Goal: Task Accomplishment & Management: Use online tool/utility

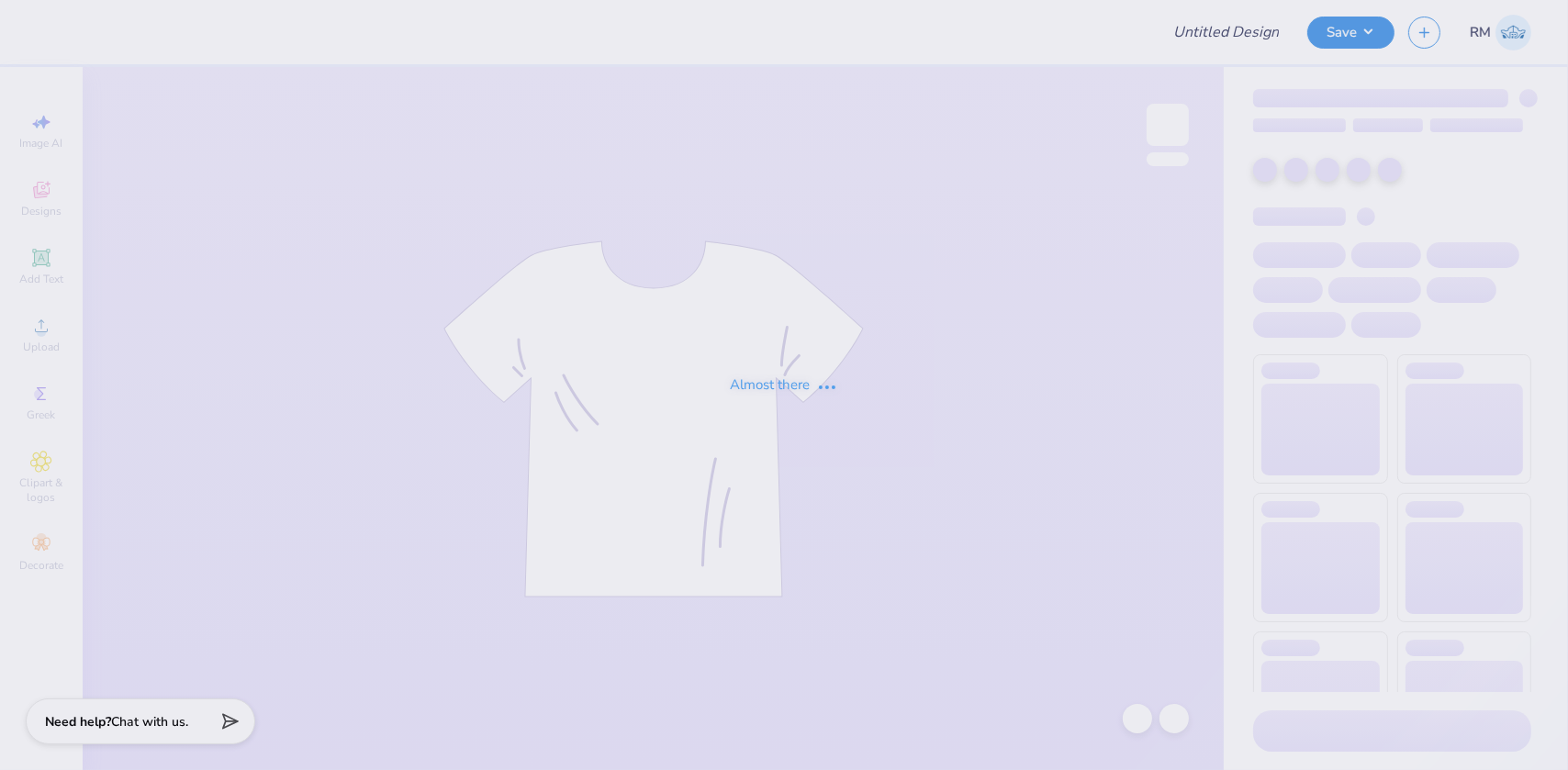
type input "Quick bid day mockup"
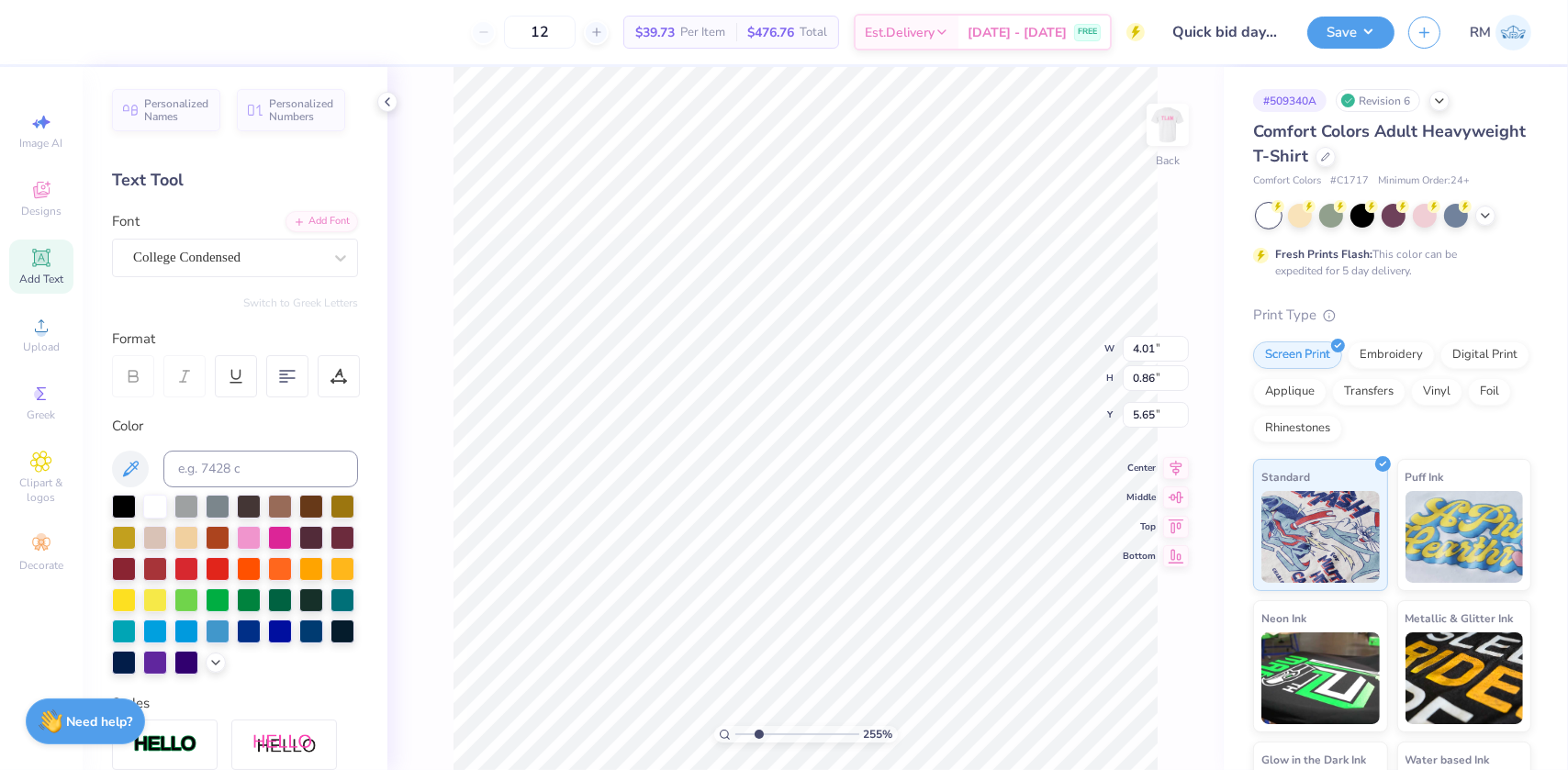
drag, startPoint x: 738, startPoint y: 734, endPoint x: 758, endPoint y: 733, distance: 20.0
type input "2.55"
click at [758, 733] on input "range" at bounding box center [797, 734] width 124 height 17
type input "5.18"
click at [1131, 717] on icon at bounding box center [1138, 718] width 18 height 18
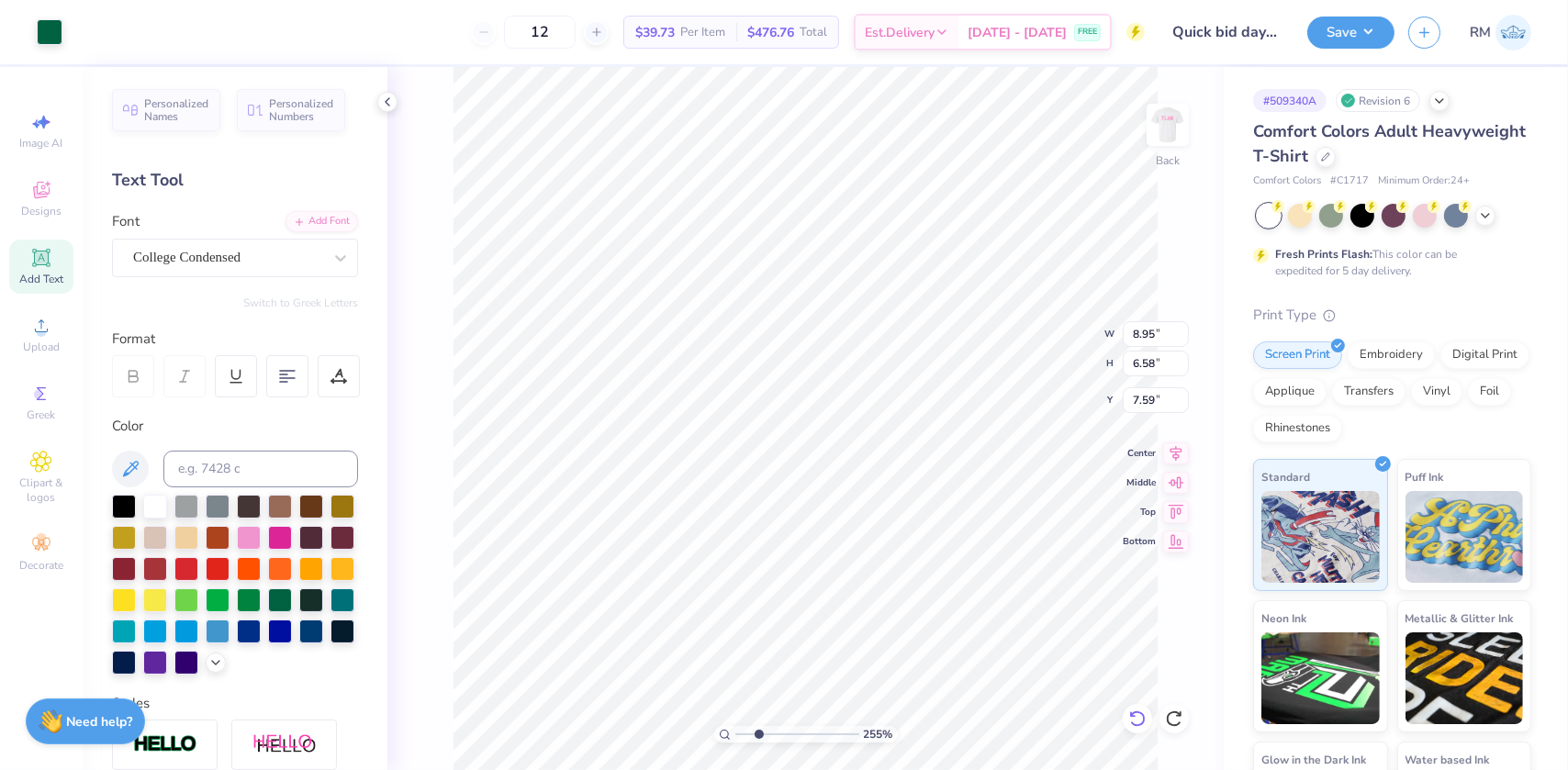
type input "6.86"
click at [36, 339] on div "Upload" at bounding box center [41, 334] width 64 height 54
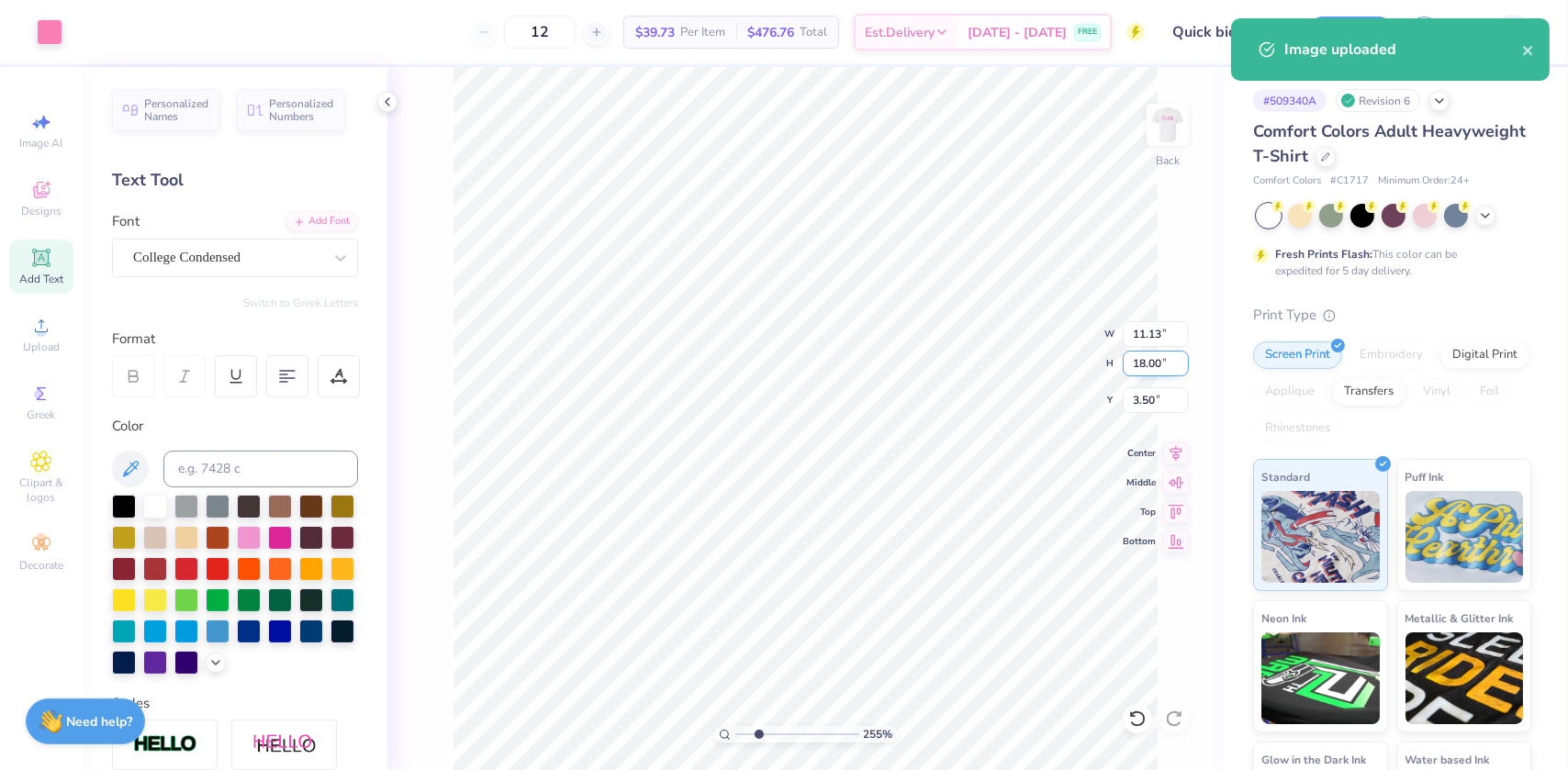
click at [1141, 366] on input "18.00" at bounding box center [1156, 364] width 66 height 26
type input "4"
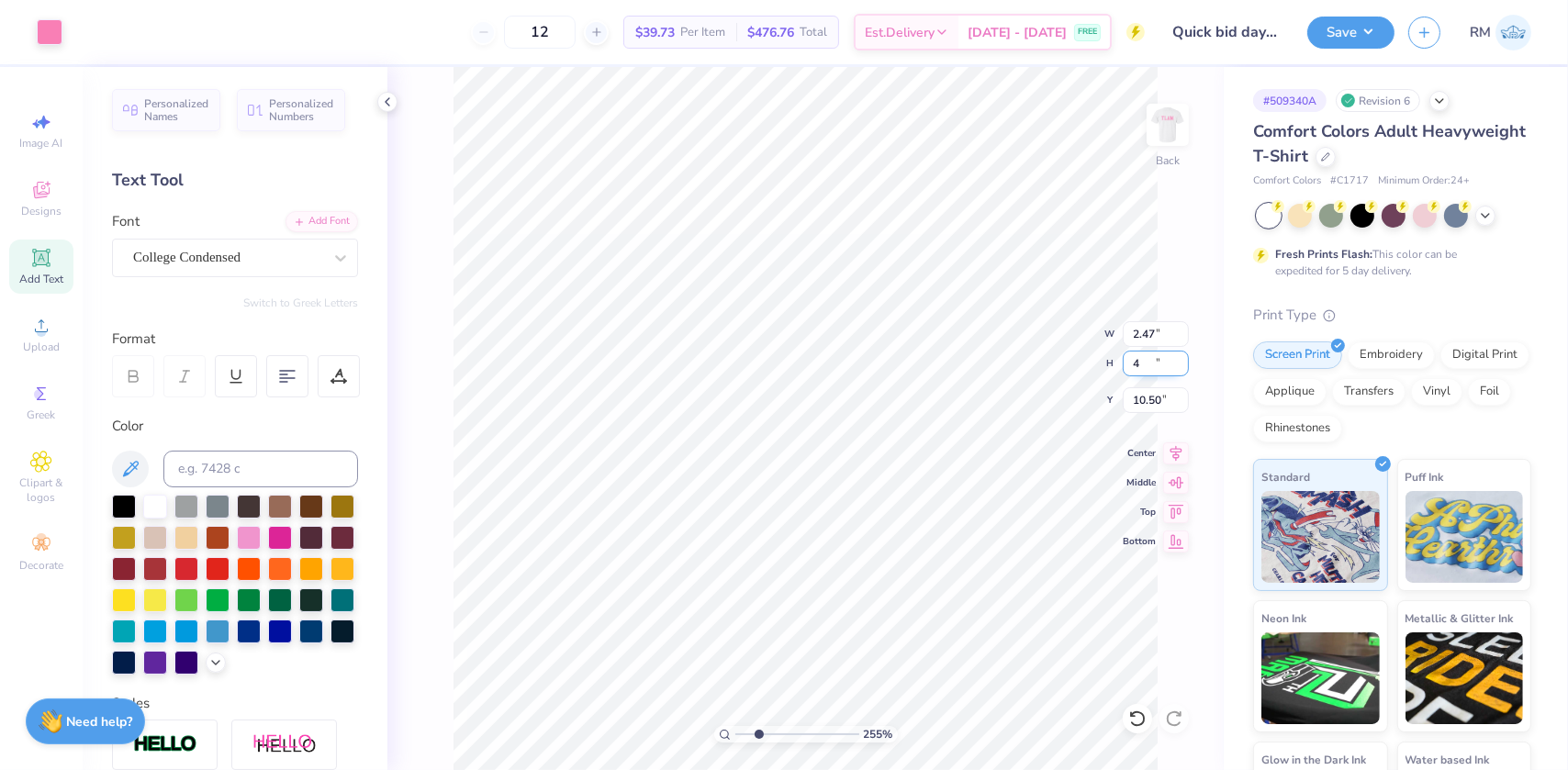
type input "2.47"
type input "4.00"
type input "4.94"
click at [859, 310] on li "Copy" at bounding box center [911, 319] width 144 height 36
type input "1"
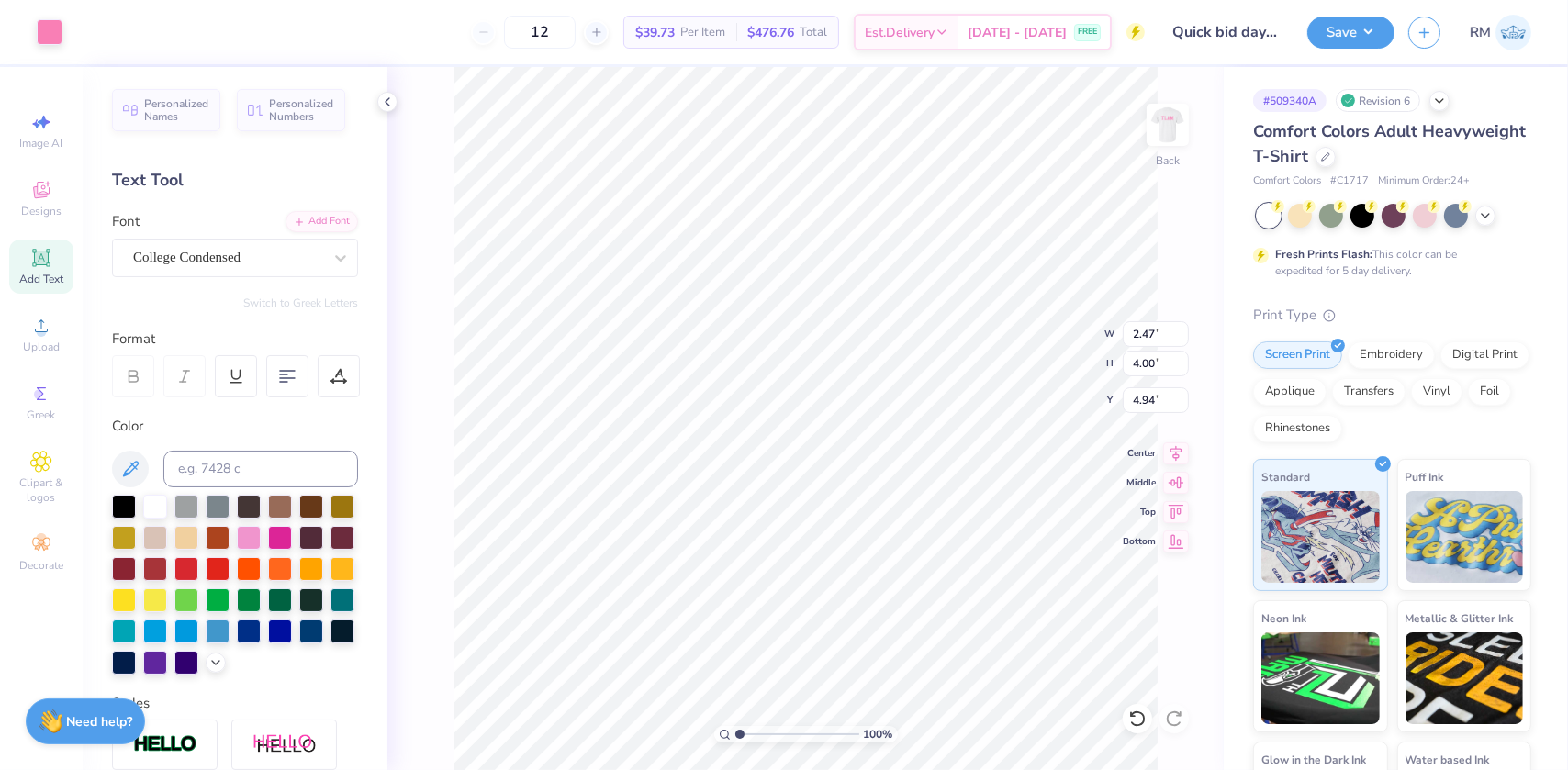
drag, startPoint x: 745, startPoint y: 731, endPoint x: 734, endPoint y: 732, distance: 11.0
click at [735, 732] on input "range" at bounding box center [797, 734] width 124 height 17
click at [1124, 722] on div at bounding box center [1138, 718] width 29 height 29
click at [1130, 722] on icon at bounding box center [1138, 718] width 18 height 18
type input "11.13"
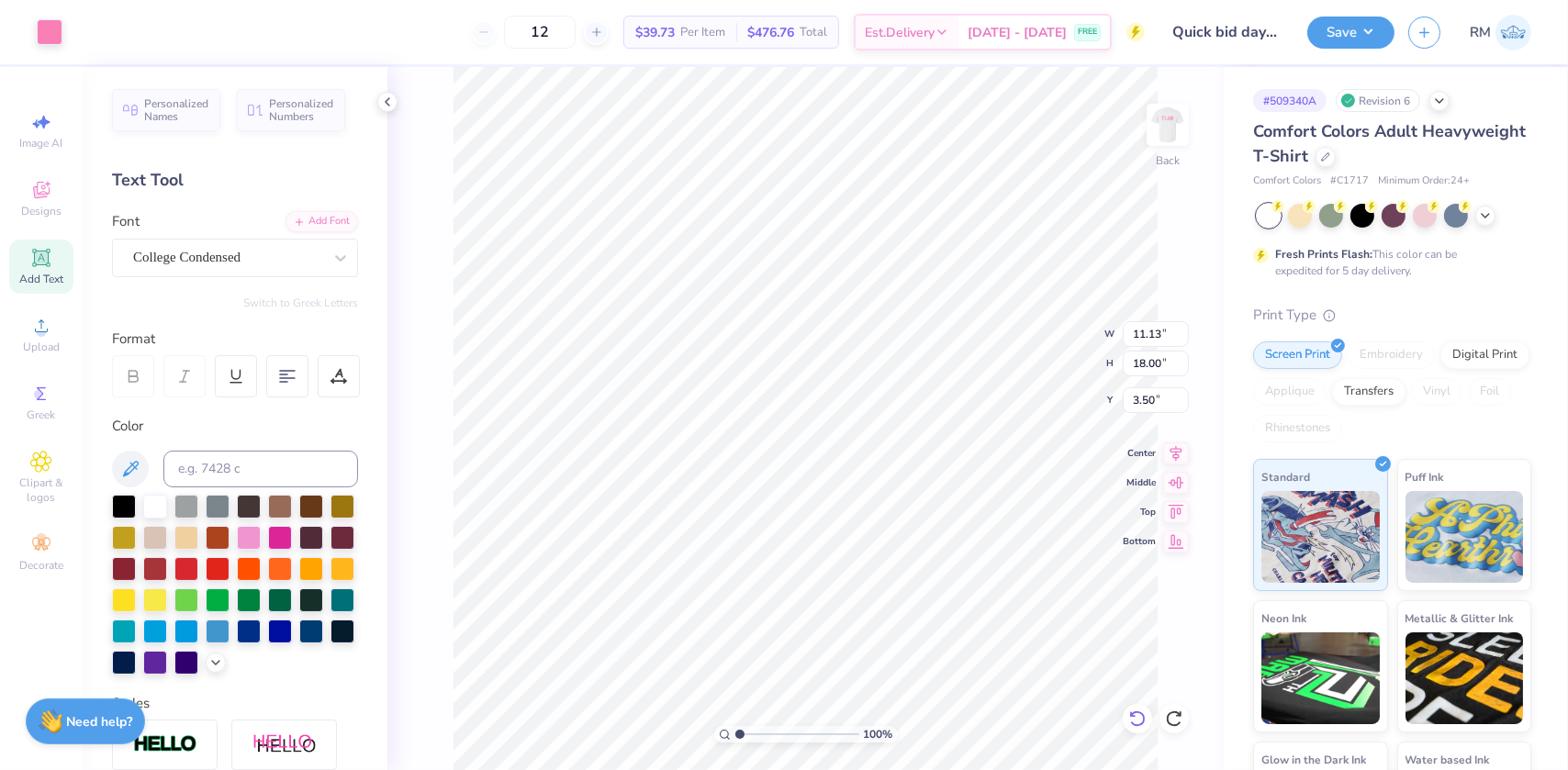
type input "18.00"
type input "3.50"
click at [1137, 719] on icon at bounding box center [1138, 718] width 18 height 18
click at [1142, 718] on icon at bounding box center [1138, 718] width 18 height 18
drag, startPoint x: 740, startPoint y: 733, endPoint x: 771, endPoint y: 729, distance: 31.3
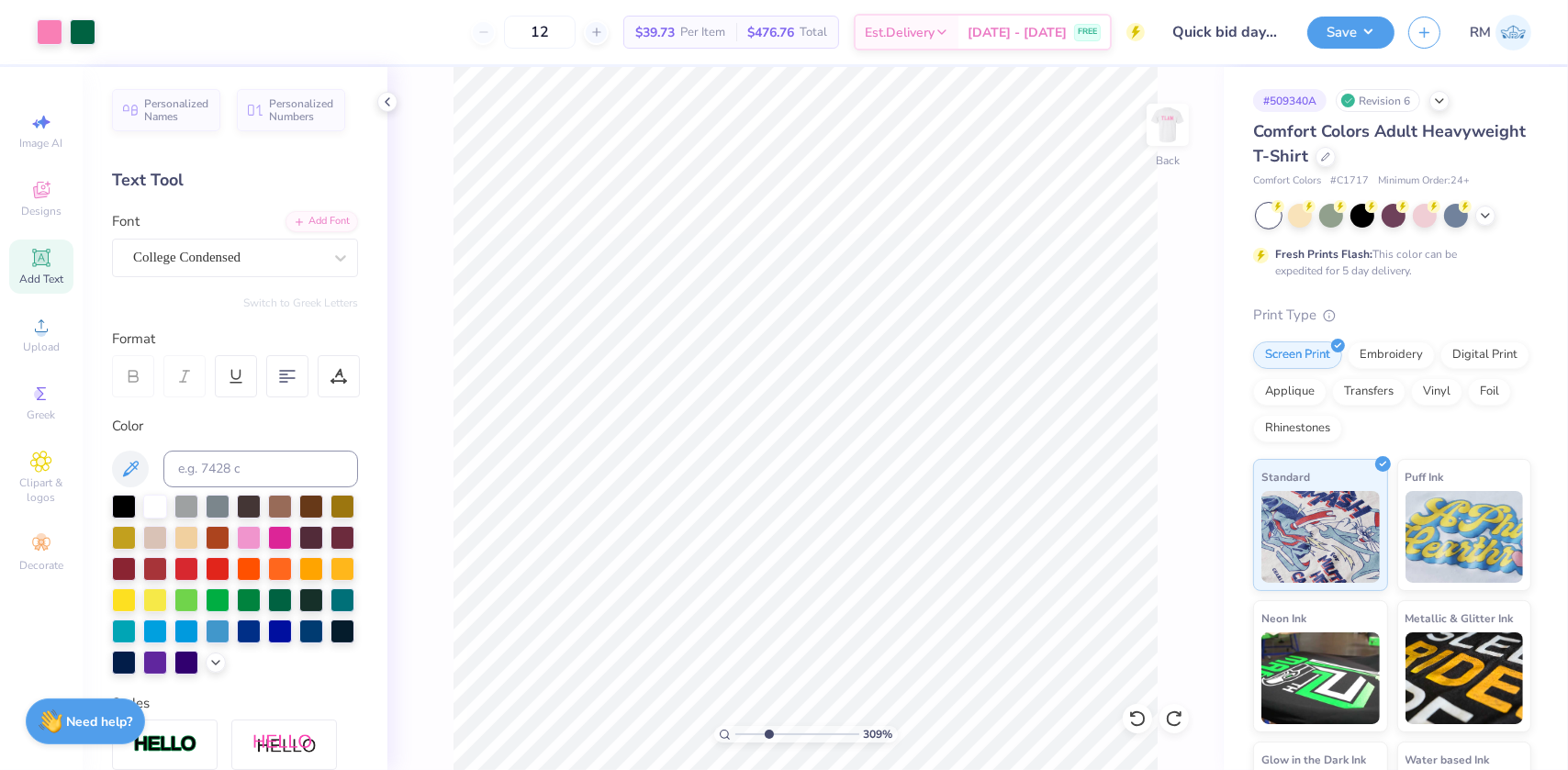
click at [771, 729] on input "range" at bounding box center [797, 734] width 124 height 17
type input "3.56"
type input "2.47"
type input "4.00"
type input "4.94"
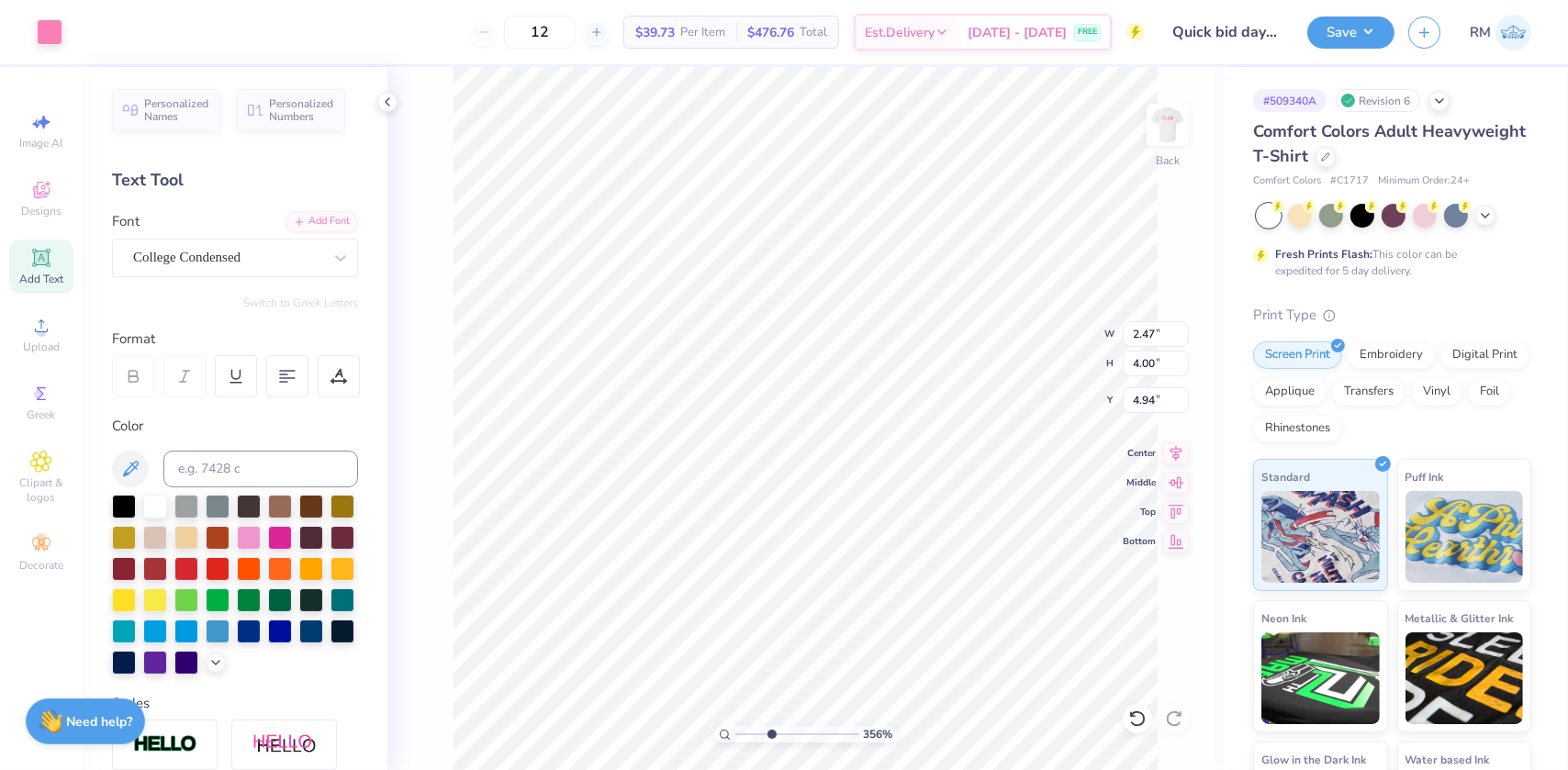
type input "3.56"
type input "2.25"
type input "3.64"
type input "3.56"
type input "2.40"
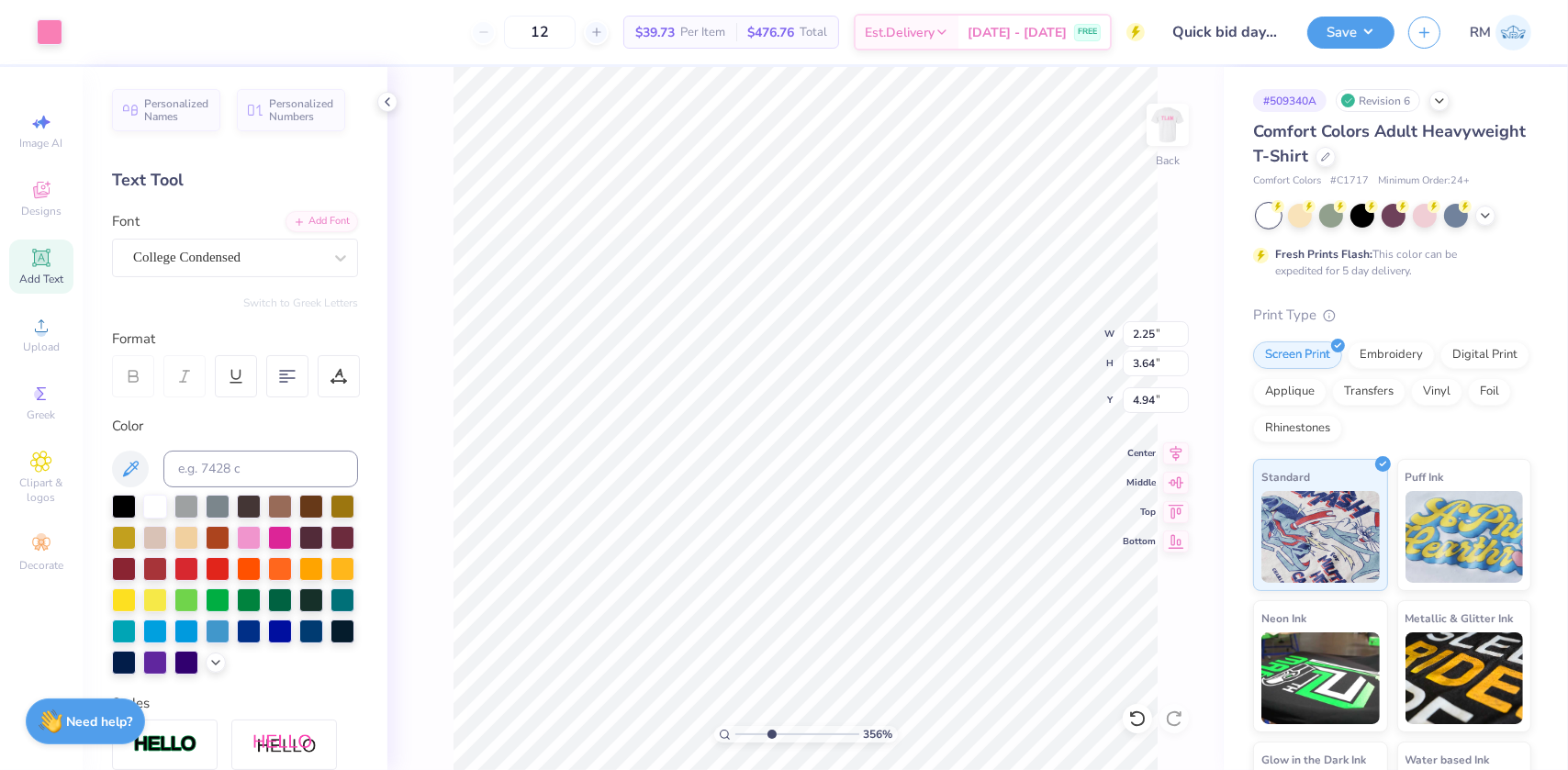
type input "3.89"
type input "3.56"
type input "4.92"
drag, startPoint x: 768, startPoint y: 731, endPoint x: 752, endPoint y: 731, distance: 16.0
type input "1.94"
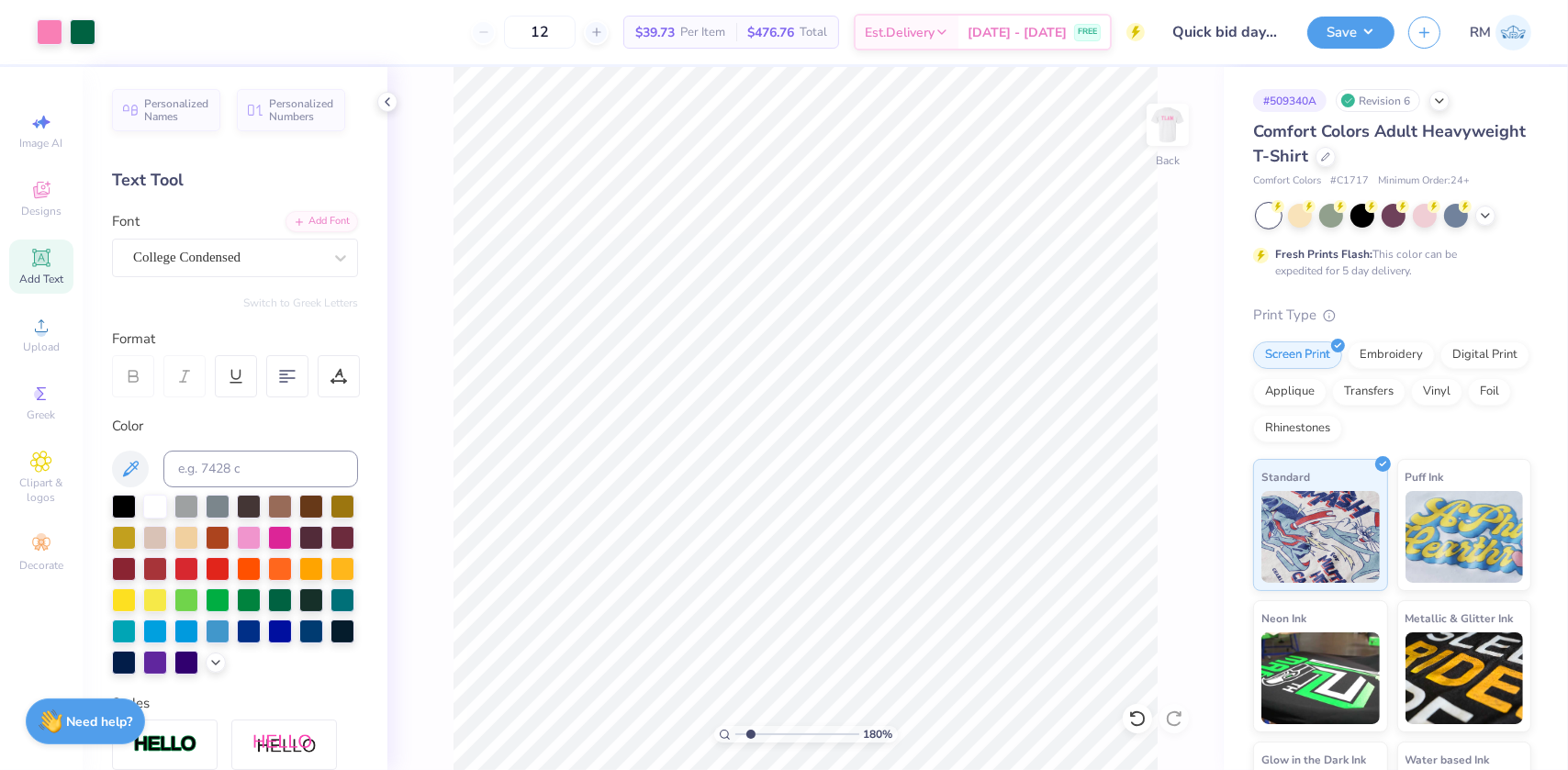
click at [751, 731] on input "range" at bounding box center [797, 734] width 124 height 17
type input "4.92"
click at [1149, 722] on div at bounding box center [1138, 718] width 29 height 29
drag, startPoint x: 753, startPoint y: 734, endPoint x: 790, endPoint y: 725, distance: 38.1
type input "4.44"
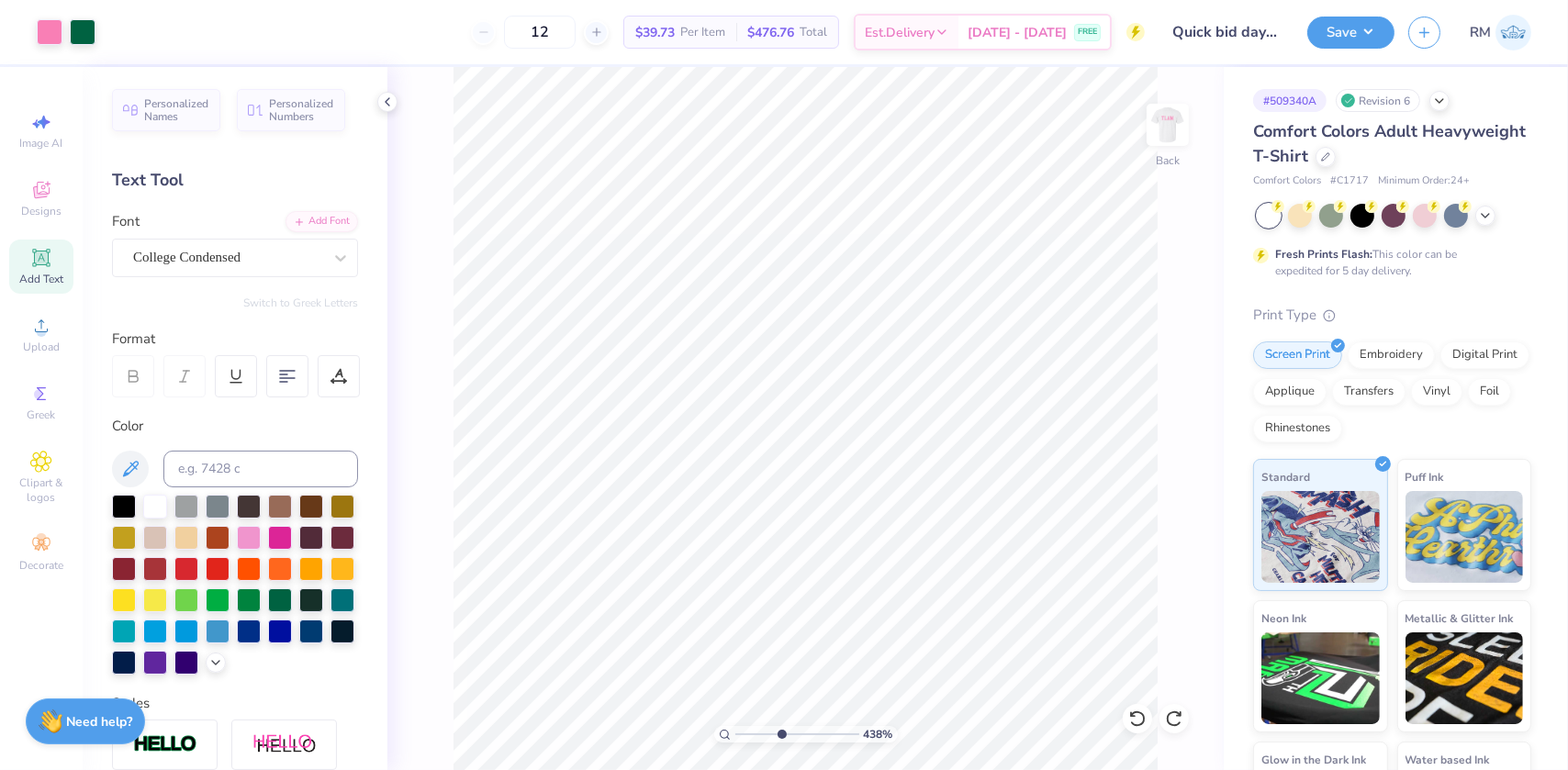
click at [781, 735] on input "range" at bounding box center [797, 734] width 124 height 17
type input "4.80"
drag, startPoint x: 788, startPoint y: 740, endPoint x: 743, endPoint y: 748, distance: 45.7
click at [743, 742] on input "range" at bounding box center [797, 734] width 124 height 17
click at [935, 561] on li "Group" at bounding box center [973, 569] width 144 height 36
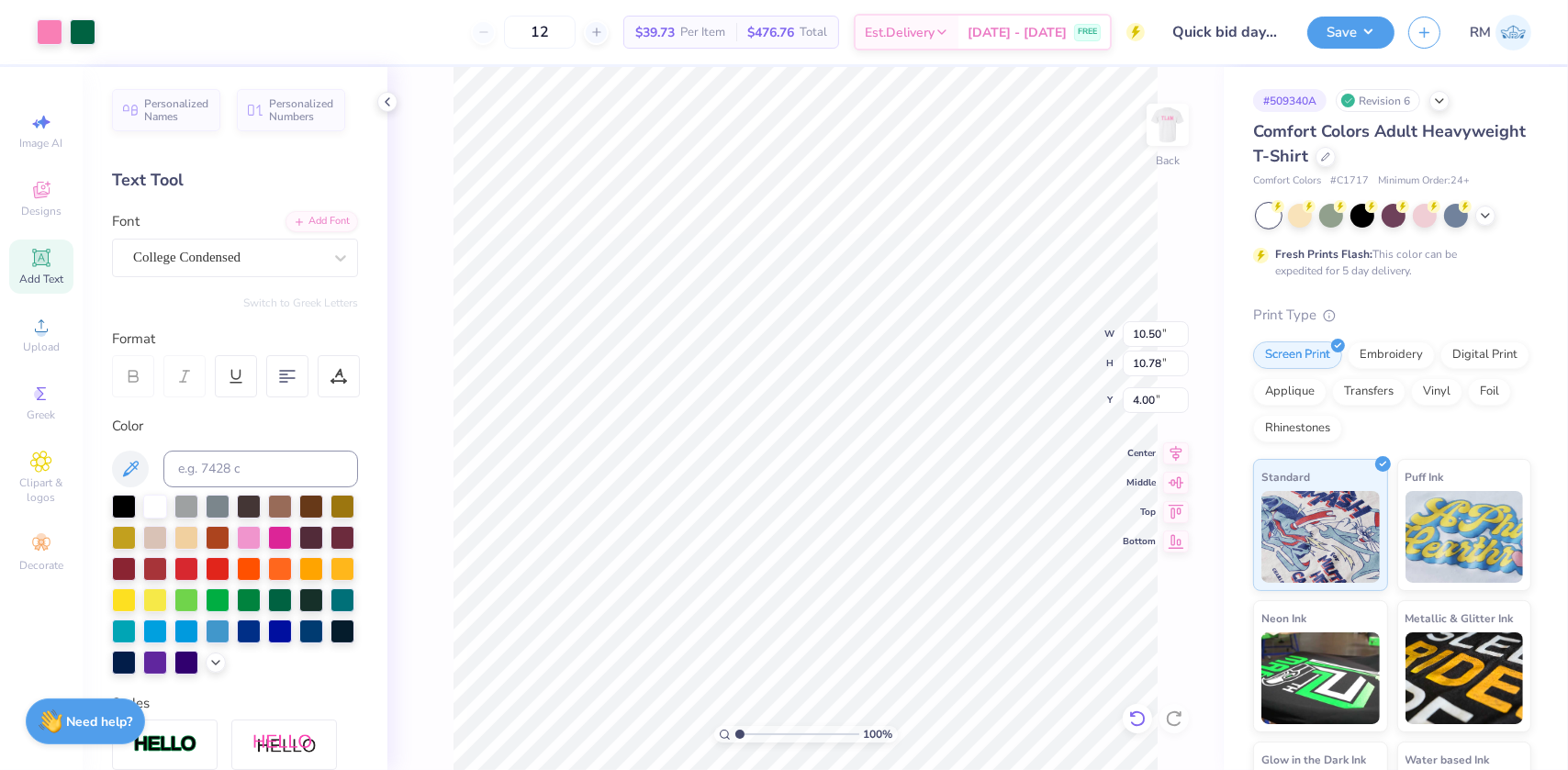
click at [1134, 718] on icon at bounding box center [1138, 718] width 18 height 18
type input "1"
drag, startPoint x: 742, startPoint y: 734, endPoint x: 728, endPoint y: 734, distance: 14.0
click at [735, 734] on input "range" at bounding box center [797, 734] width 124 height 17
click at [900, 563] on li "Group" at bounding box center [942, 569] width 144 height 36
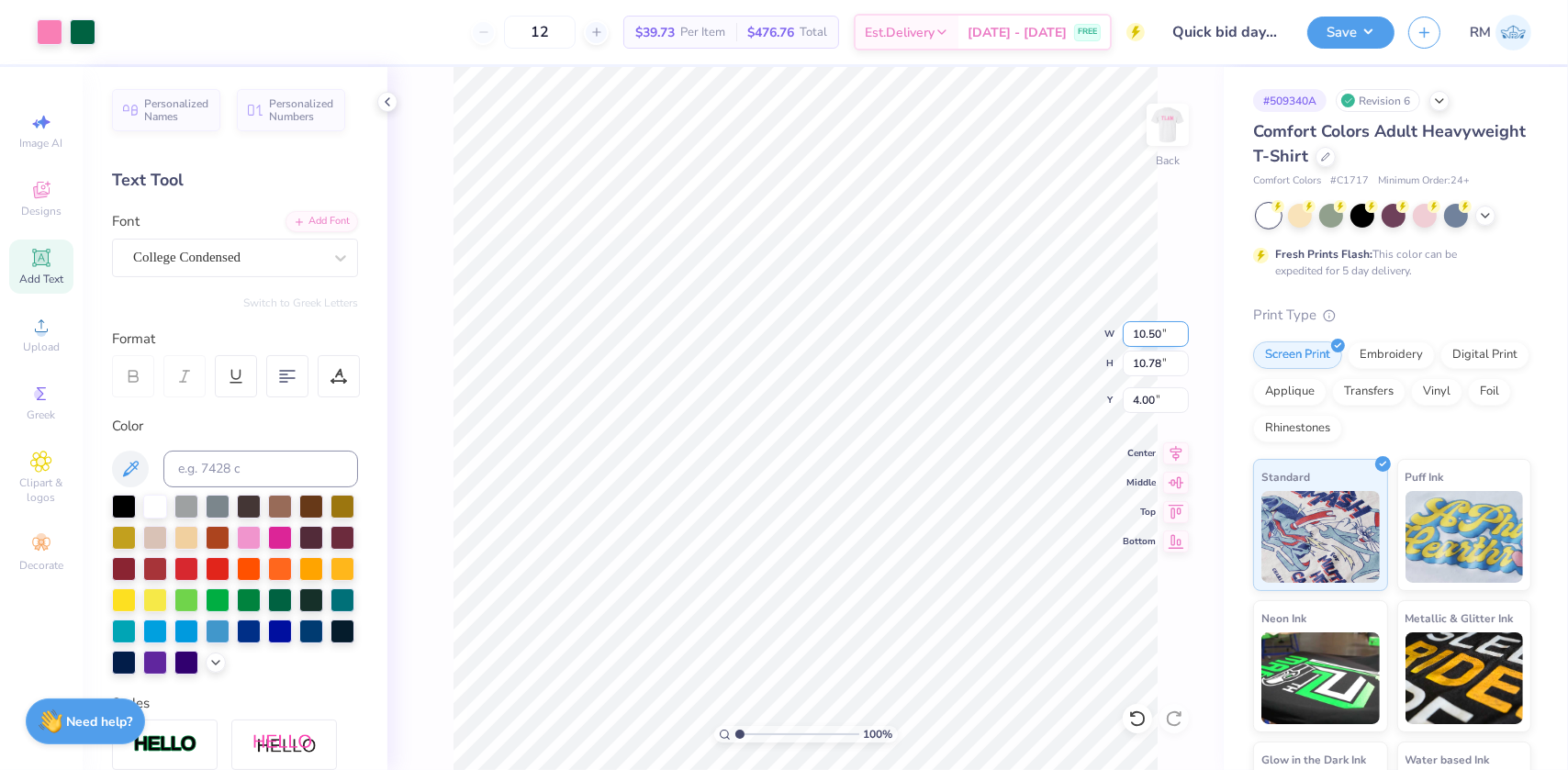
click at [1143, 329] on input "10.50" at bounding box center [1156, 334] width 66 height 26
click at [1151, 333] on input "10" at bounding box center [1156, 334] width 66 height 26
click at [1139, 342] on input "10.50" at bounding box center [1156, 334] width 66 height 26
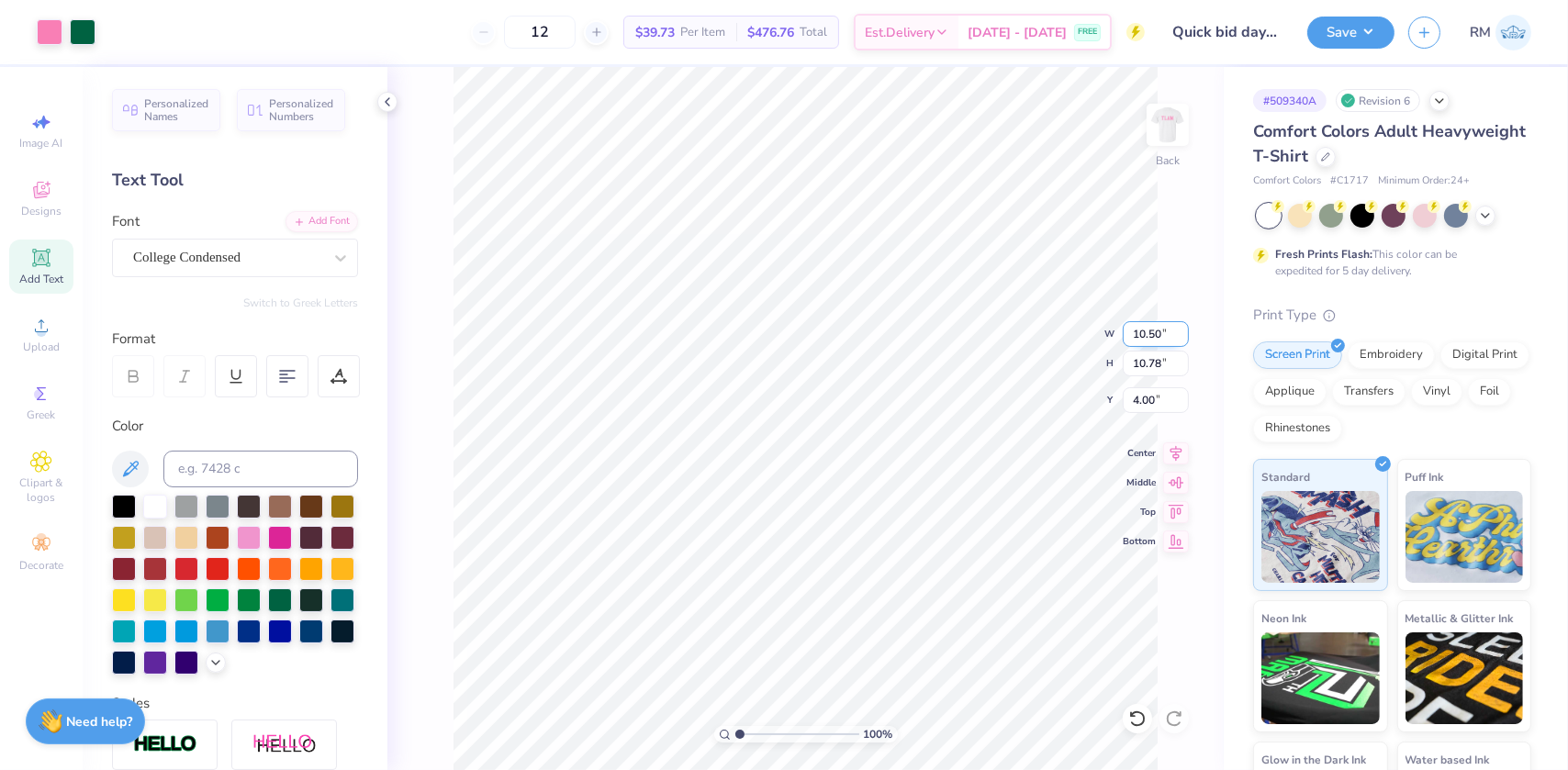
click at [1139, 342] on input "10.50" at bounding box center [1156, 334] width 66 height 26
type input "11.00"
type input "11.29"
click at [1156, 406] on input "3.74" at bounding box center [1156, 401] width 66 height 26
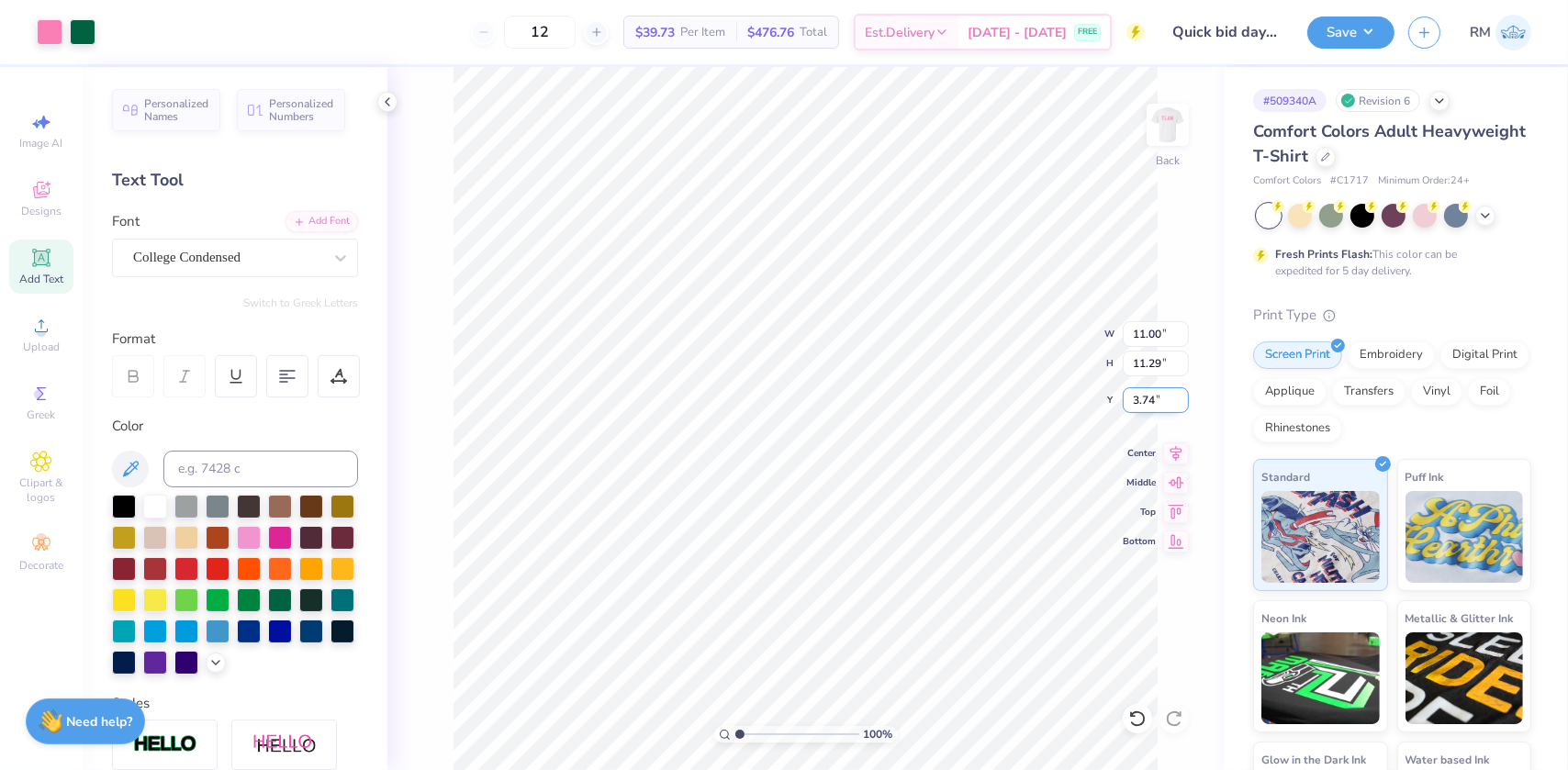
click at [1156, 406] on input "3.74" at bounding box center [1156, 401] width 66 height 26
click at [1141, 403] on input "3.74" at bounding box center [1156, 401] width 66 height 26
type input "3.00"
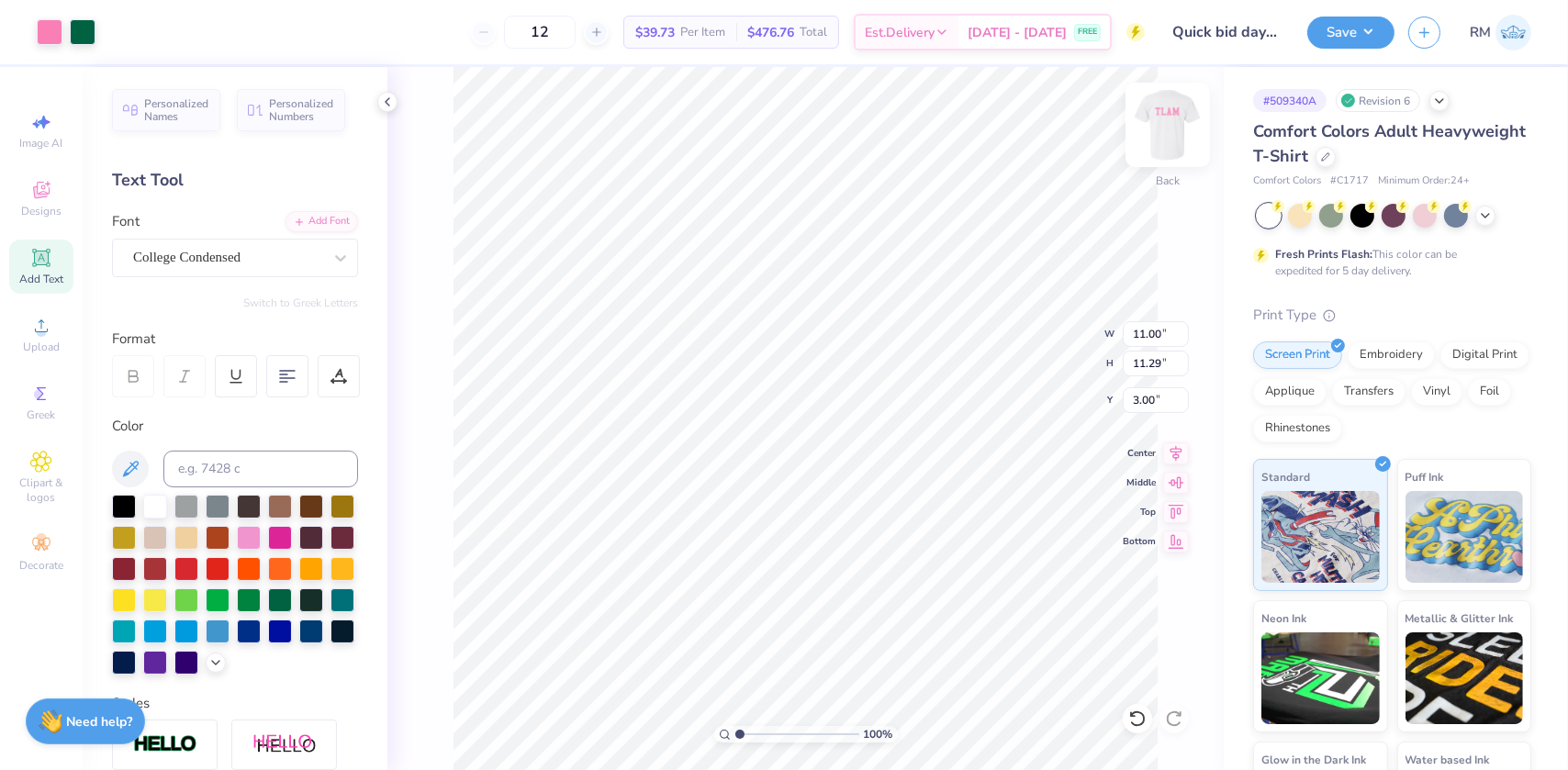
click at [1162, 130] on img at bounding box center [1168, 125] width 74 height 74
click at [1153, 406] on input "6.65" at bounding box center [1156, 414] width 66 height 26
click at [1140, 407] on input "6.65" at bounding box center [1156, 414] width 66 height 26
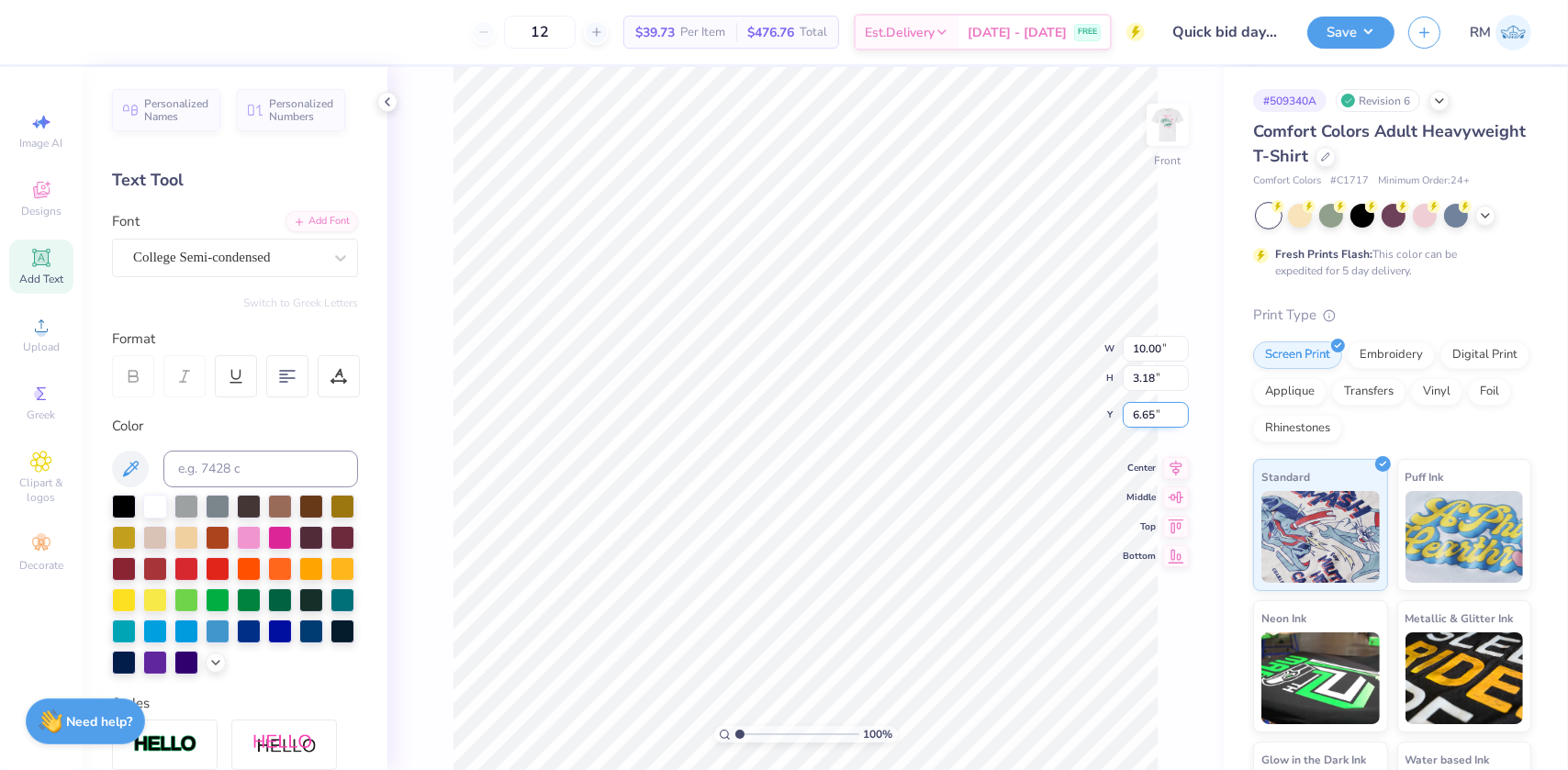
click at [1140, 407] on input "6.65" at bounding box center [1156, 414] width 66 height 26
type input "6.00"
click at [1153, 121] on img at bounding box center [1168, 125] width 74 height 74
click at [1381, 34] on button "Save" at bounding box center [1351, 29] width 88 height 32
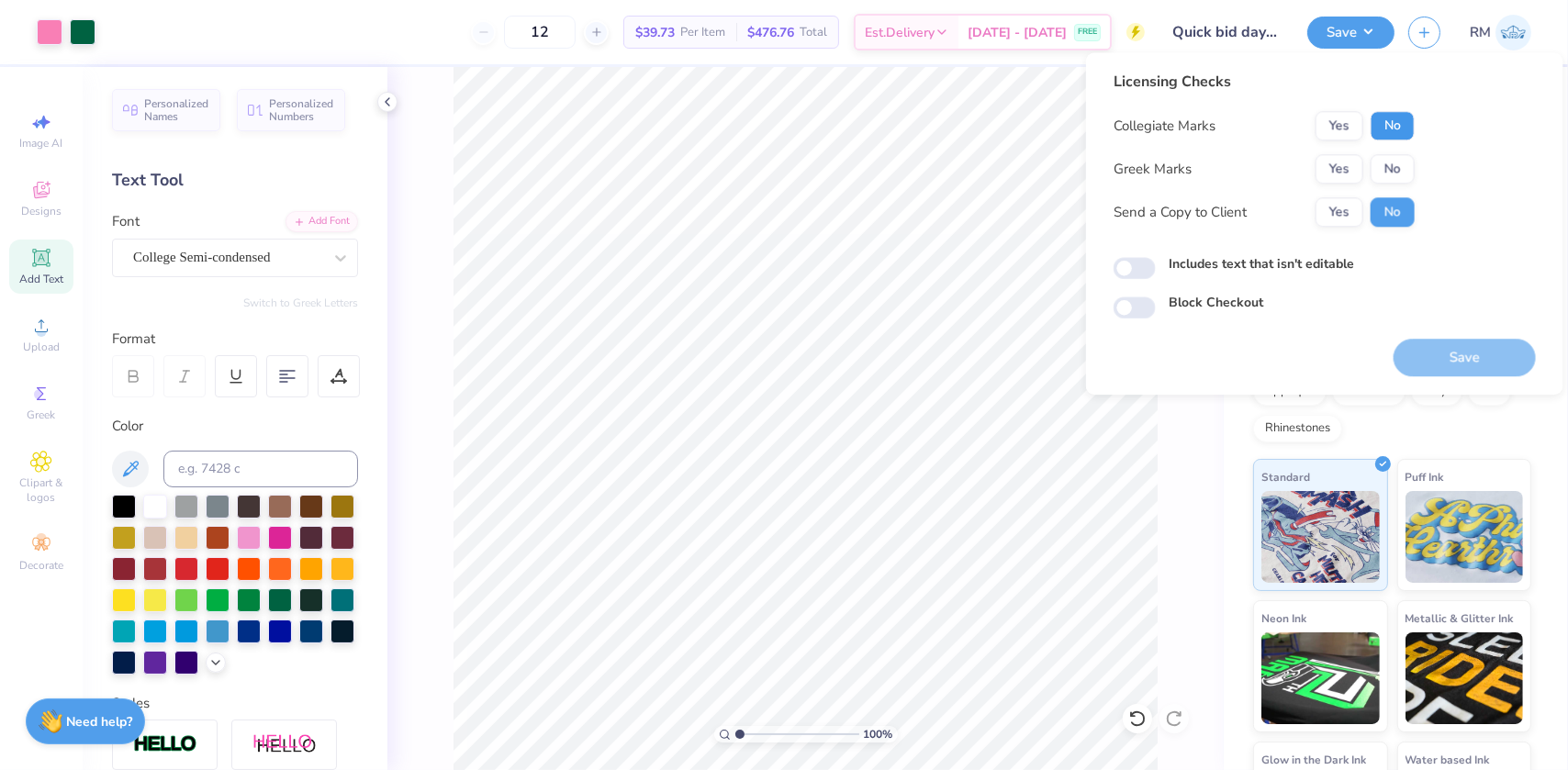
click at [1396, 111] on button "No" at bounding box center [1393, 126] width 44 height 29
click at [1327, 169] on button "Yes" at bounding box center [1340, 169] width 48 height 29
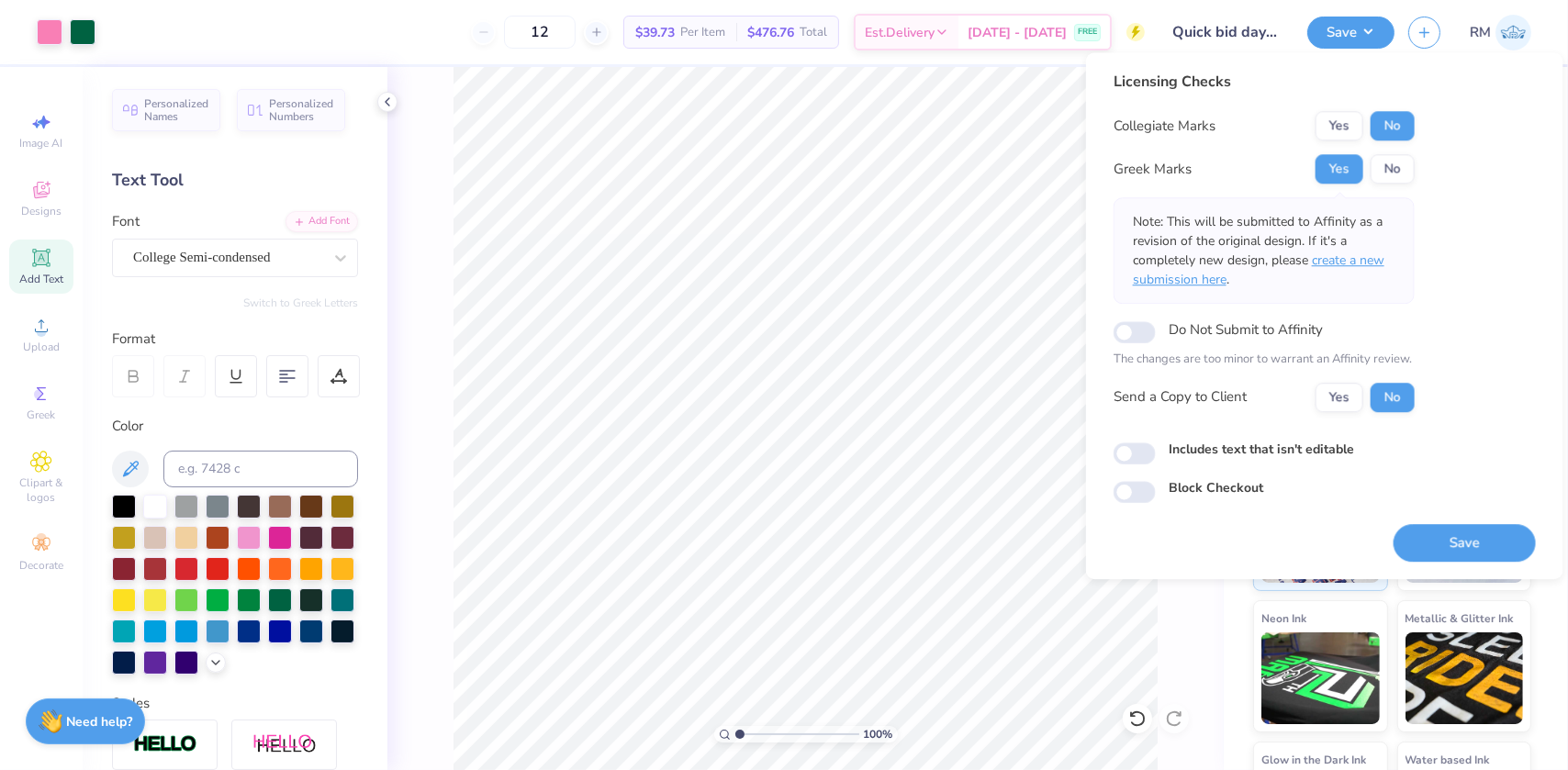
click at [1331, 257] on span "create a new submission here" at bounding box center [1258, 270] width 252 height 37
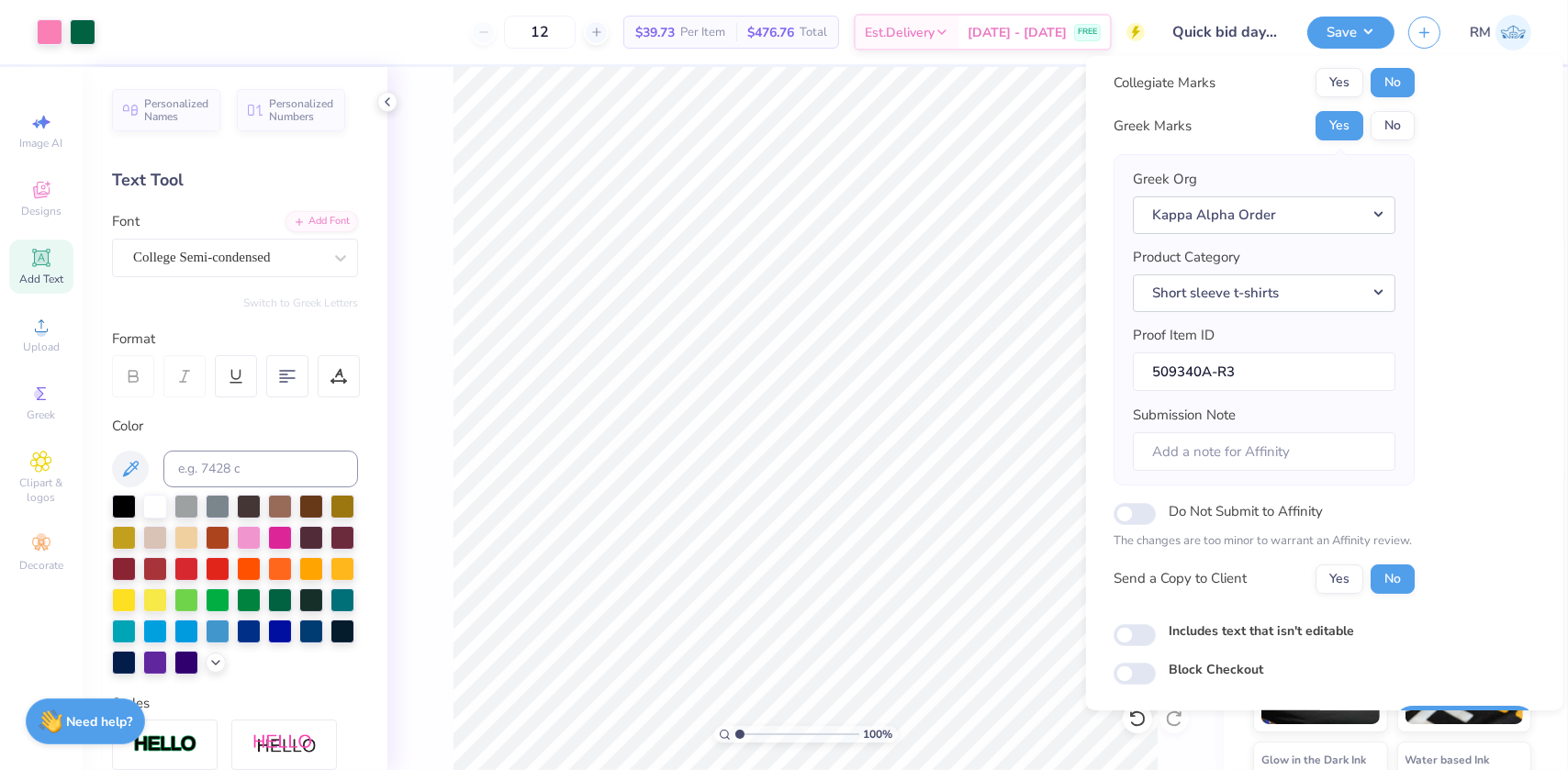
scroll to position [96, 0]
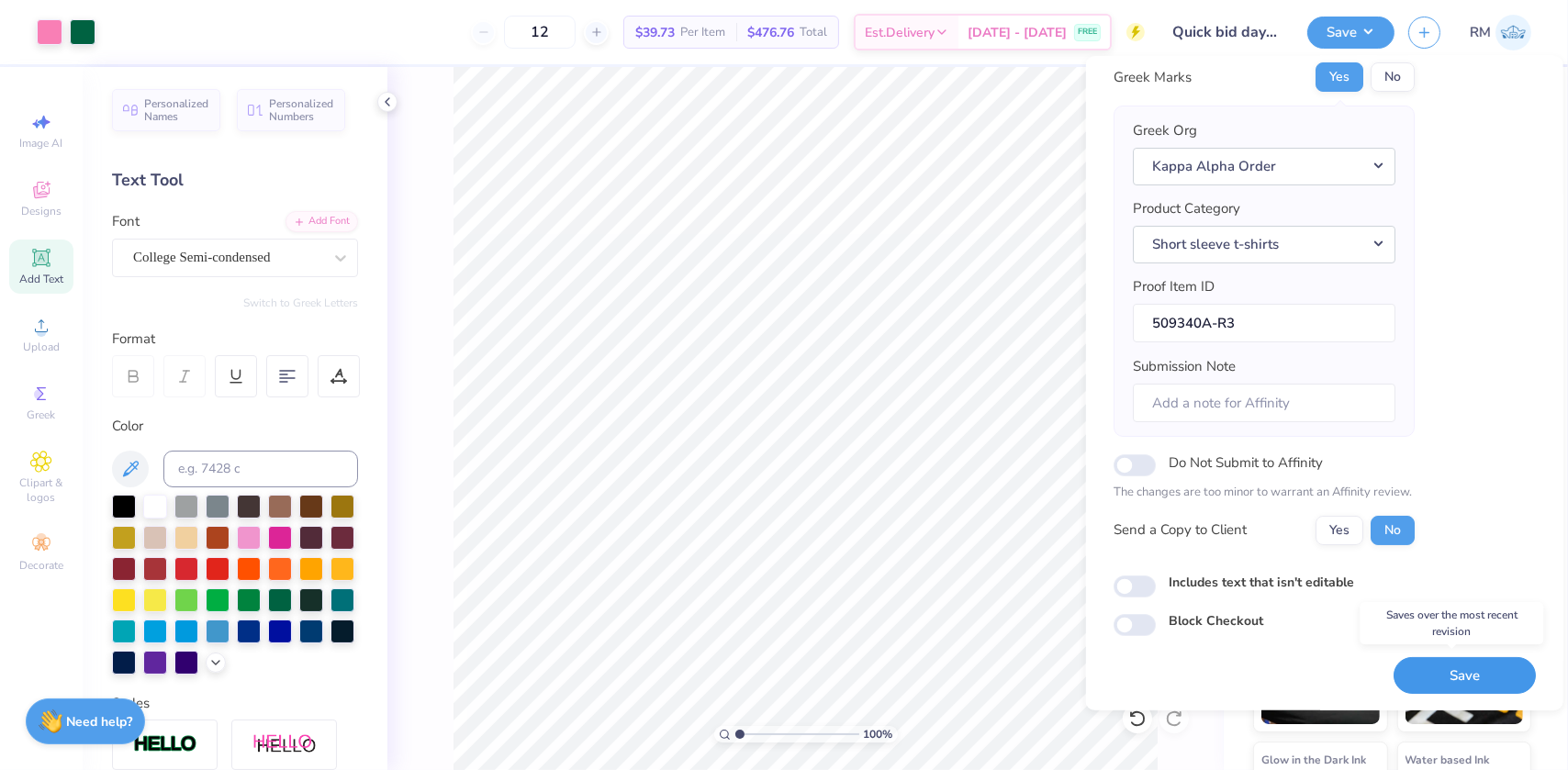
click at [1455, 674] on button "Save" at bounding box center [1465, 675] width 142 height 38
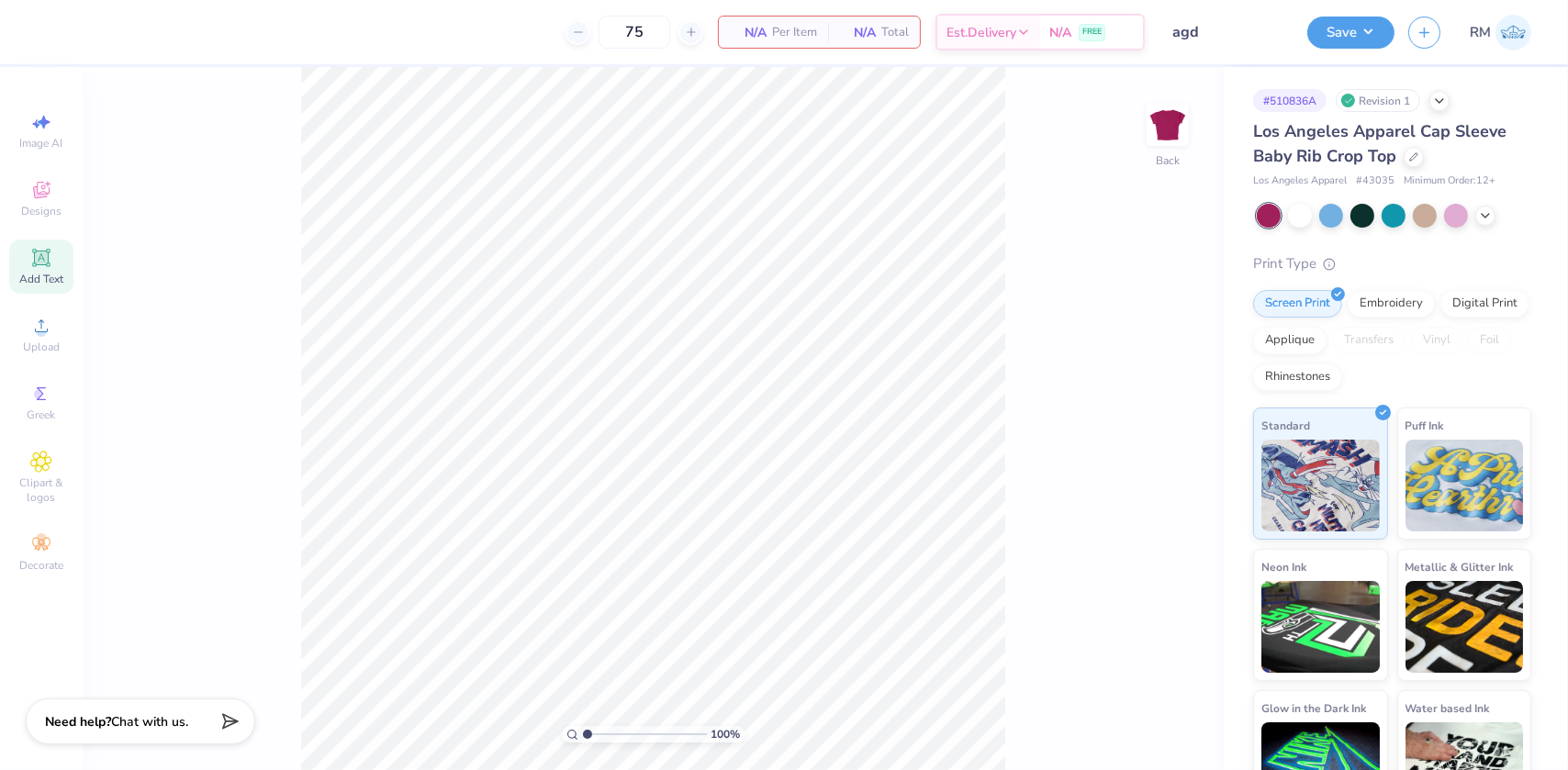
click at [28, 240] on div "Add Text" at bounding box center [41, 266] width 64 height 54
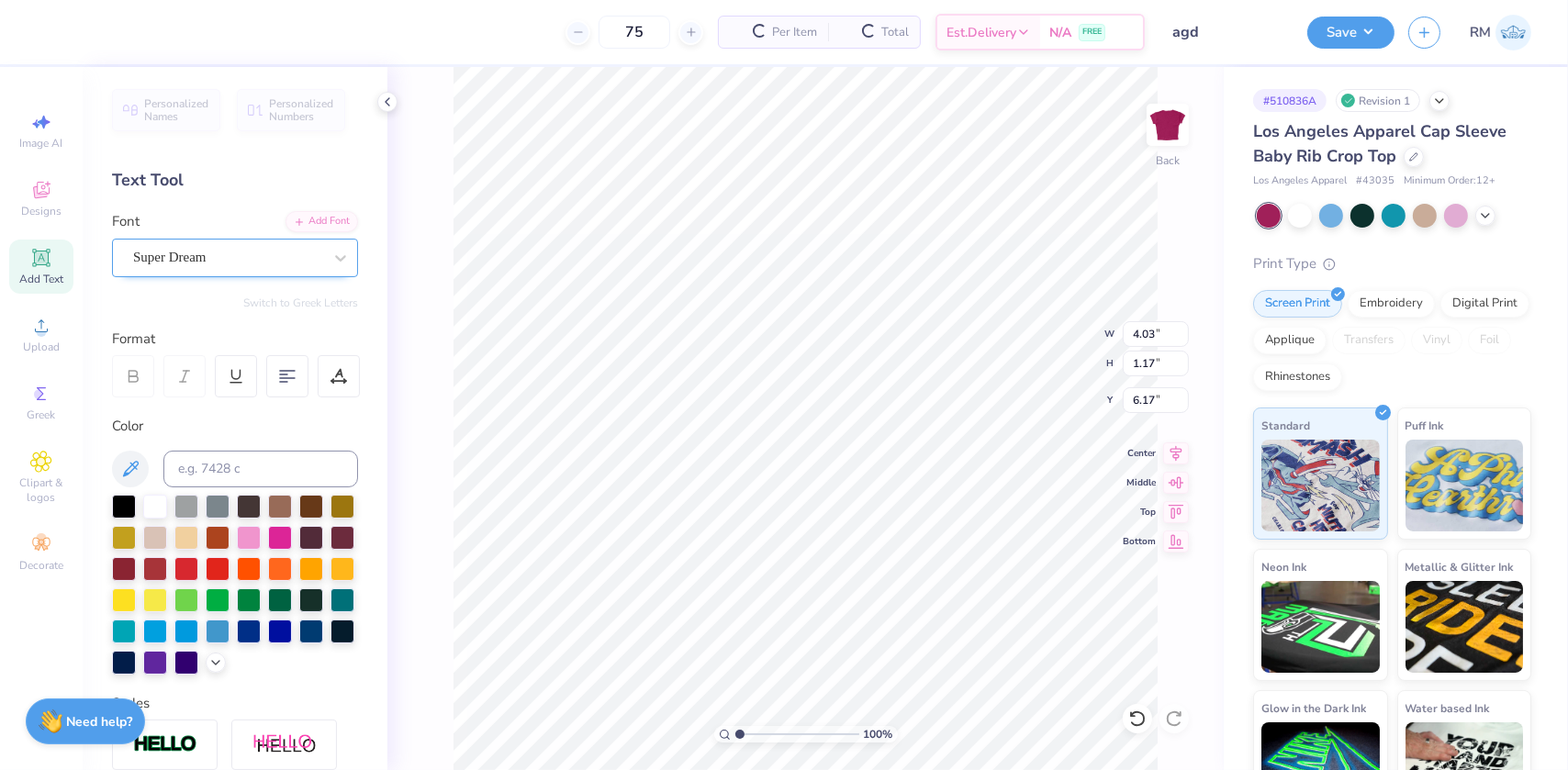
click at [192, 262] on div "Super Dream" at bounding box center [228, 257] width 193 height 29
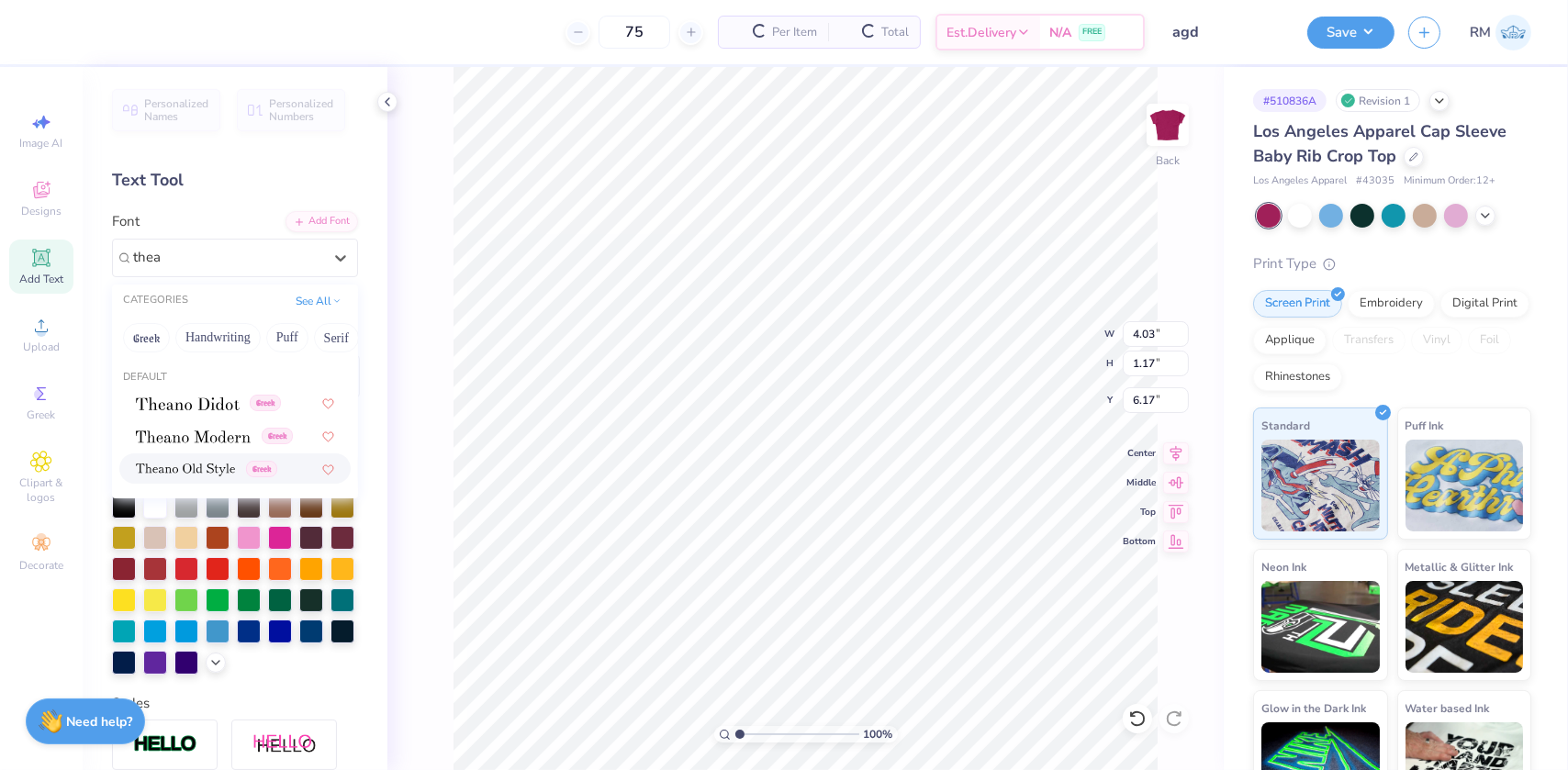
click at [219, 467] on img at bounding box center [185, 470] width 99 height 13
type input "thea"
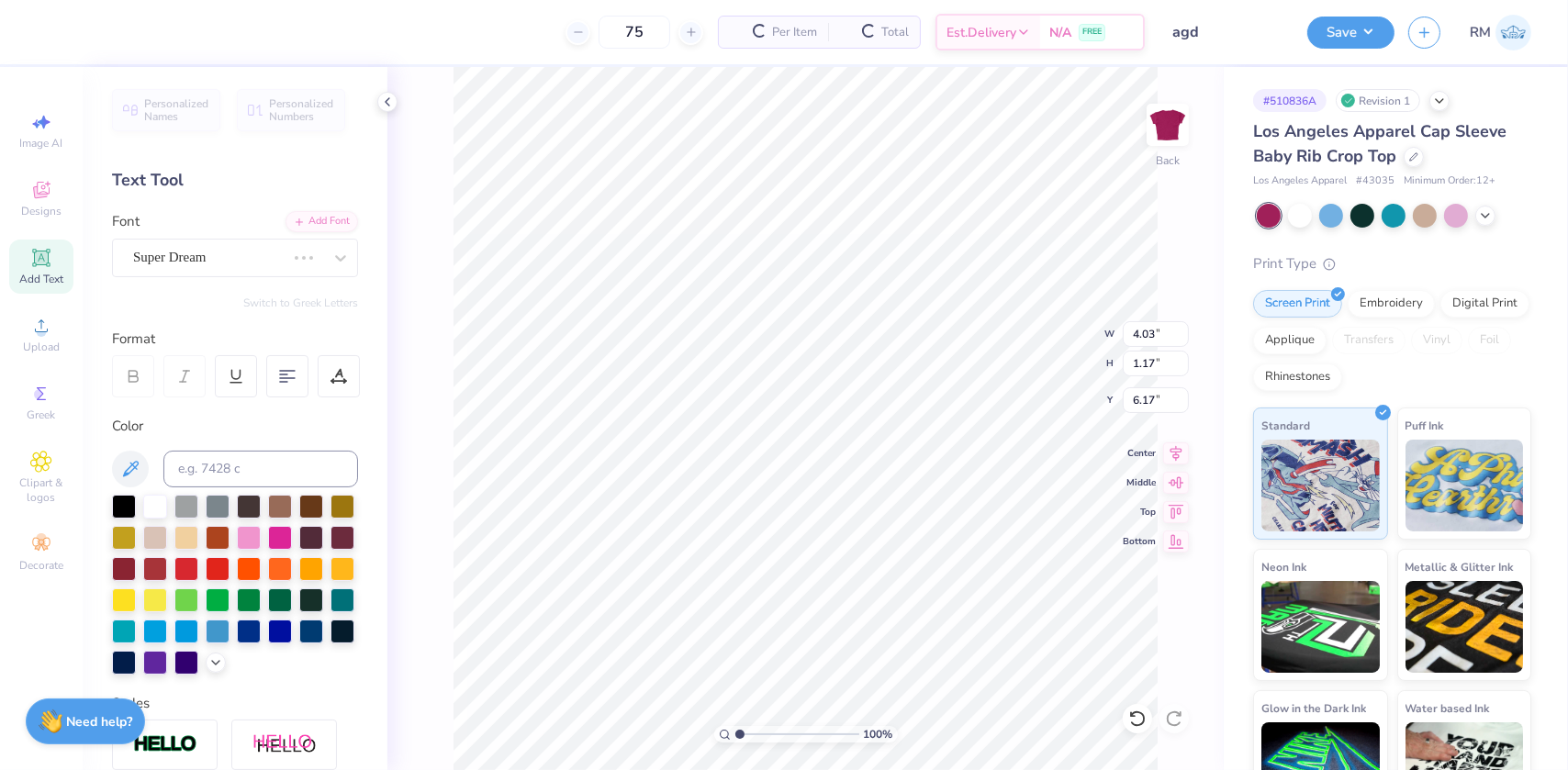
type input "4.87"
type input "1.19"
type input "6.15"
type textarea "Alpha Gamma Delta"
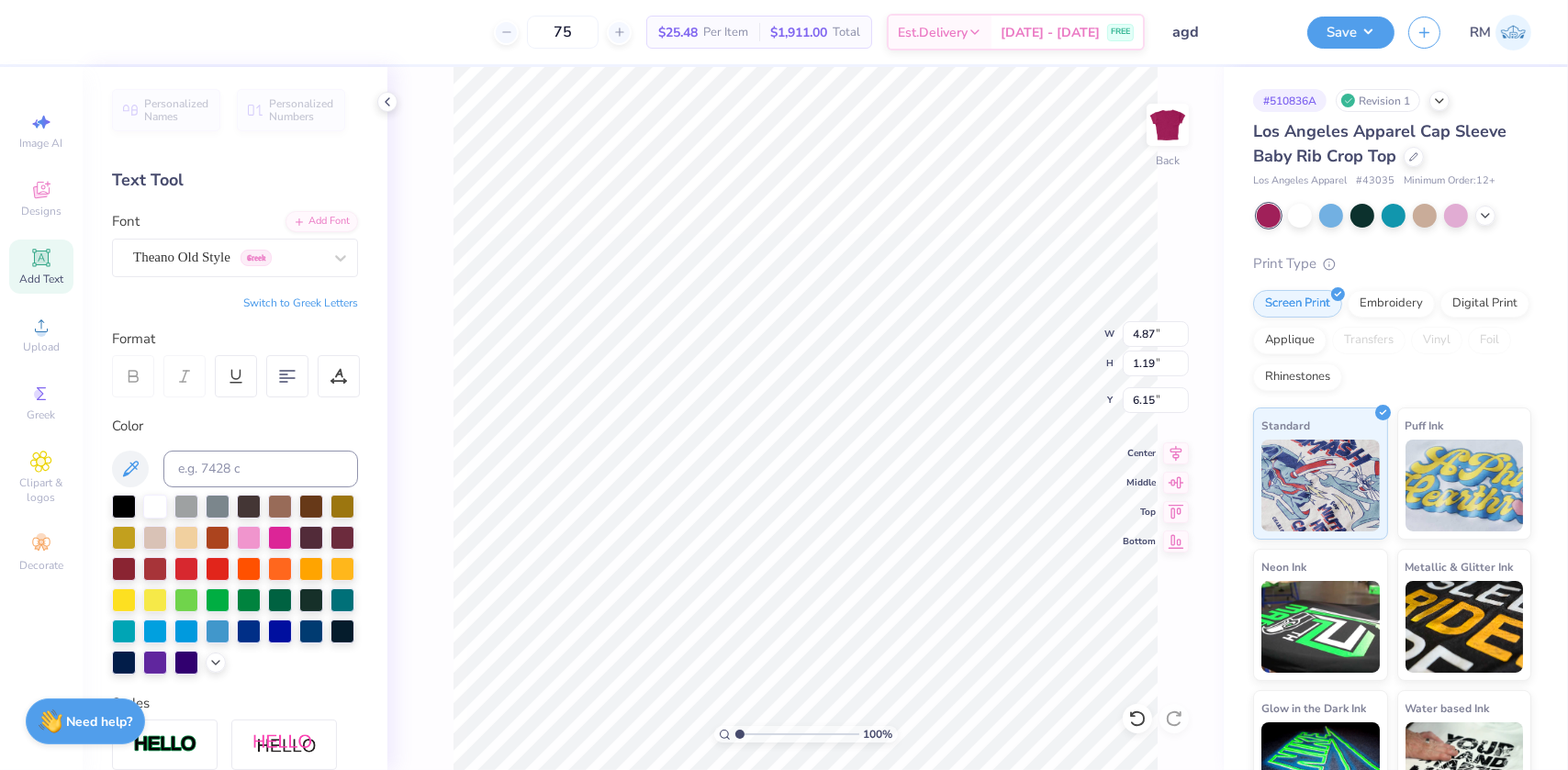
scroll to position [13, 9]
click at [1148, 339] on input "4.87" at bounding box center [1156, 334] width 66 height 26
type input "6.97"
type input "0.75"
type input "6.38"
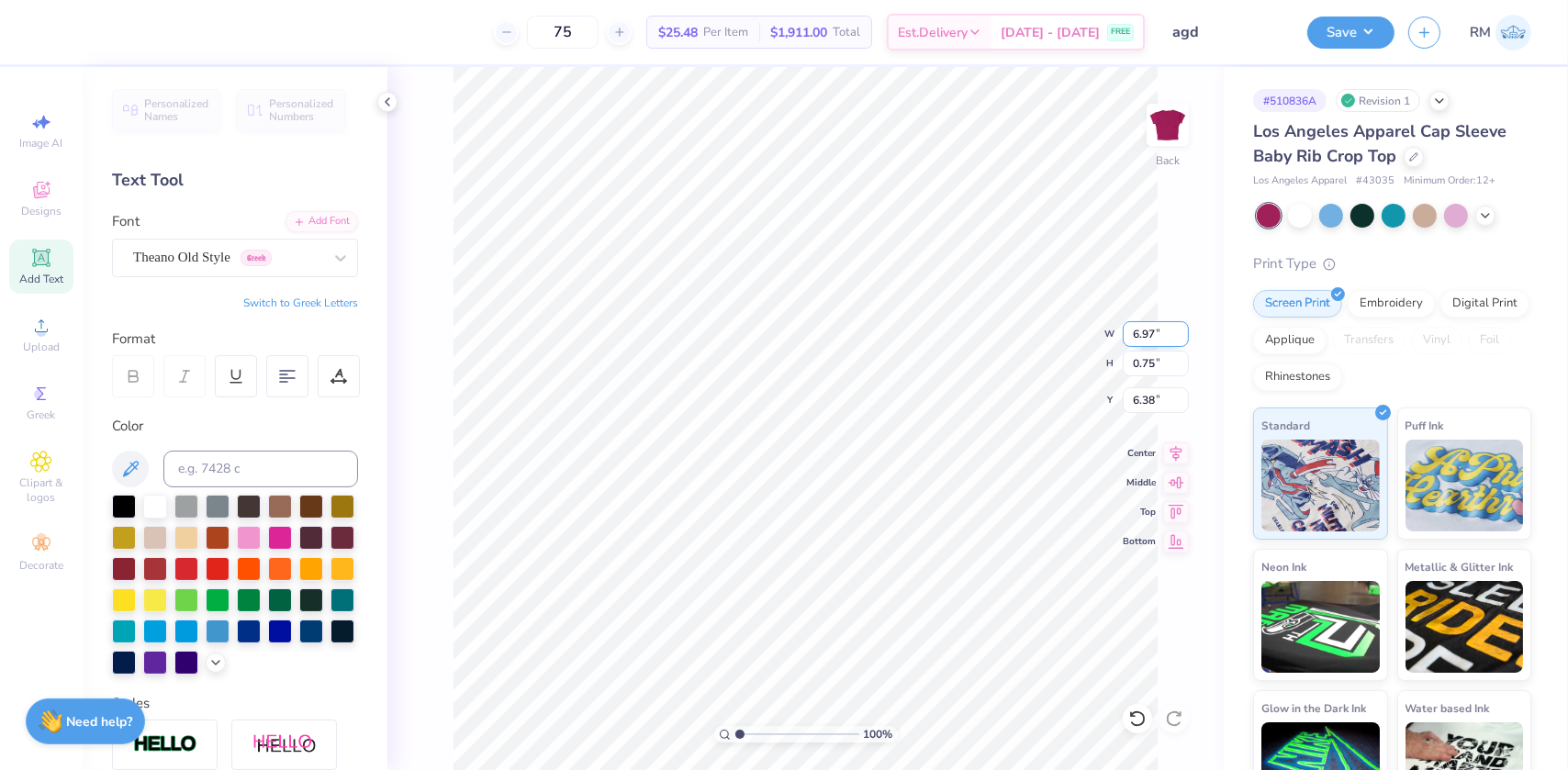
click at [1148, 339] on input "6.97" at bounding box center [1156, 334] width 66 height 26
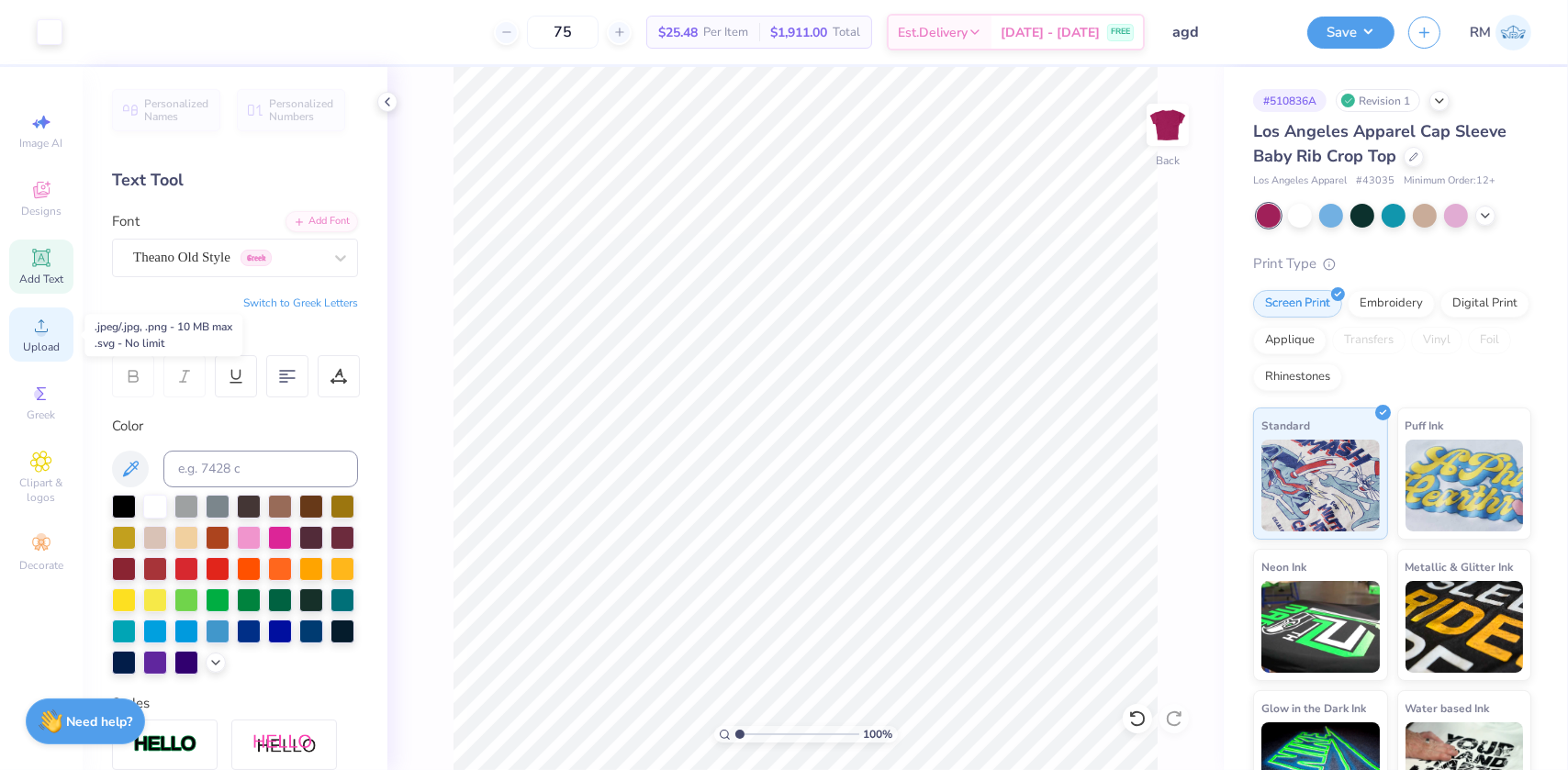
click at [48, 344] on span "Upload" at bounding box center [41, 347] width 37 height 15
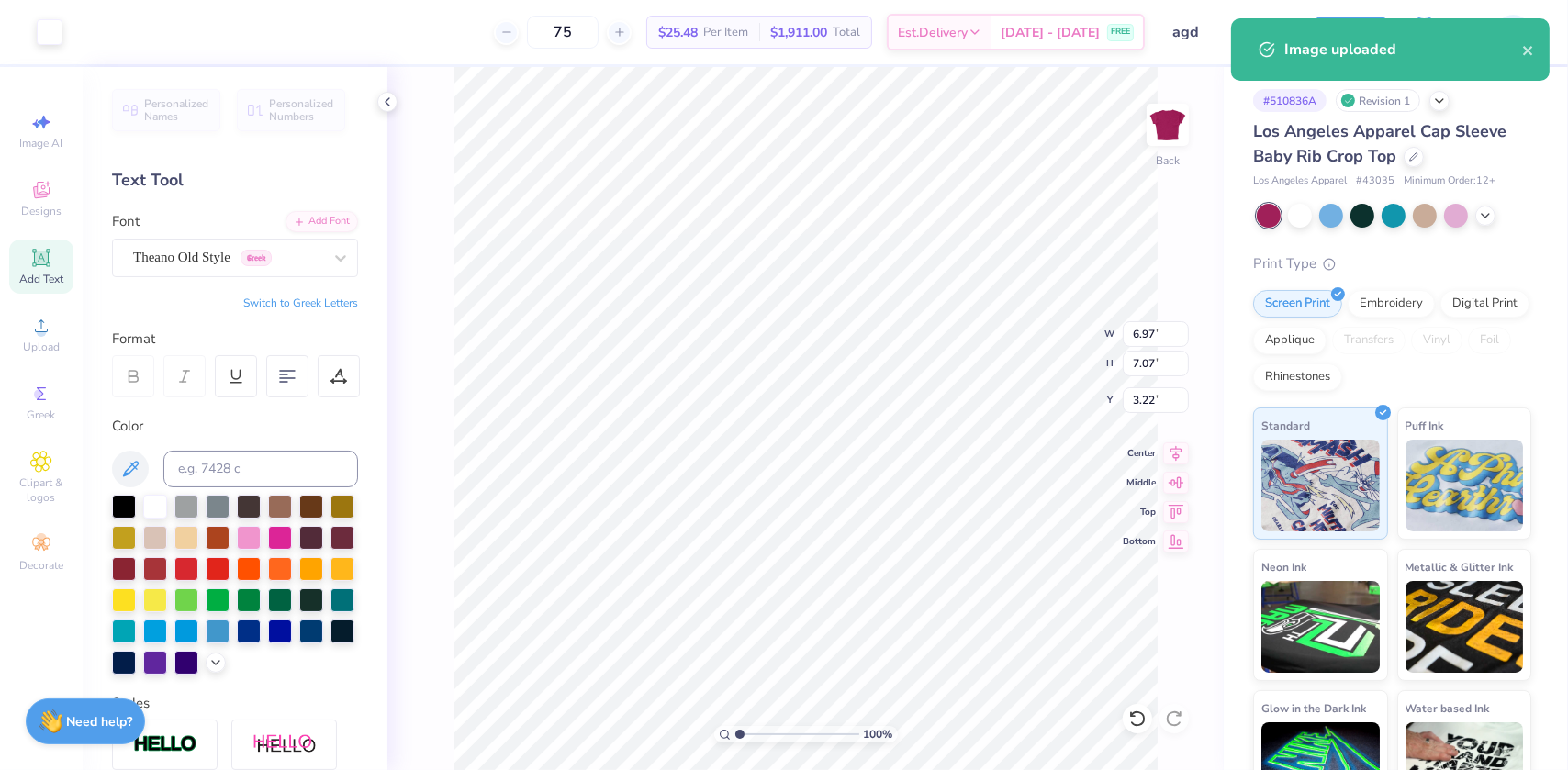
type input "1.99"
type input "2.02"
type input "3.37"
type input "6.97"
type input "0.75"
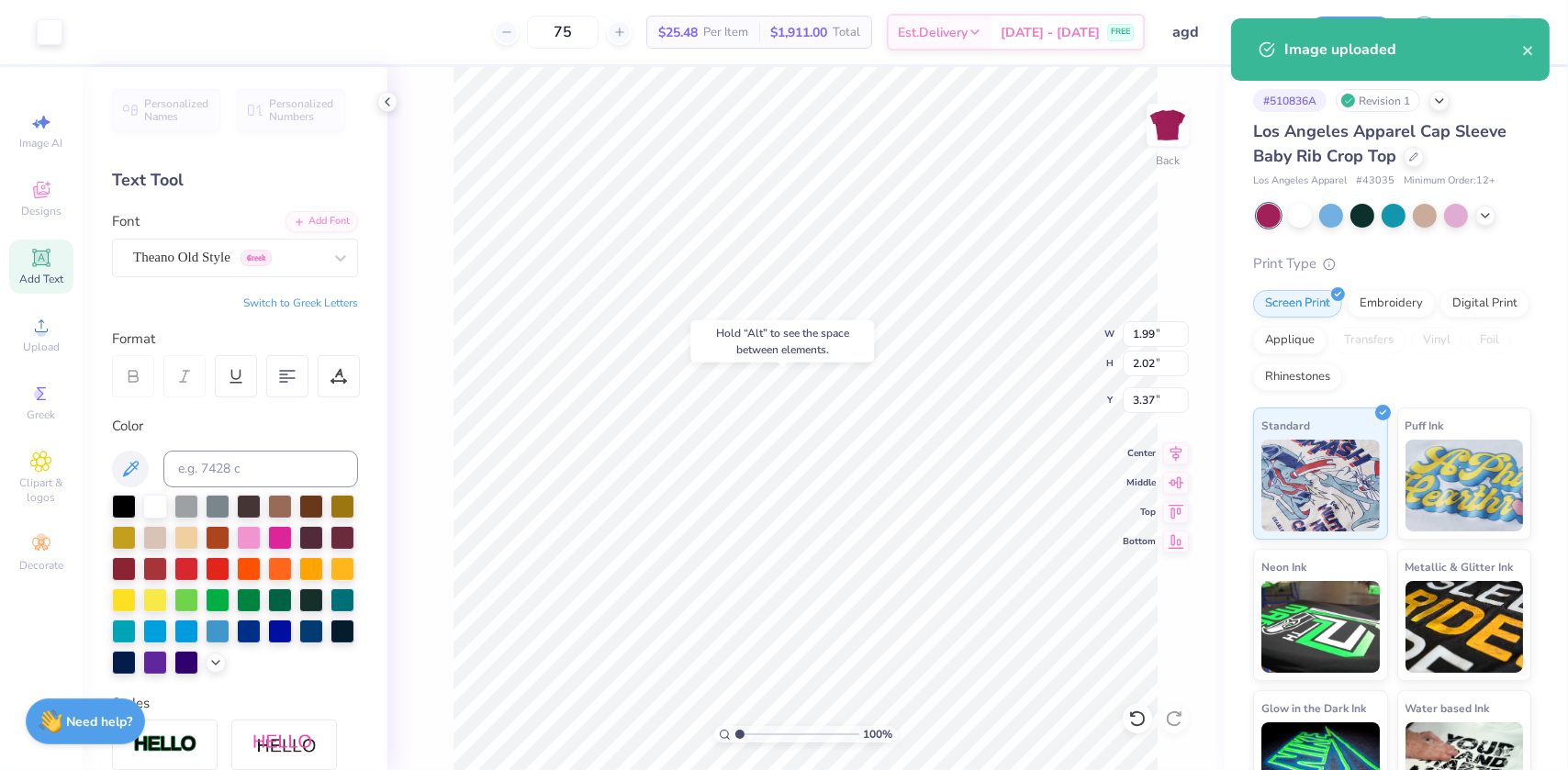
type input "6.38"
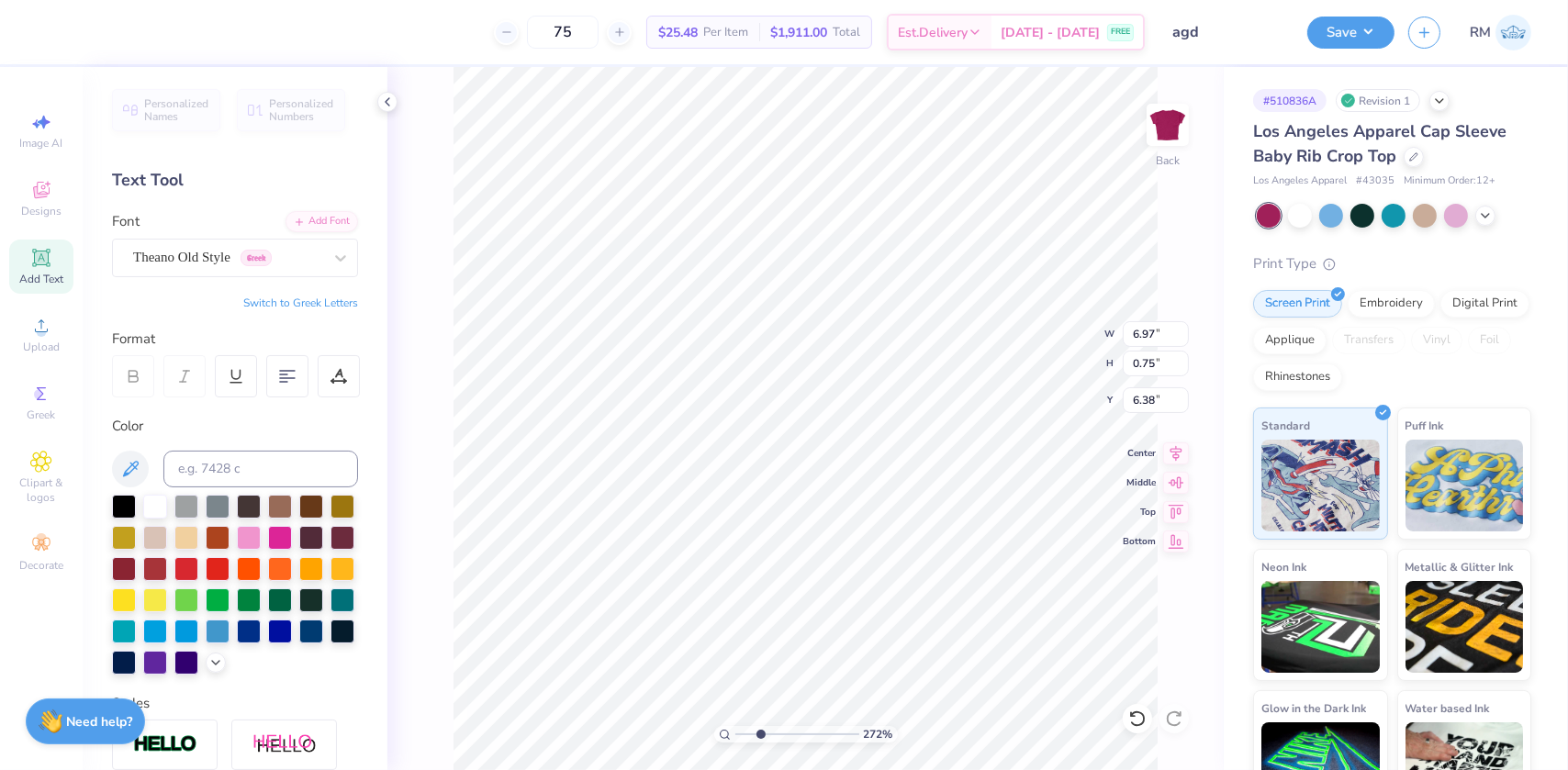
type input "2.7196421574667"
type input "1.99"
type input "2.02"
type input "3.37"
type input "2.7196421574667"
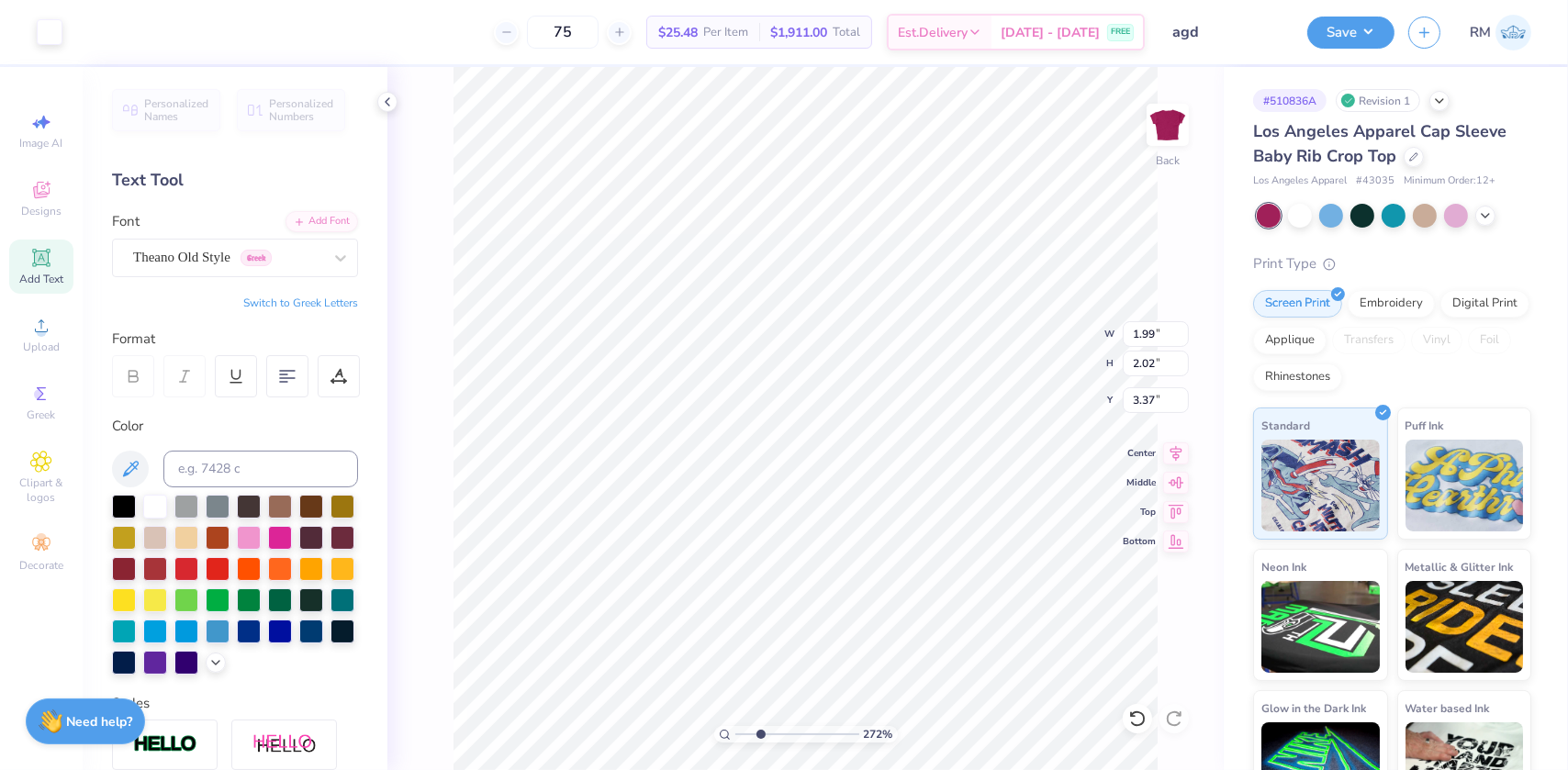
type input "4.73"
type input "2.7196421574667"
type input "0.98"
type input "0.99"
type input "5.76"
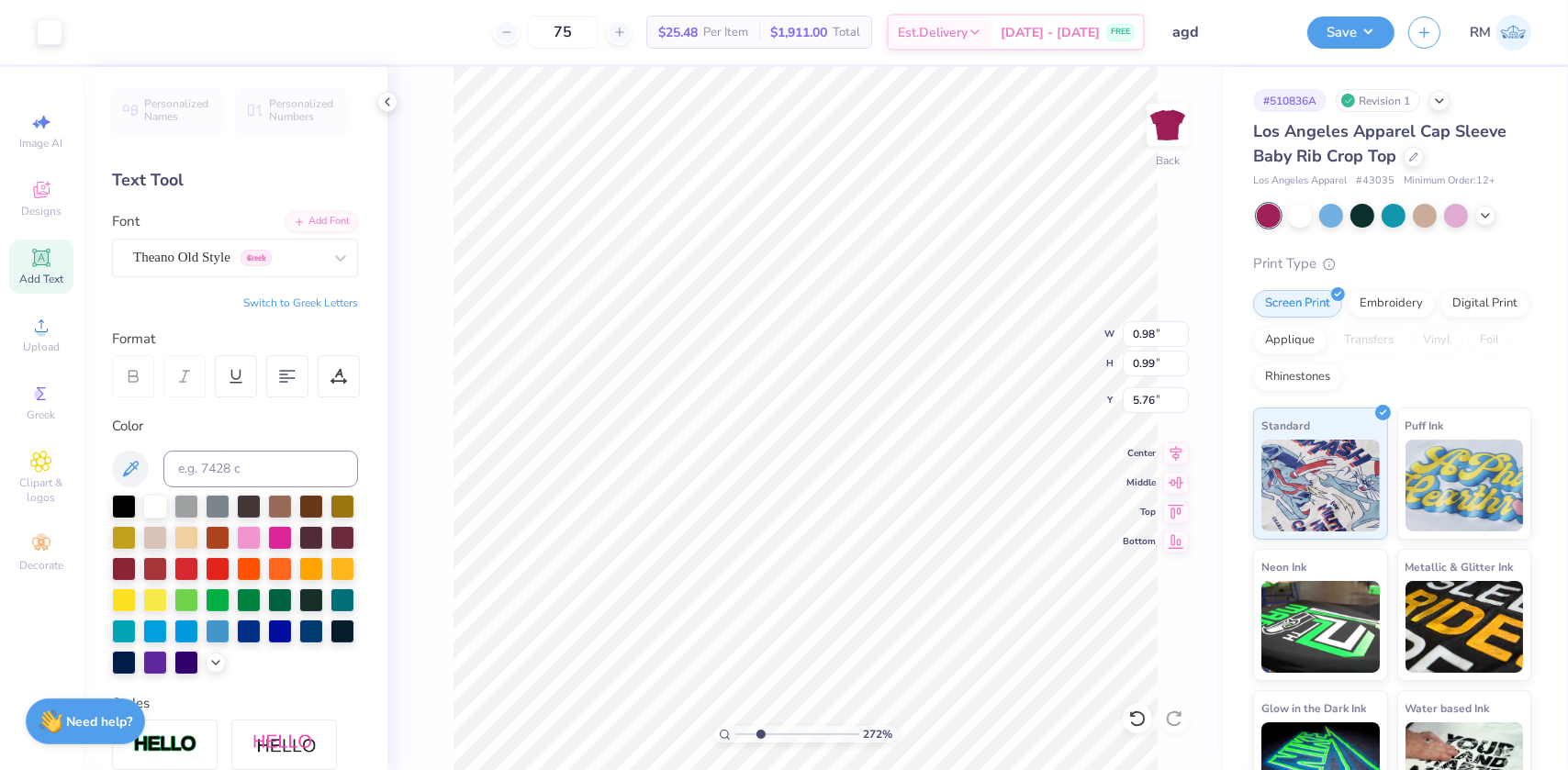
type input "2.7196421574667"
type input "5.68"
drag, startPoint x: 759, startPoint y: 731, endPoint x: 725, endPoint y: 729, distance: 34.1
type input "1"
click at [735, 733] on input "range" at bounding box center [797, 734] width 124 height 17
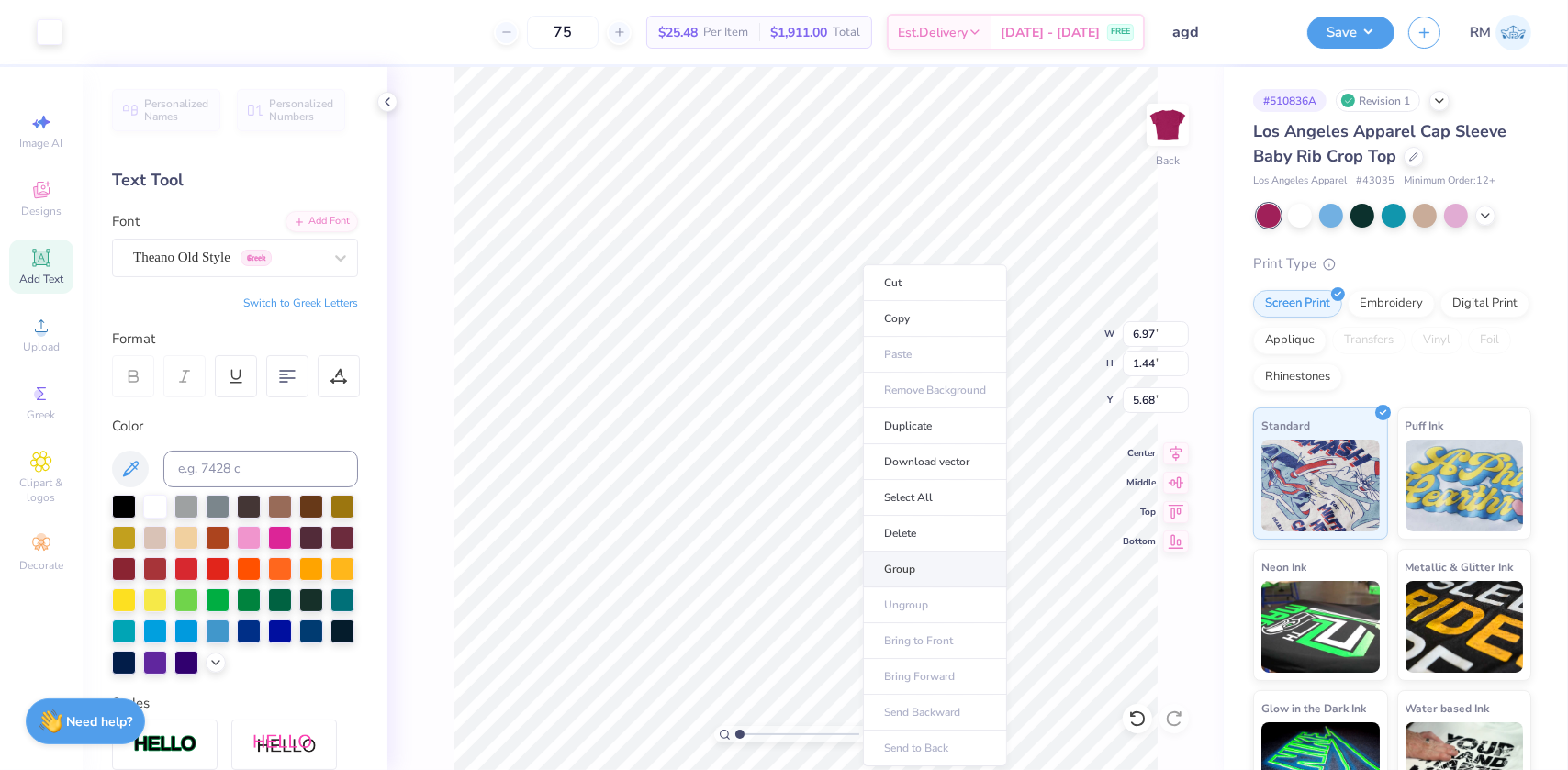
click at [904, 570] on li "Group" at bounding box center [935, 569] width 144 height 36
click at [1136, 397] on input "5.68" at bounding box center [1156, 401] width 66 height 26
type input "3.00"
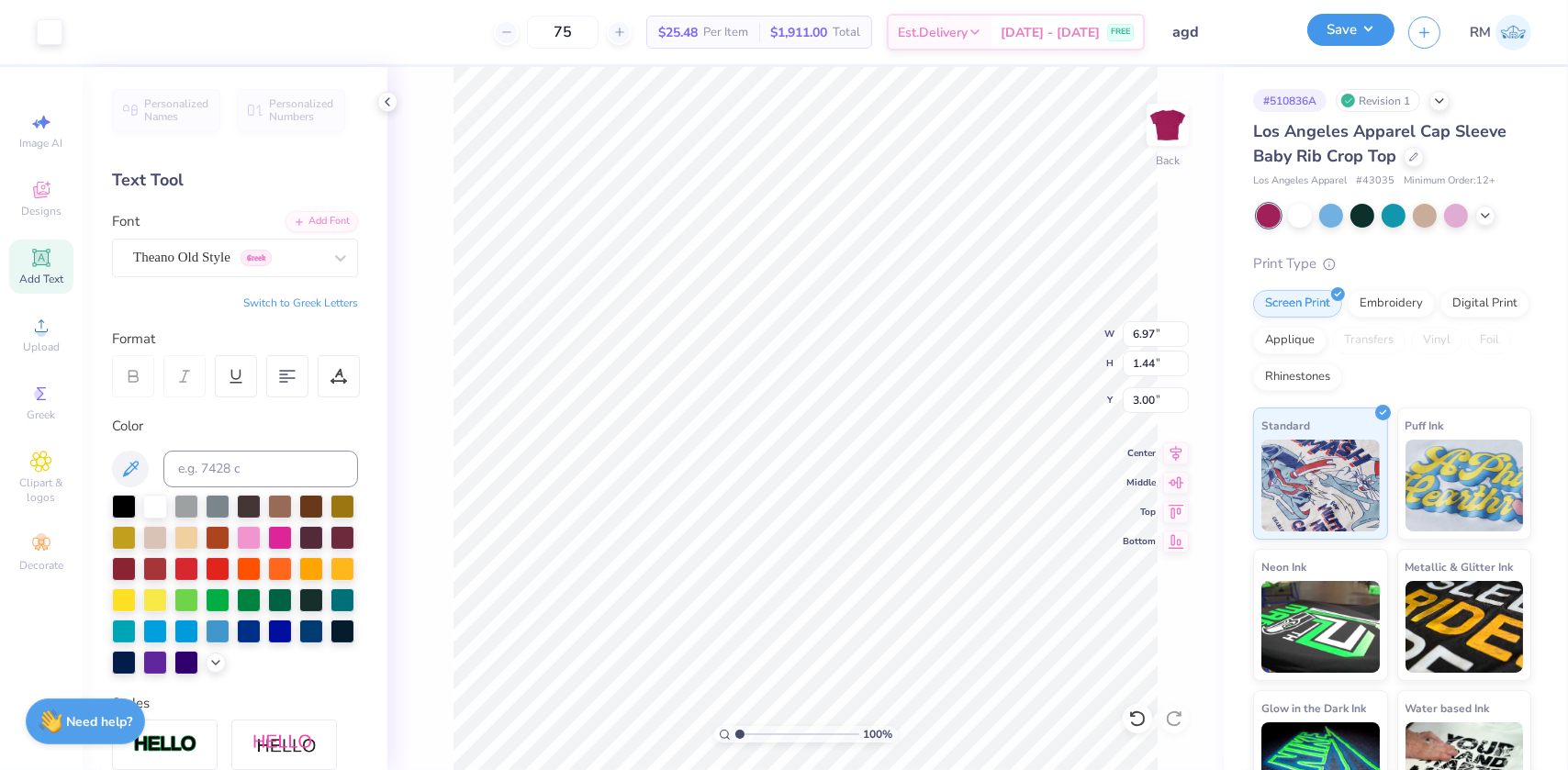
click at [1362, 19] on button "Save" at bounding box center [1351, 29] width 88 height 32
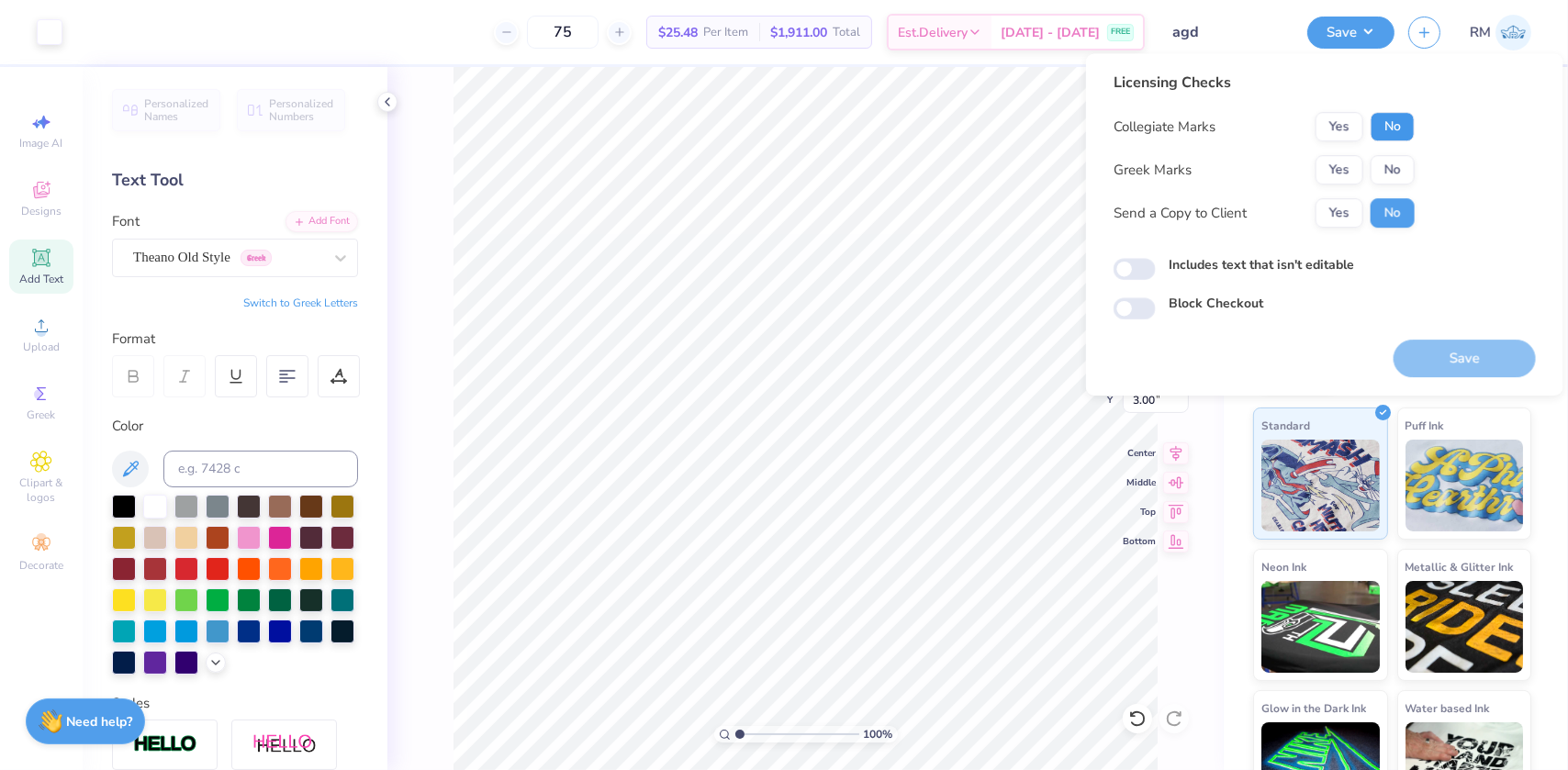
click at [1405, 123] on button "No" at bounding box center [1393, 127] width 44 height 29
click at [1352, 162] on button "Yes" at bounding box center [1340, 169] width 48 height 29
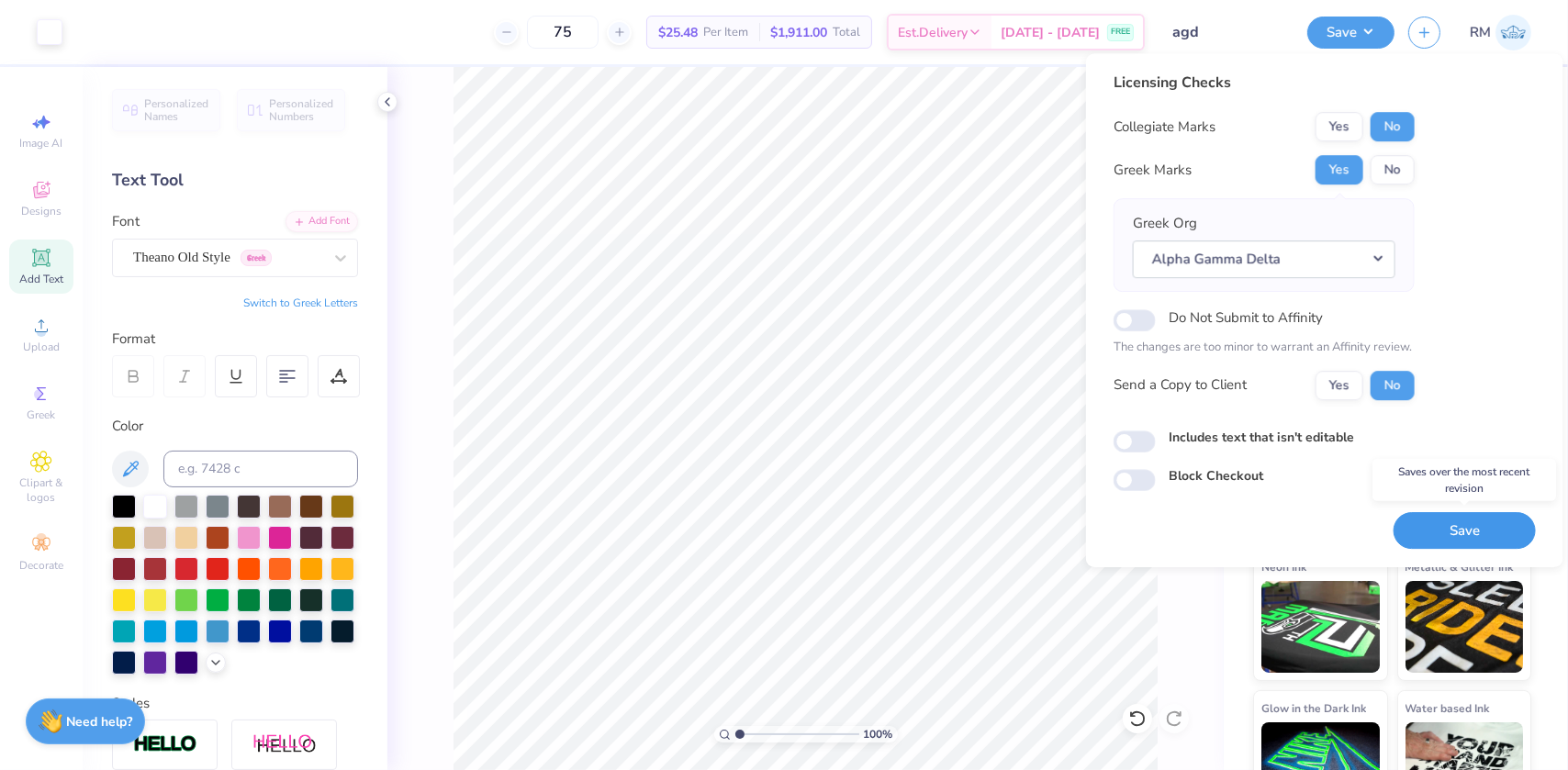
click at [1466, 528] on button "Save" at bounding box center [1465, 531] width 142 height 38
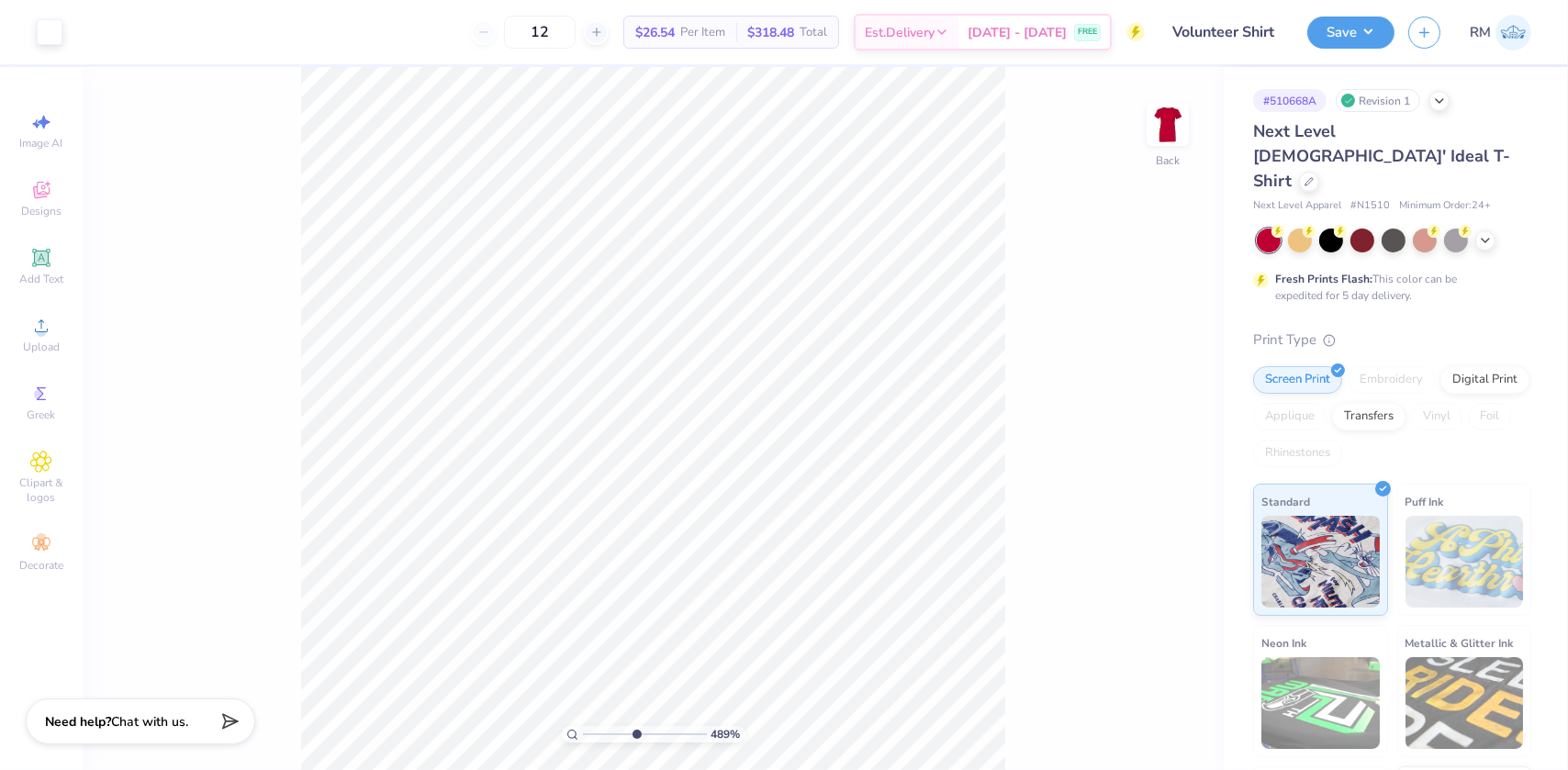
drag, startPoint x: 603, startPoint y: 735, endPoint x: 635, endPoint y: 736, distance: 32.0
type input "4.89"
click at [635, 736] on input "range" at bounding box center [645, 734] width 124 height 17
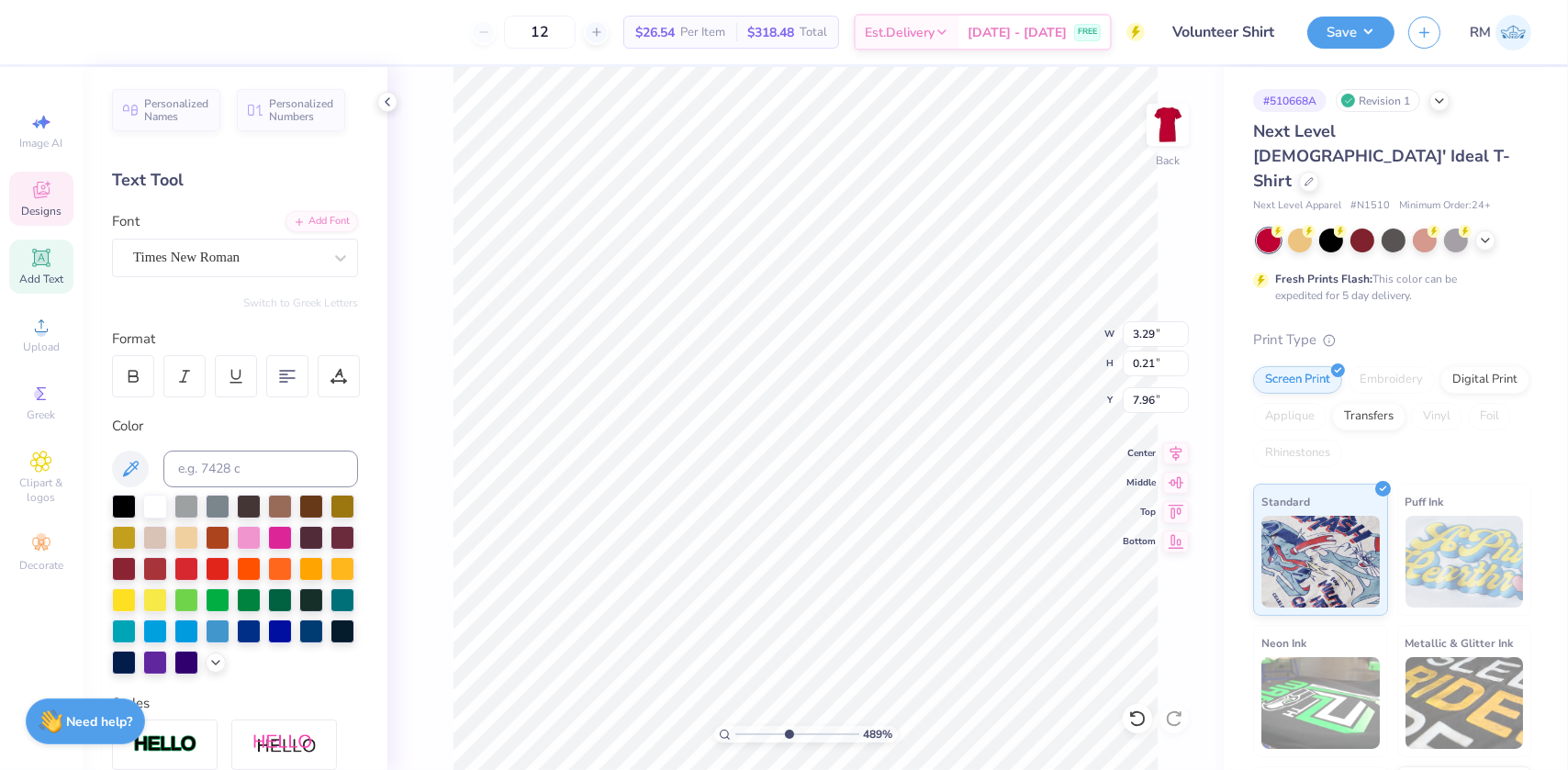
scroll to position [13, 11]
type textarea "REAL. STRONG. WOMEN."
drag, startPoint x: 786, startPoint y: 734, endPoint x: 756, endPoint y: 735, distance: 30.0
click at [756, 735] on input "range" at bounding box center [797, 734] width 124 height 17
click at [1177, 444] on icon at bounding box center [1176, 450] width 26 height 22
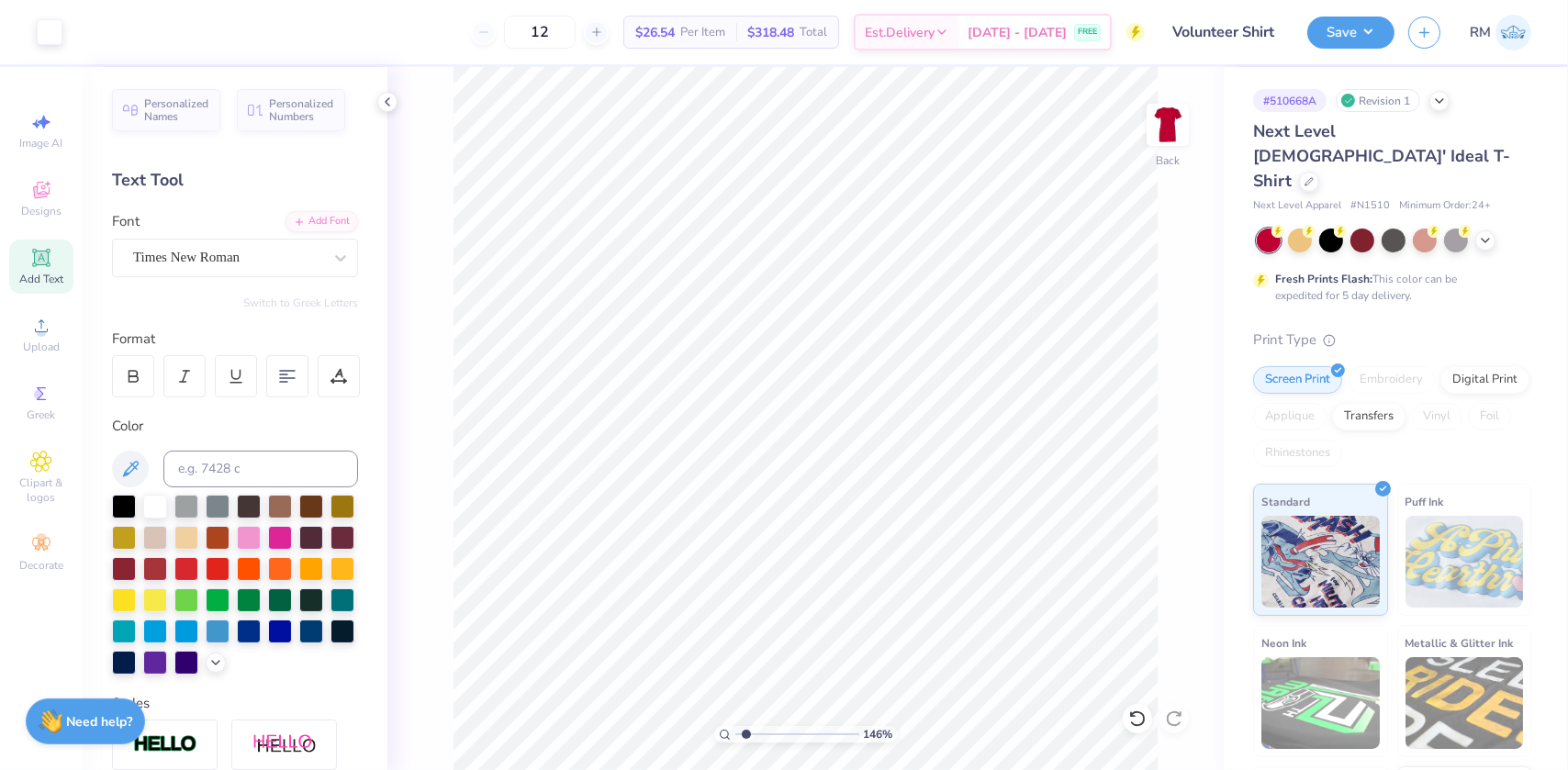
type input "1.53"
click at [745, 726] on input "range" at bounding box center [797, 734] width 124 height 17
type input "2.69"
type input "1.01"
type input "4.58"
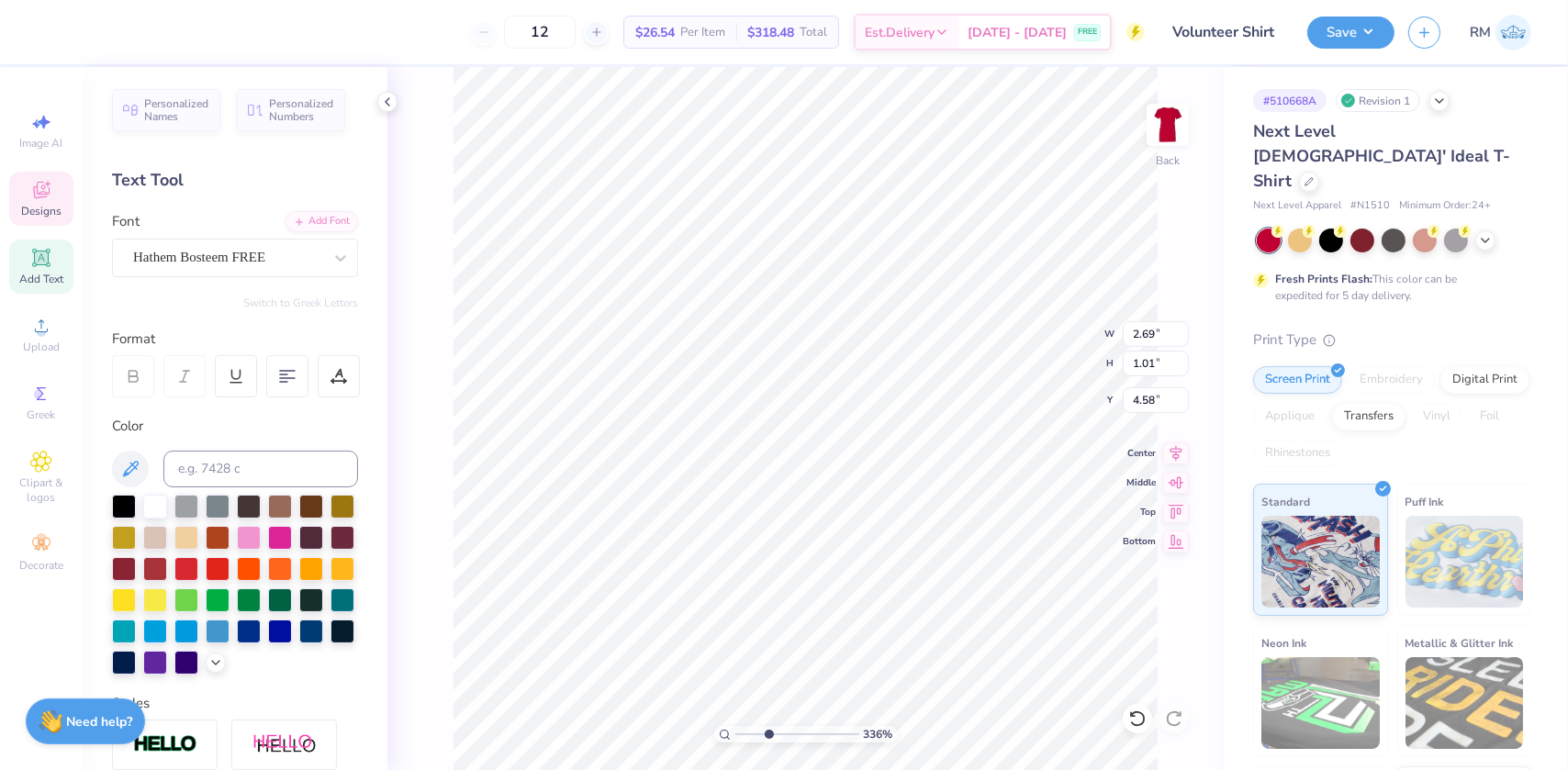
drag, startPoint x: 748, startPoint y: 734, endPoint x: 768, endPoint y: 733, distance: 20.0
type input "3.36"
click at [768, 733] on input "range" at bounding box center [797, 734] width 124 height 17
type input "1.86"
type input "0.70"
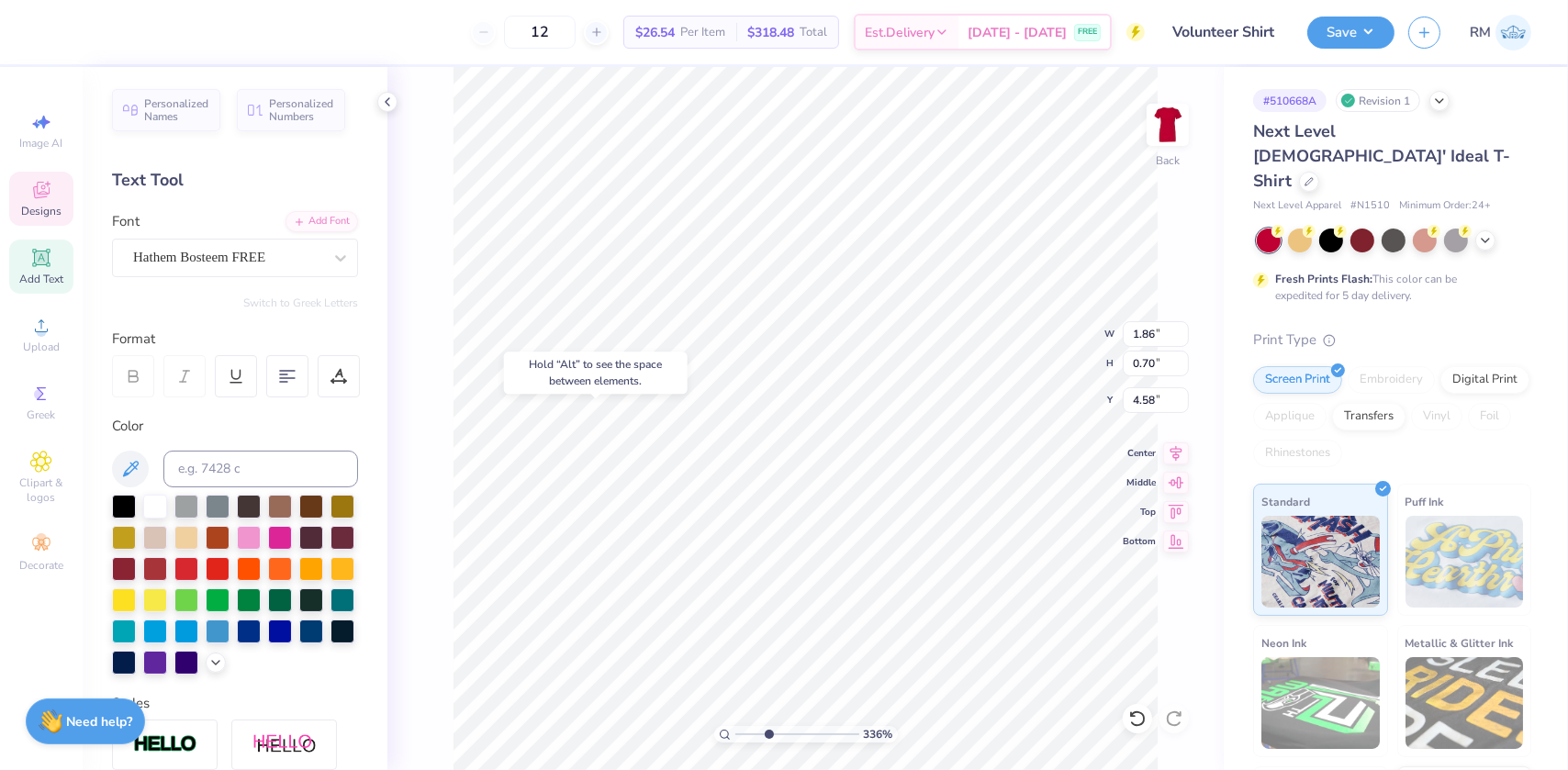
type input "4.26"
type input "2.03"
type input "0.76"
type input "6.73"
type input "4.78"
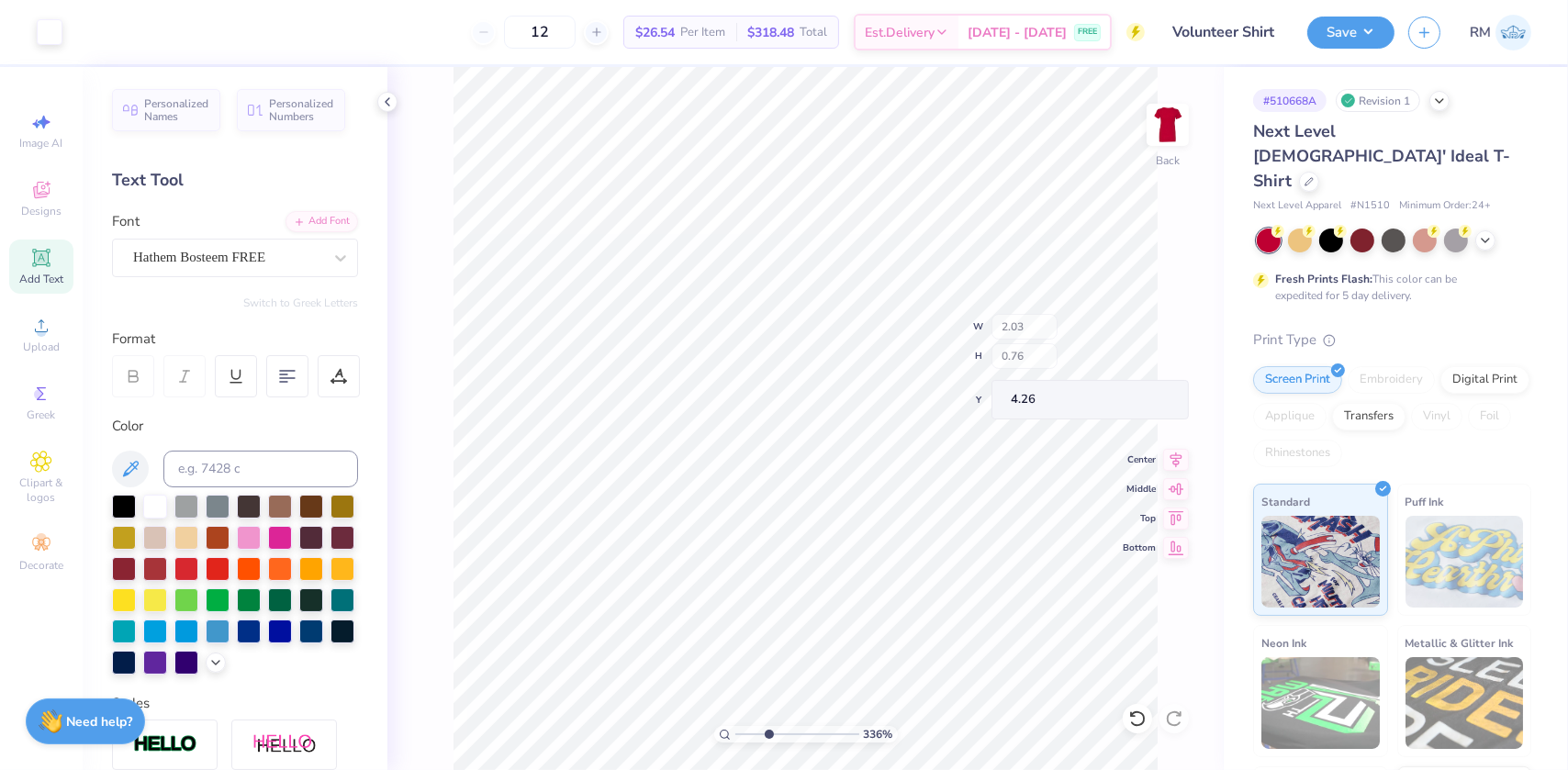
type input "2.00"
drag, startPoint x: 768, startPoint y: 734, endPoint x: 751, endPoint y: 729, distance: 17.7
click at [751, 729] on input "range" at bounding box center [797, 734] width 124 height 17
type input "1"
click at [735, 738] on input "range" at bounding box center [797, 734] width 124 height 17
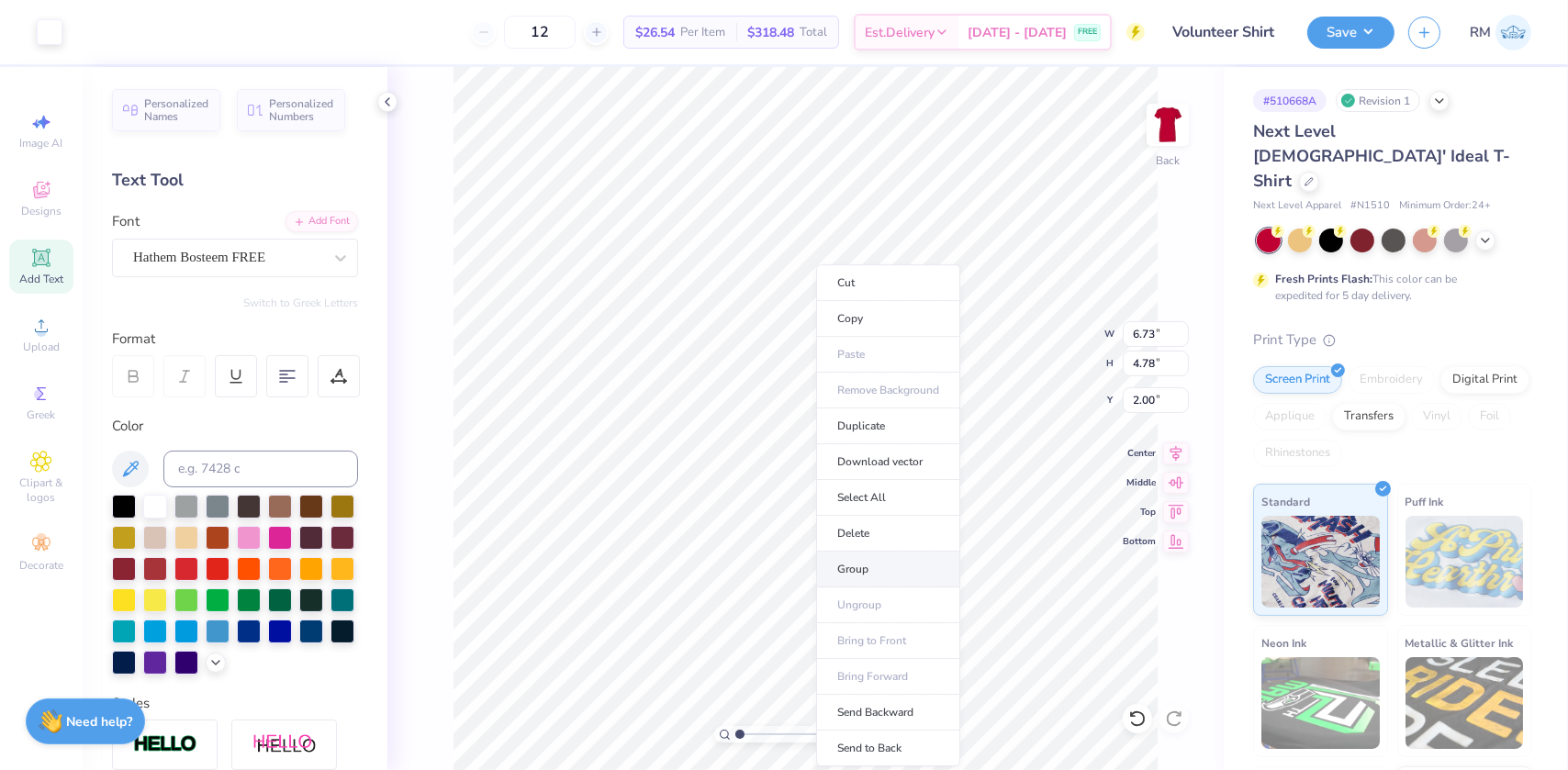
click at [857, 560] on li "Group" at bounding box center [888, 569] width 144 height 36
click at [1172, 449] on icon at bounding box center [1176, 450] width 26 height 22
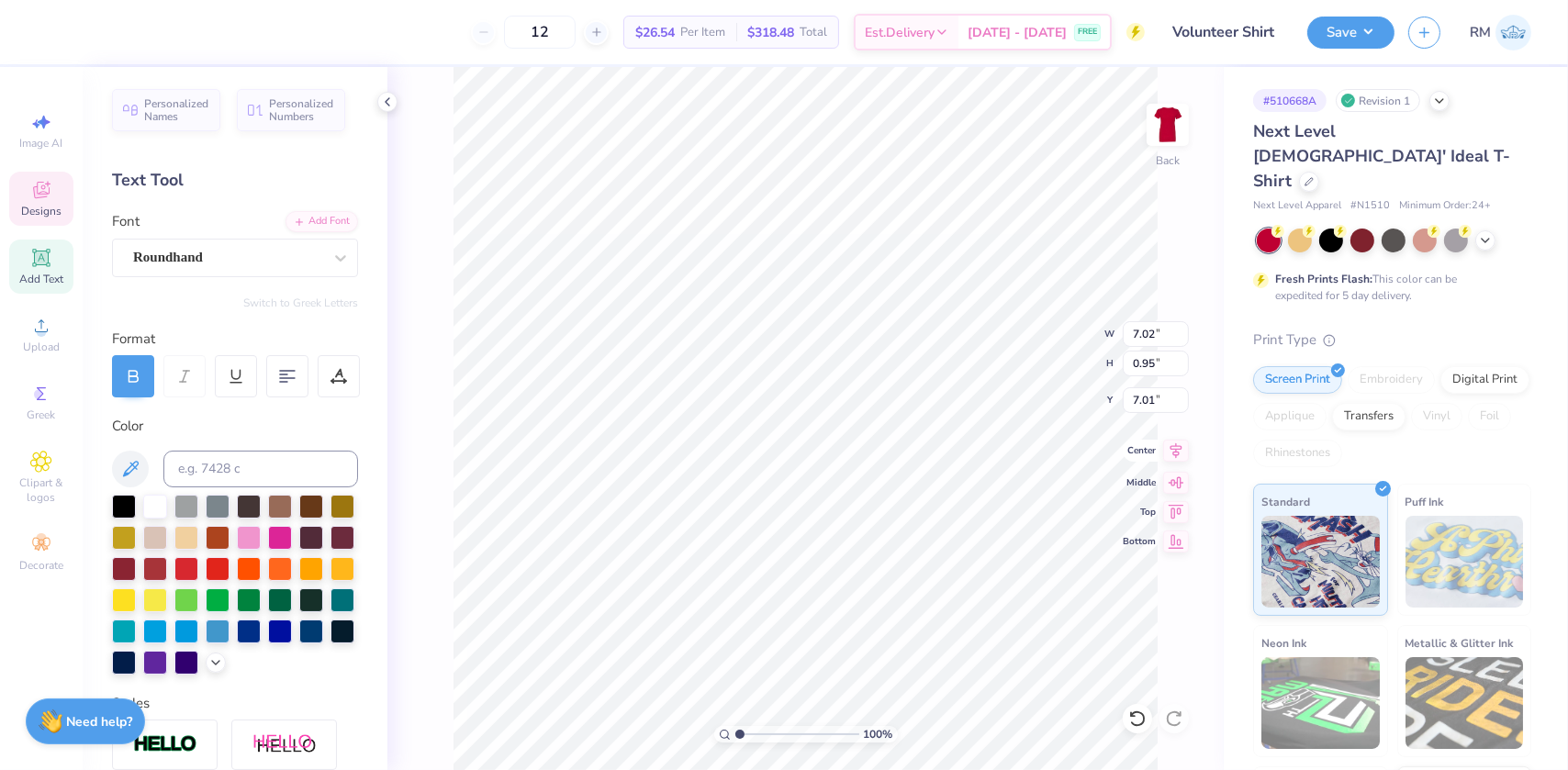
click at [1175, 445] on icon at bounding box center [1176, 449] width 12 height 16
click at [860, 571] on li "Group" at bounding box center [889, 569] width 144 height 36
click at [1176, 446] on icon at bounding box center [1176, 450] width 26 height 22
type input "13.97"
type input "5.45"
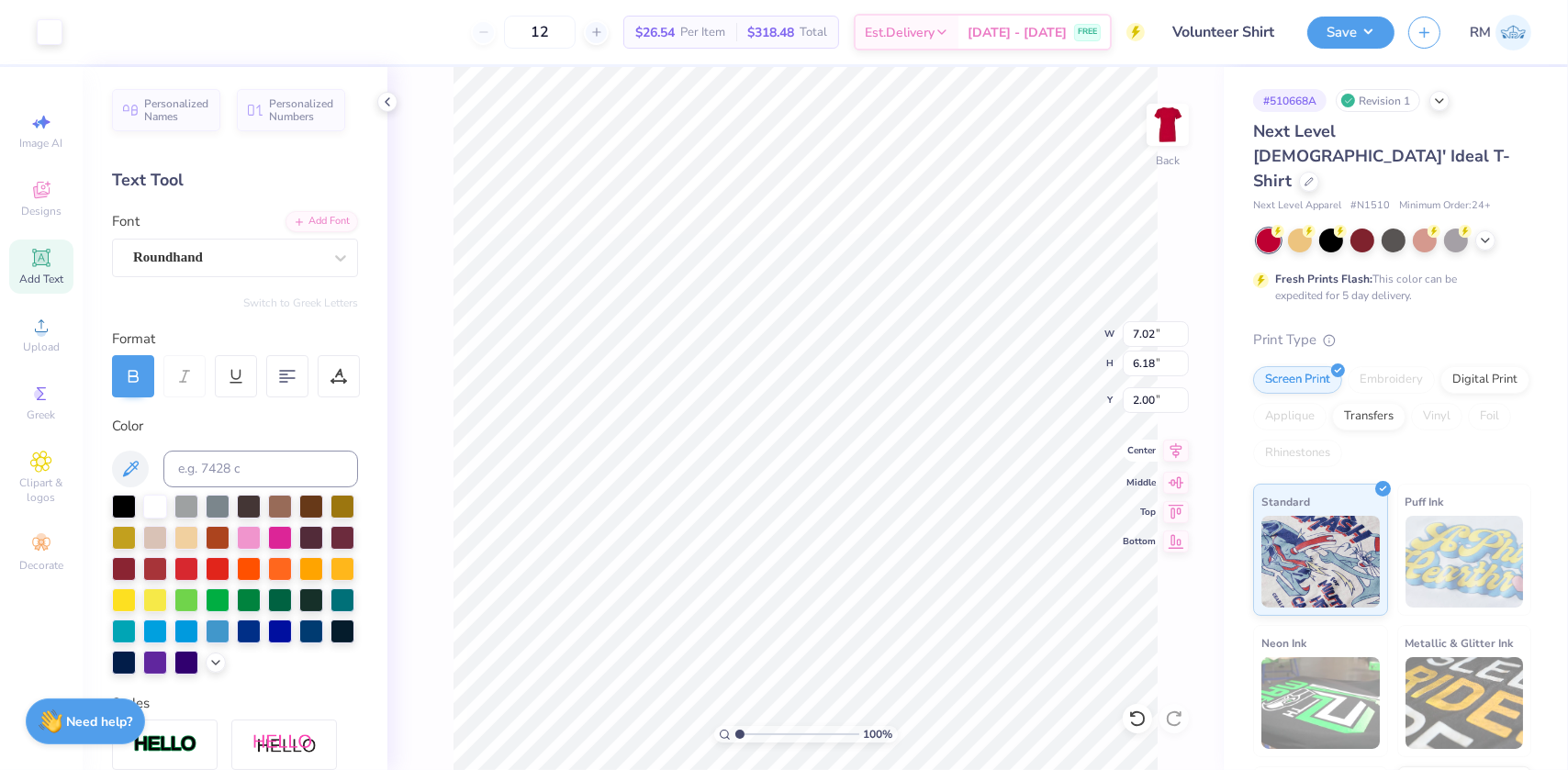
type input "-4.77"
drag, startPoint x: 1151, startPoint y: 332, endPoint x: 1352, endPoint y: 742, distance: 456.6
click at [1151, 333] on input "7.02" at bounding box center [1156, 334] width 66 height 26
type input "11.69"
type input "4.56"
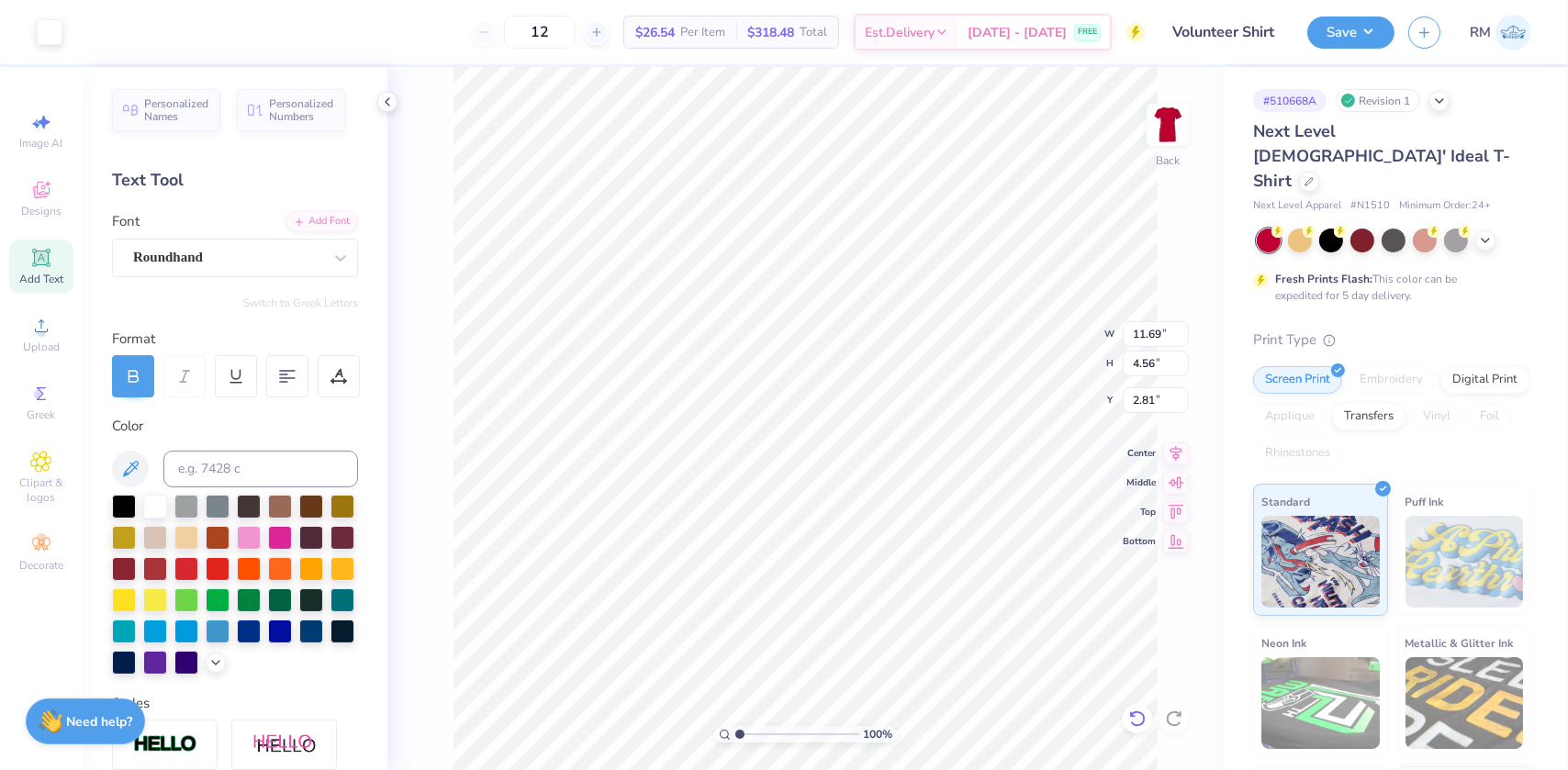
click at [1144, 715] on icon at bounding box center [1137, 718] width 16 height 17
type input "0.53"
click at [1139, 717] on icon at bounding box center [1138, 718] width 18 height 18
click at [921, 556] on li "Group" at bounding box center [951, 569] width 144 height 36
click at [1151, 337] on input "7.02" at bounding box center [1156, 334] width 66 height 26
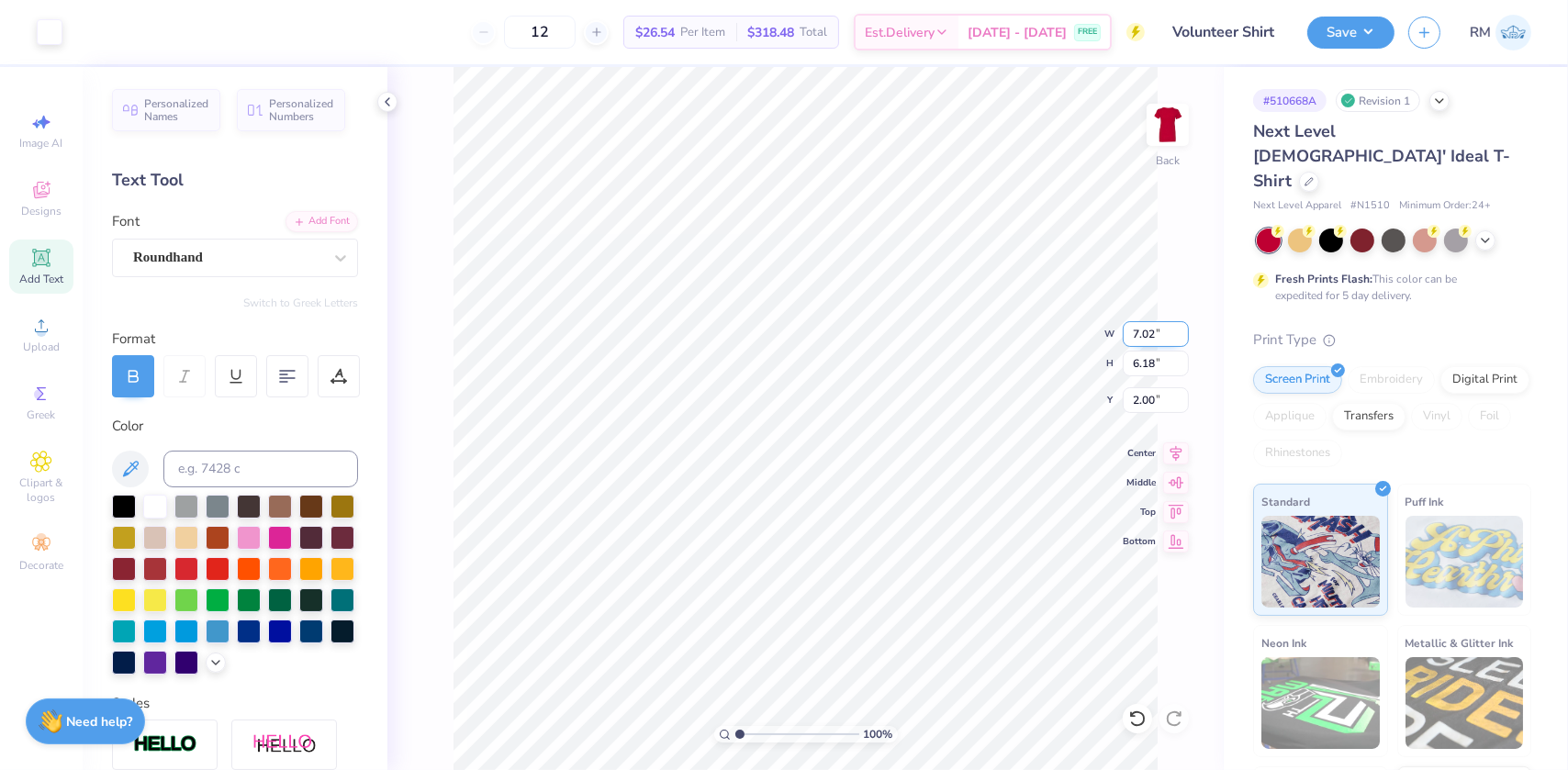
click at [1143, 331] on input "7.02" at bounding box center [1156, 334] width 66 height 26
type input "7.00"
type input "6.16"
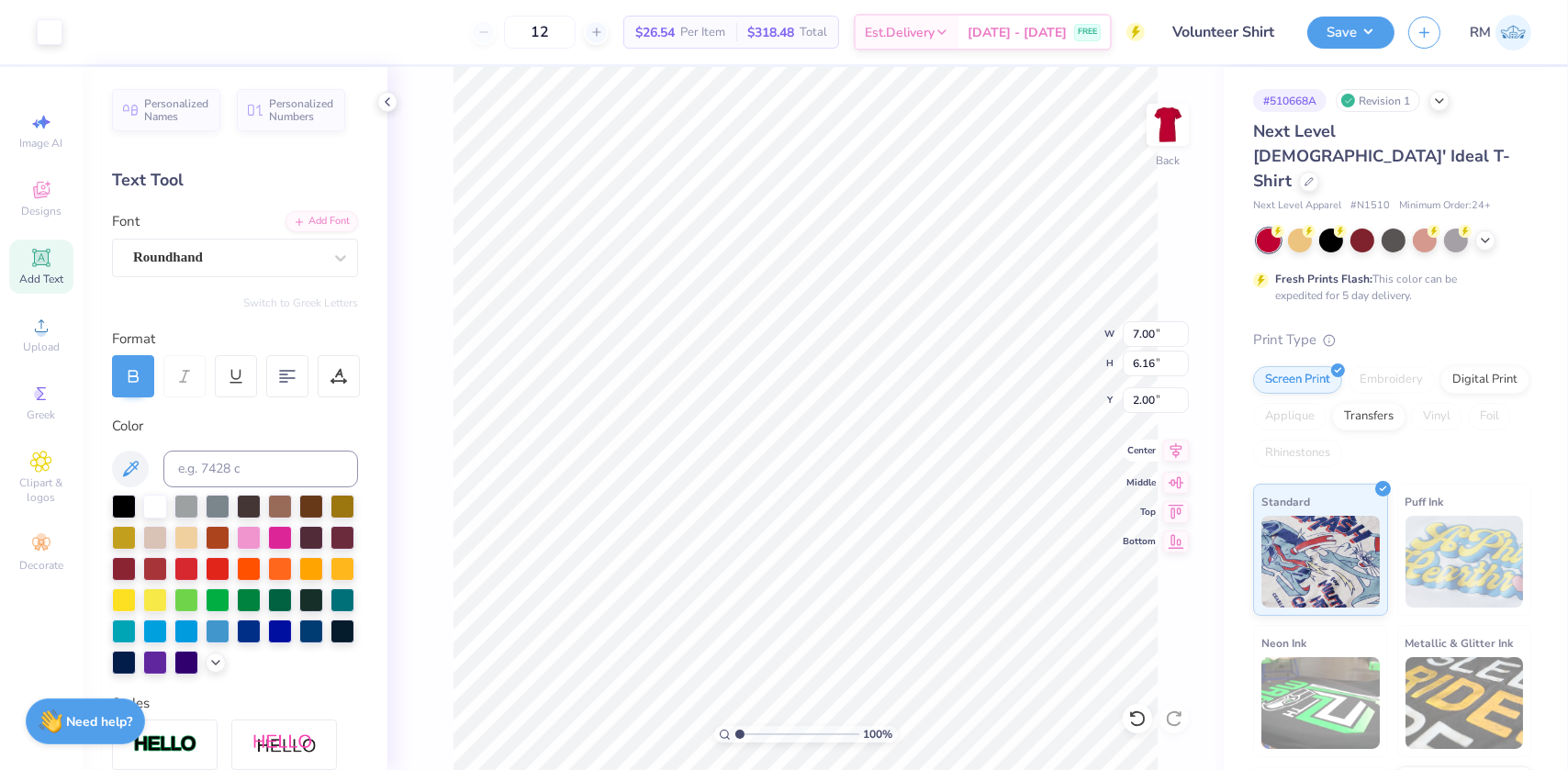
drag, startPoint x: 1177, startPoint y: 449, endPoint x: 1161, endPoint y: 456, distance: 17.5
click at [1177, 449] on icon at bounding box center [1176, 450] width 26 height 22
drag, startPoint x: 738, startPoint y: 730, endPoint x: 757, endPoint y: 732, distance: 19.1
type input "2.48"
click at [757, 732] on input "range" at bounding box center [797, 734] width 124 height 17
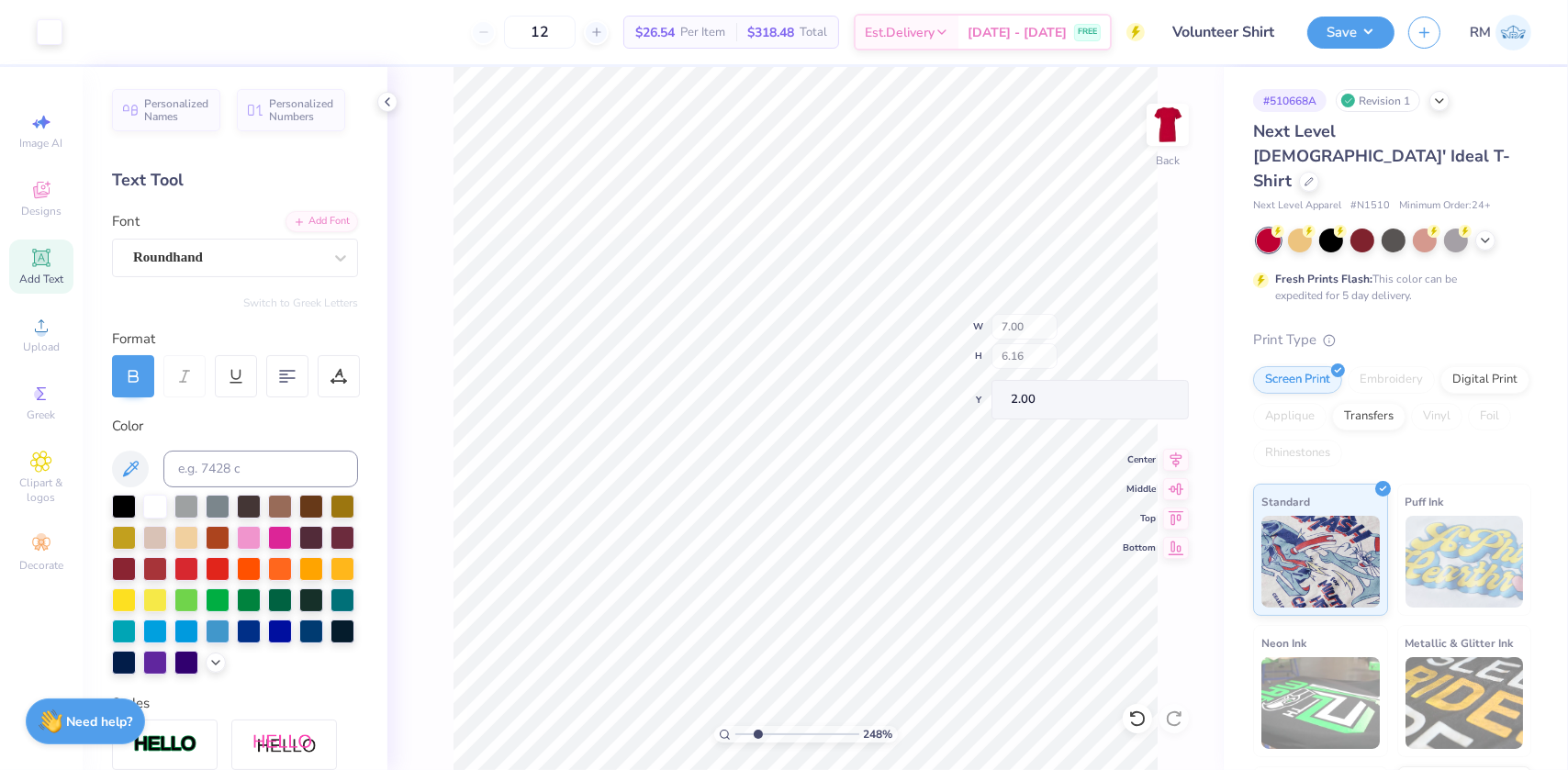
type input "6.71"
type input "4.77"
type input "2.03"
type input "0.76"
type input "4.26"
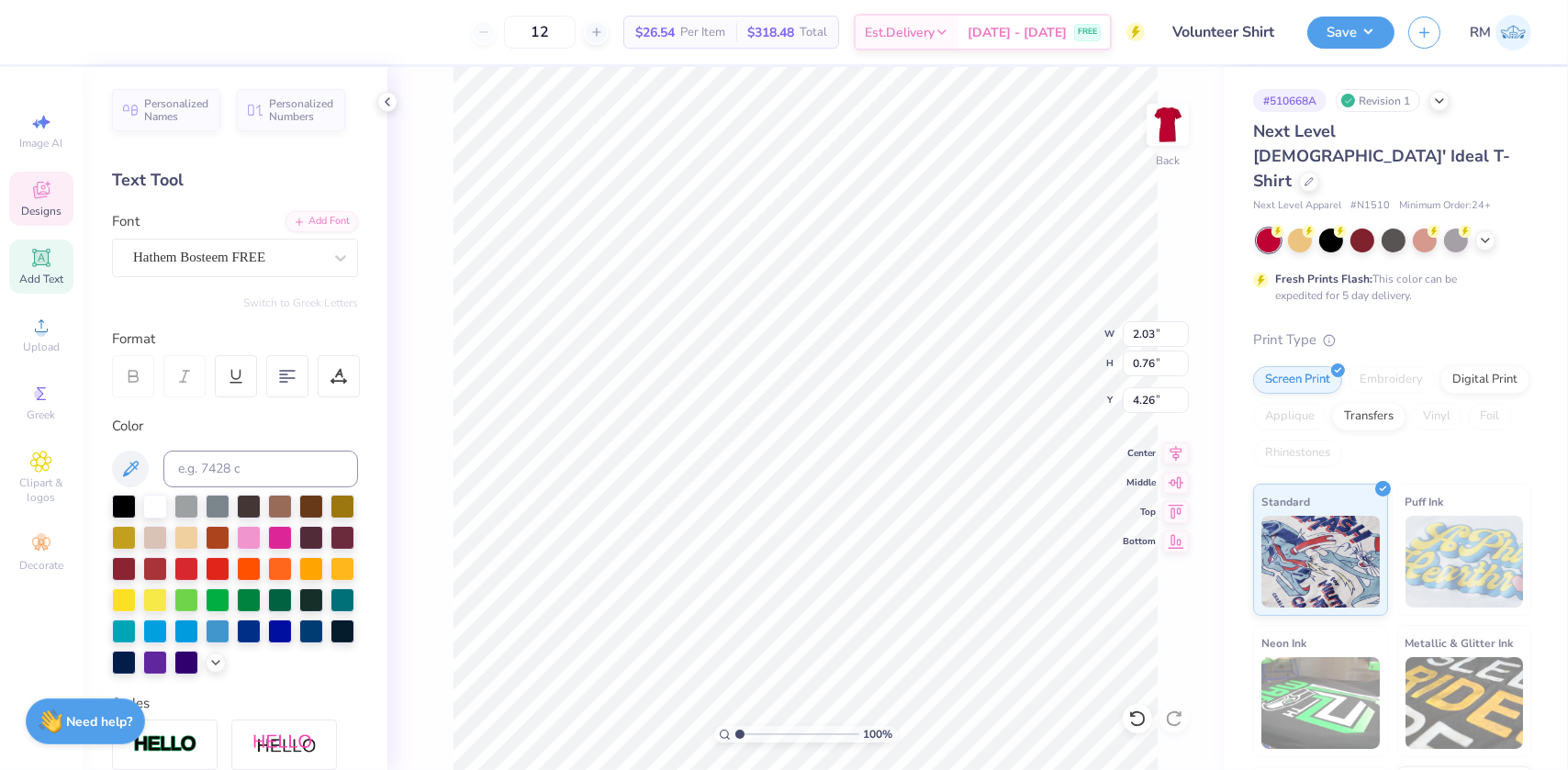
drag, startPoint x: 758, startPoint y: 735, endPoint x: 726, endPoint y: 726, distance: 33.2
click at [735, 726] on input "range" at bounding box center [797, 734] width 124 height 17
click at [797, 560] on li "Group" at bounding box center [838, 569] width 144 height 36
drag, startPoint x: 754, startPoint y: 729, endPoint x: 743, endPoint y: 730, distance: 11.0
click at [743, 730] on input "range" at bounding box center [797, 734] width 124 height 17
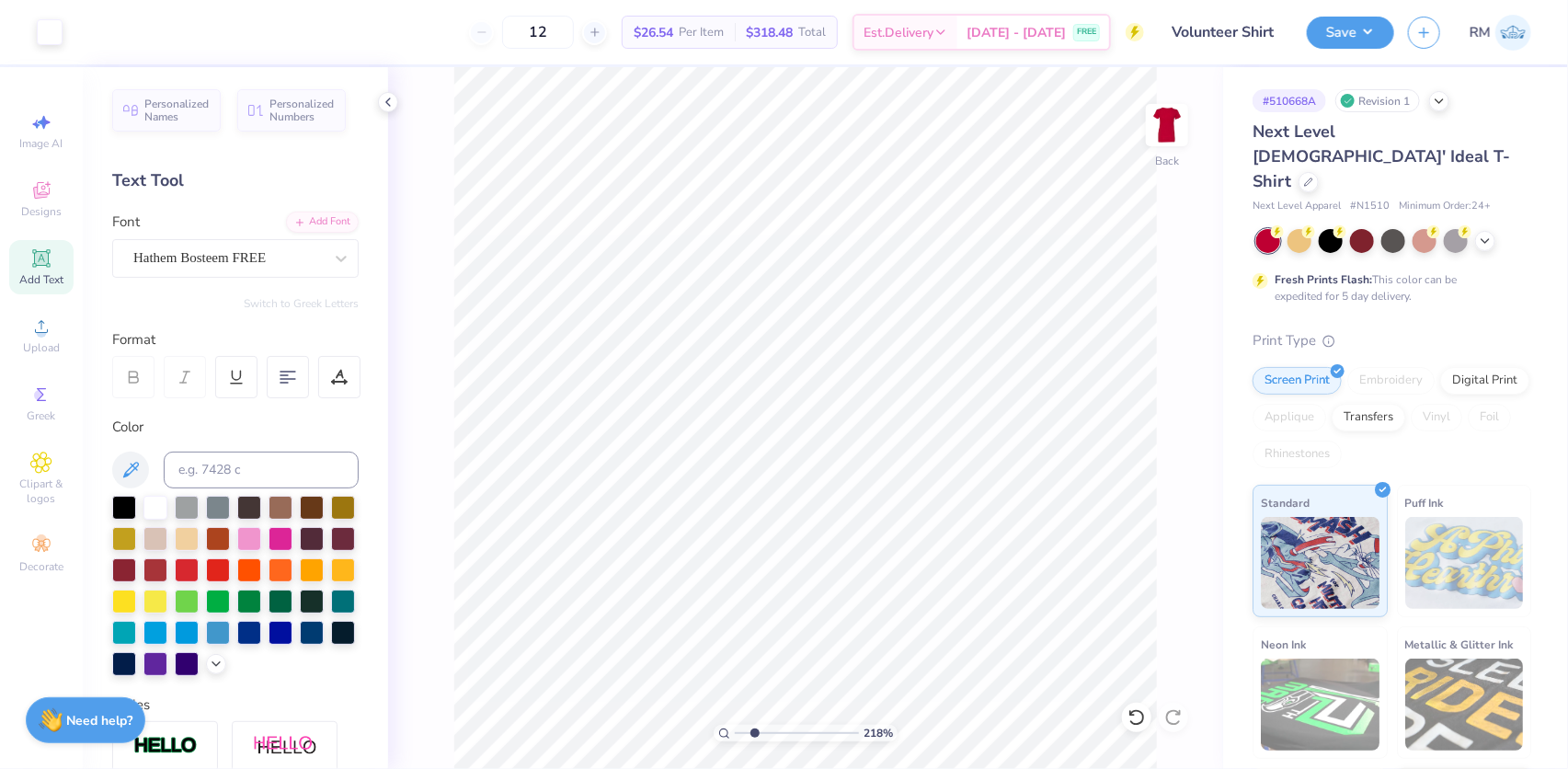
drag, startPoint x: 737, startPoint y: 734, endPoint x: 755, endPoint y: 730, distance: 18.4
type input "2.24"
click at [754, 733] on input "range" at bounding box center [796, 733] width 125 height 17
type input "1.47"
type input "0.55"
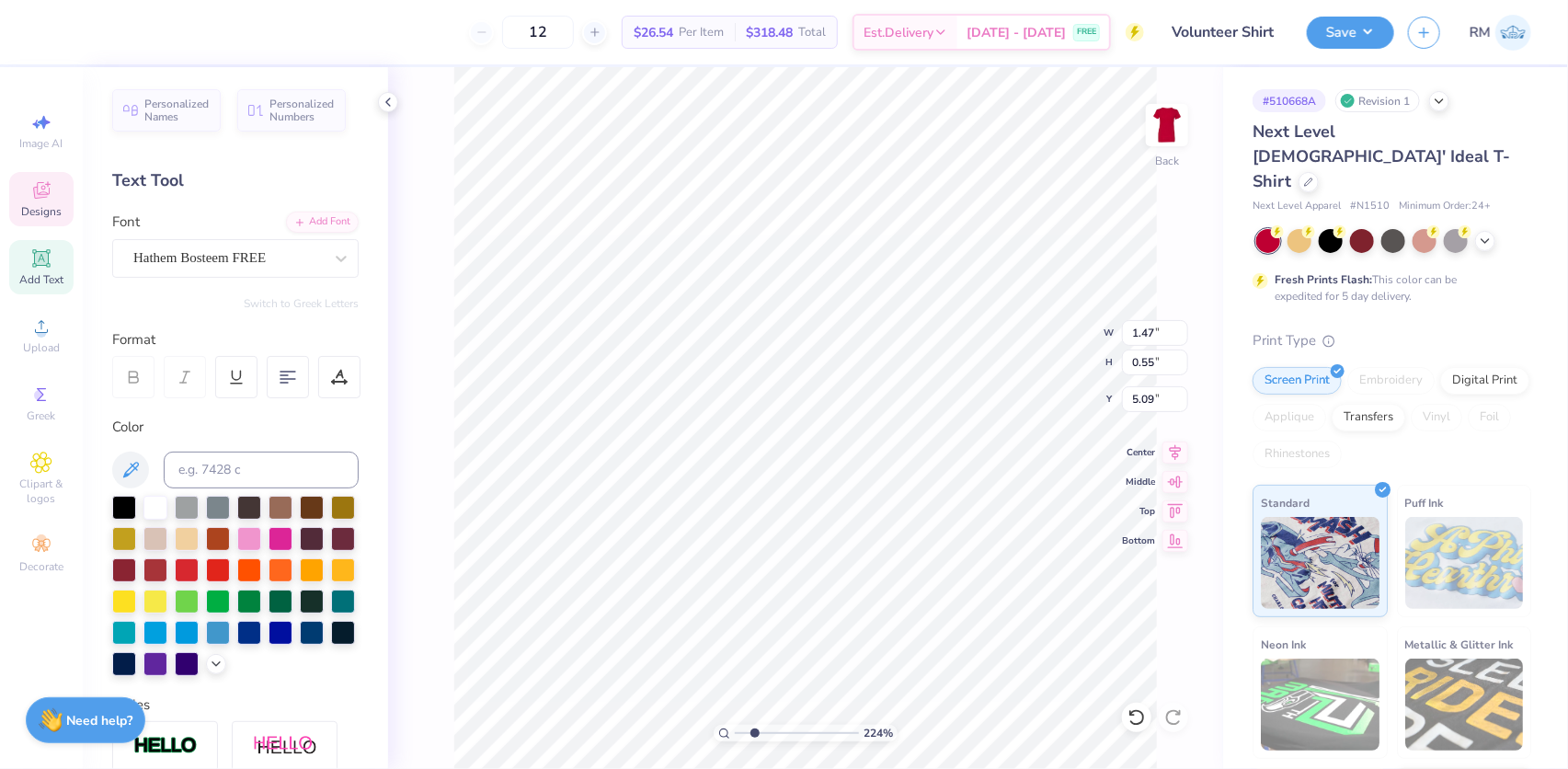
type input "5.09"
type input "7.00"
type input "0.95"
type input "7.00"
drag, startPoint x: 751, startPoint y: 728, endPoint x: 724, endPoint y: 729, distance: 27.0
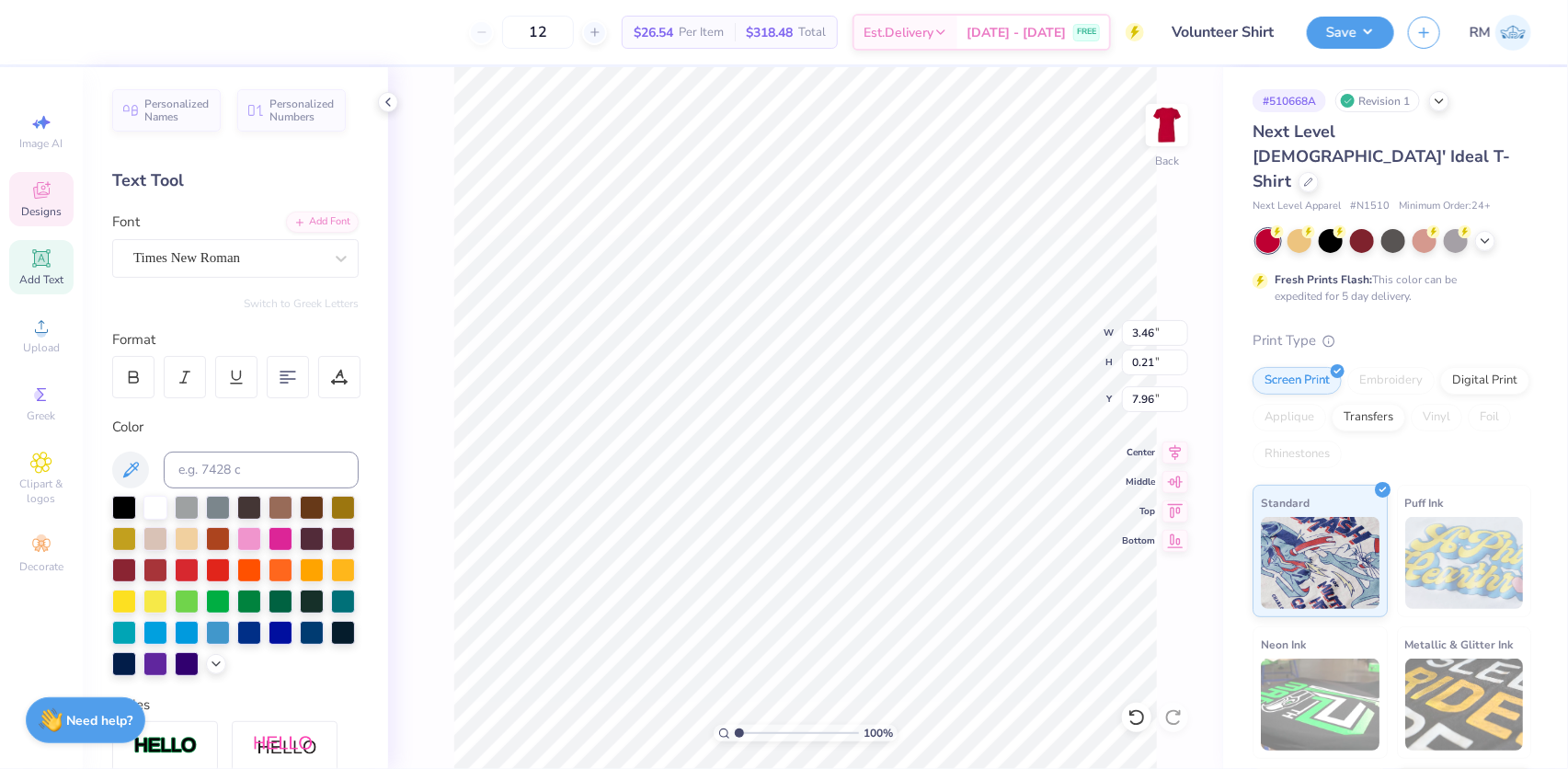
click at [735, 729] on input "range" at bounding box center [796, 733] width 125 height 17
click at [876, 563] on li "Group" at bounding box center [895, 568] width 144 height 36
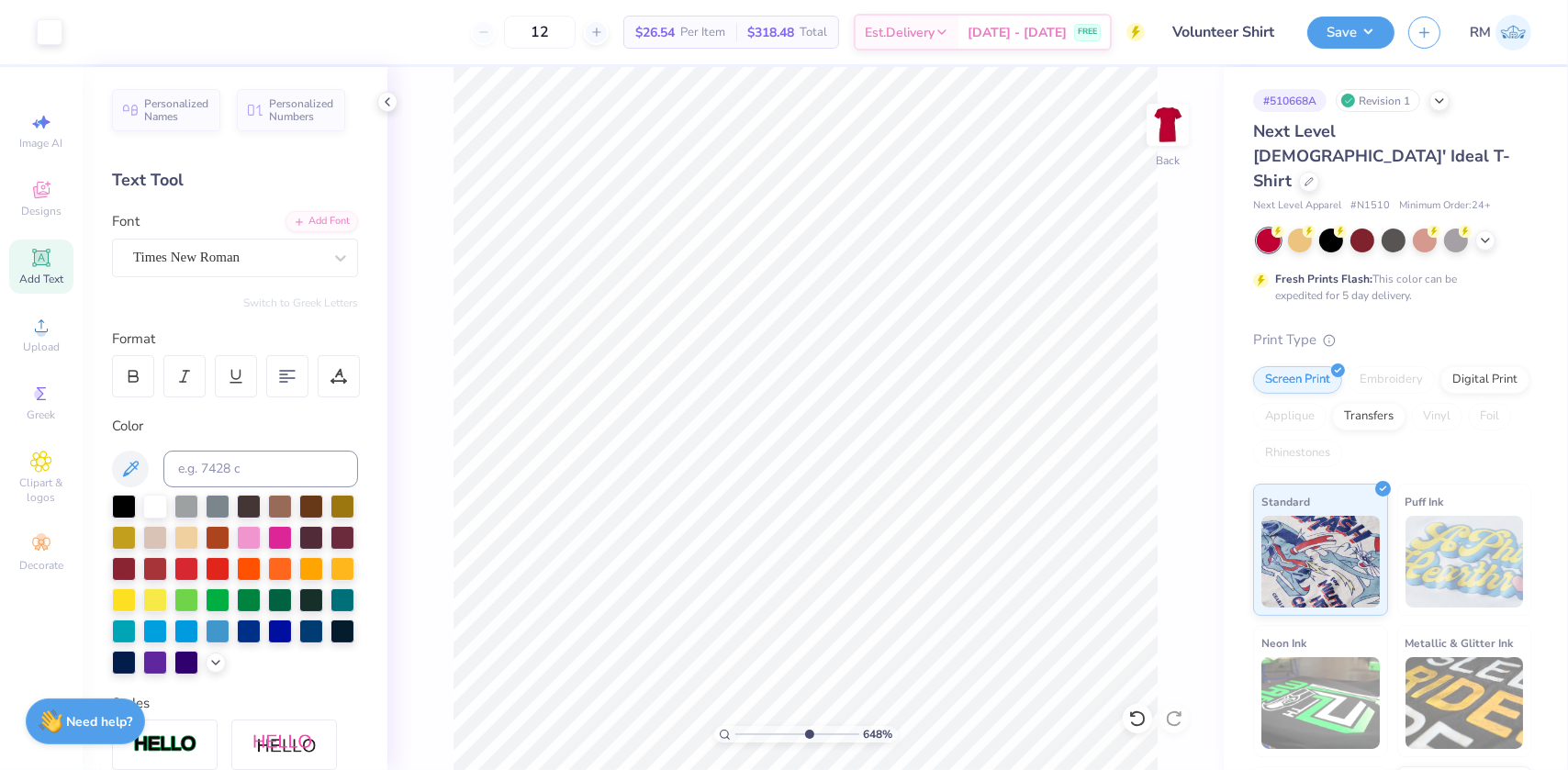
click at [807, 731] on input "range" at bounding box center [797, 734] width 124 height 17
drag, startPoint x: 805, startPoint y: 732, endPoint x: 791, endPoint y: 731, distance: 14.0
type input "5.26"
click at [791, 731] on input "range" at bounding box center [797, 734] width 124 height 17
type input "7.00"
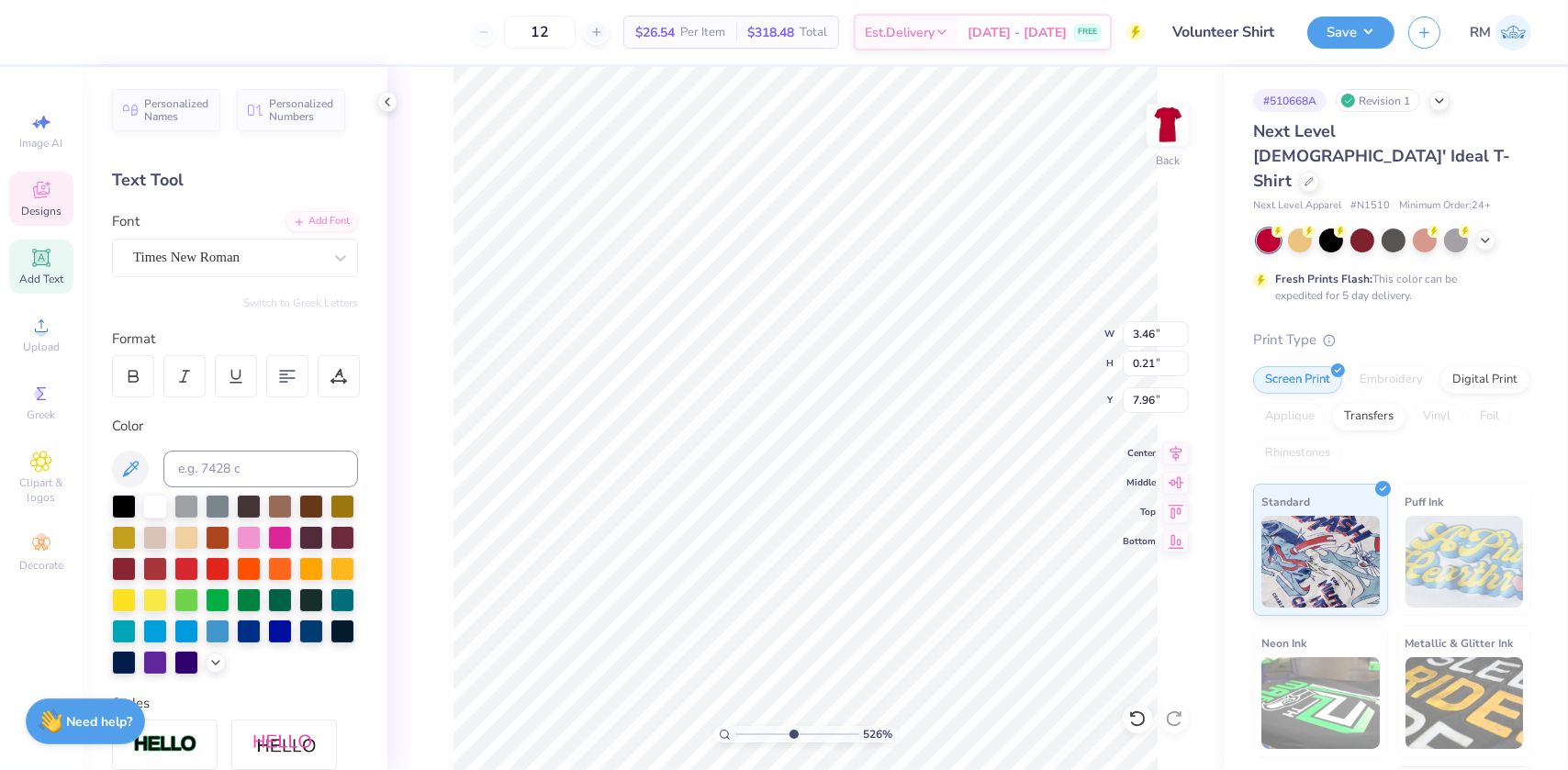
type input "0.95"
type input "7.00"
drag, startPoint x: 792, startPoint y: 735, endPoint x: 762, endPoint y: 737, distance: 30.1
type input "2.89"
click at [762, 737] on input "range" at bounding box center [797, 734] width 124 height 17
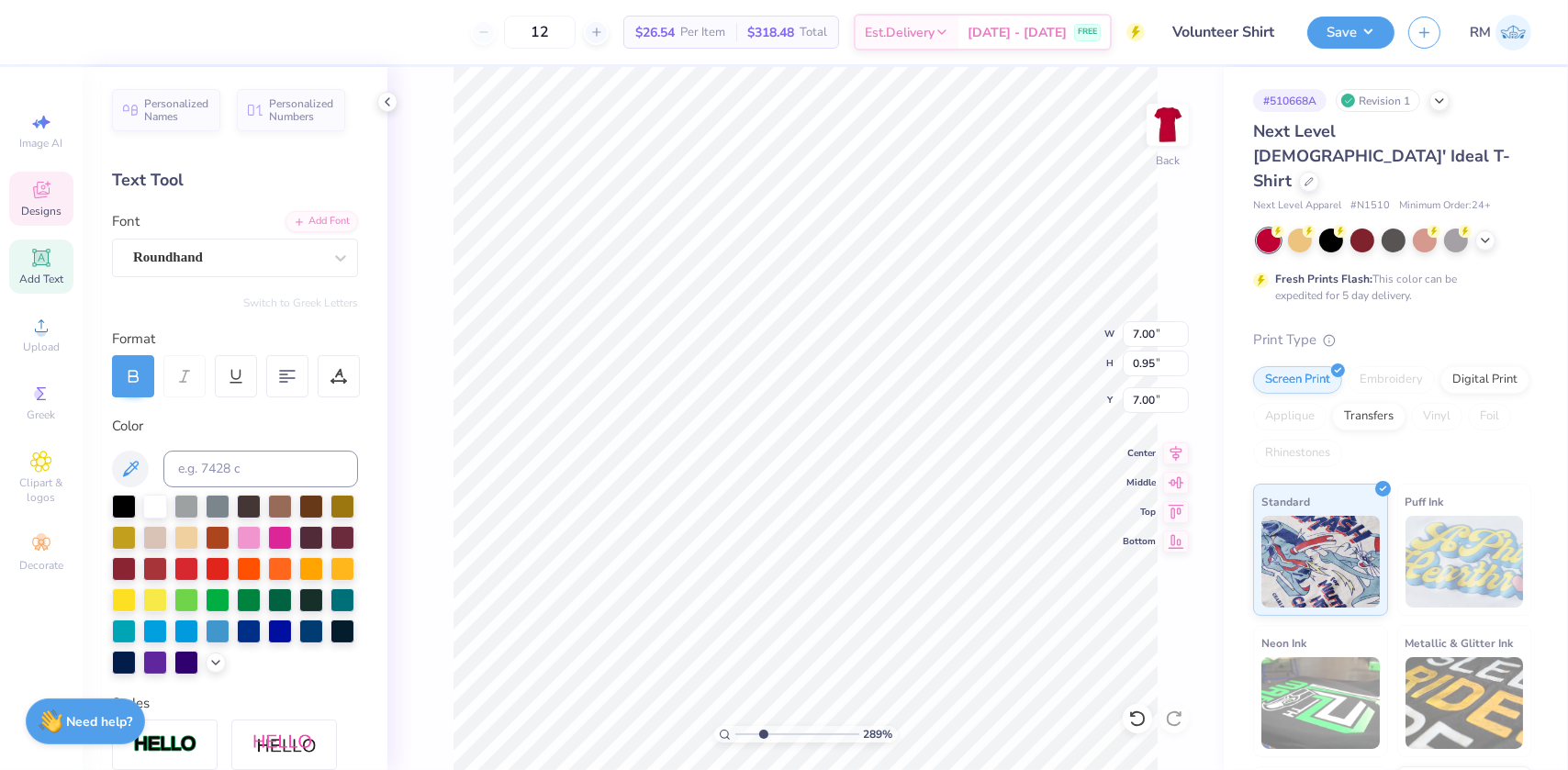
type input "1.47"
type input "0.55"
type input "5.09"
type input "2.03"
type input "0.76"
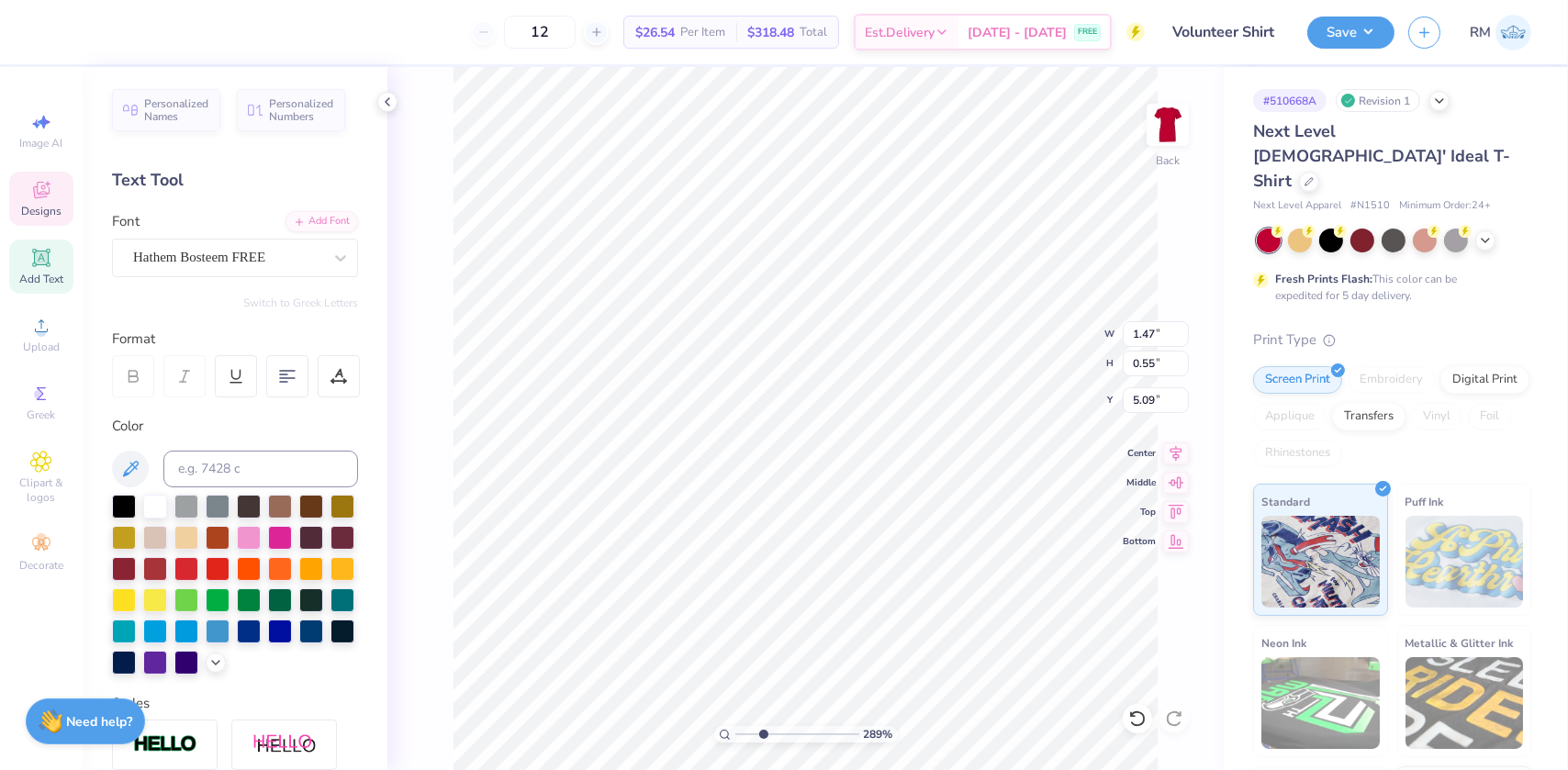
type input "4.26"
drag, startPoint x: 755, startPoint y: 725, endPoint x: 725, endPoint y: 723, distance: 30.1
type input "1"
click at [735, 726] on input "range" at bounding box center [797, 734] width 124 height 17
type input "7.00"
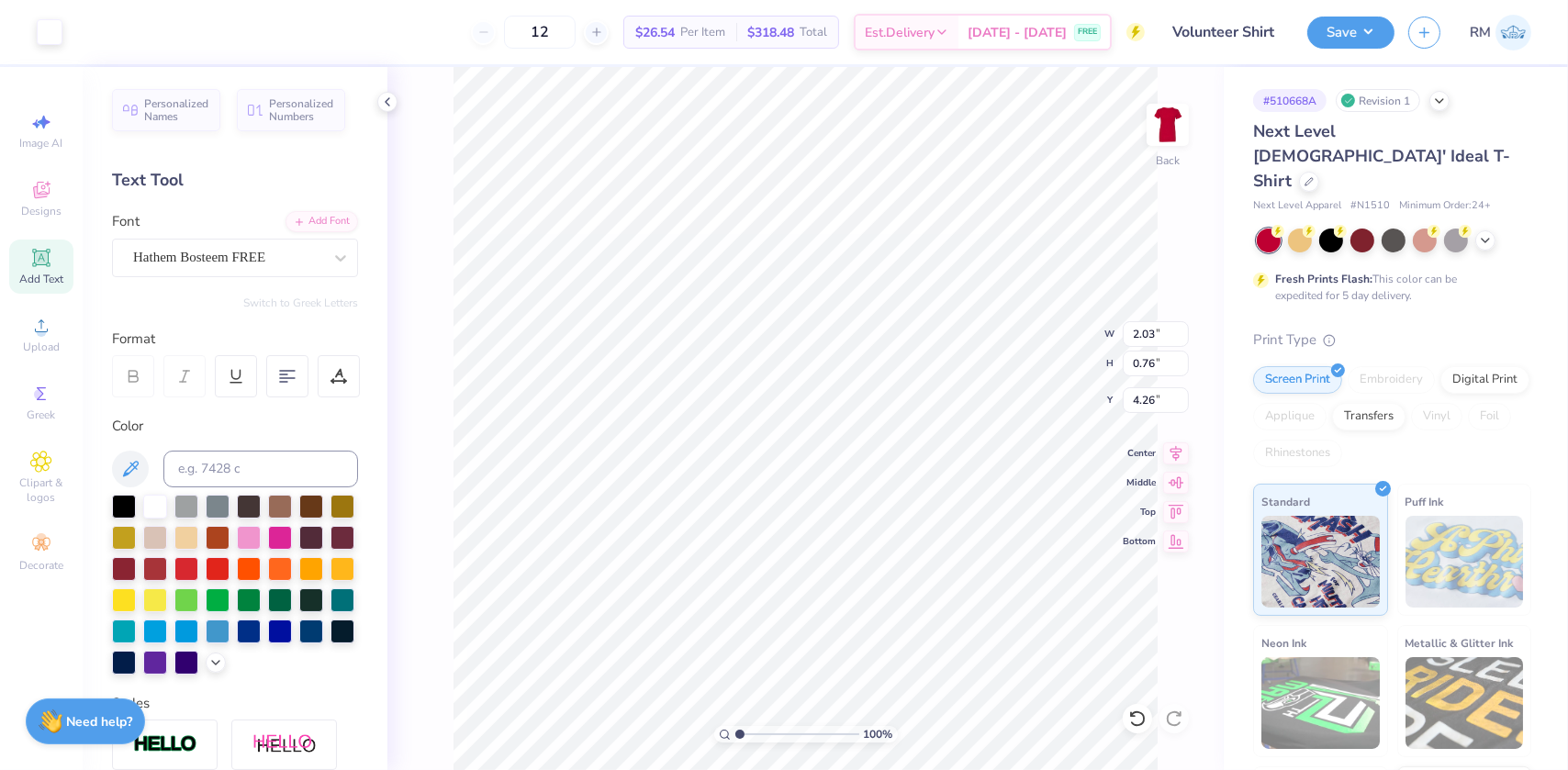
type input "6.16"
type input "2.00"
click at [807, 561] on li "Group" at bounding box center [827, 569] width 144 height 36
click at [1379, 36] on button "Save" at bounding box center [1351, 29] width 88 height 32
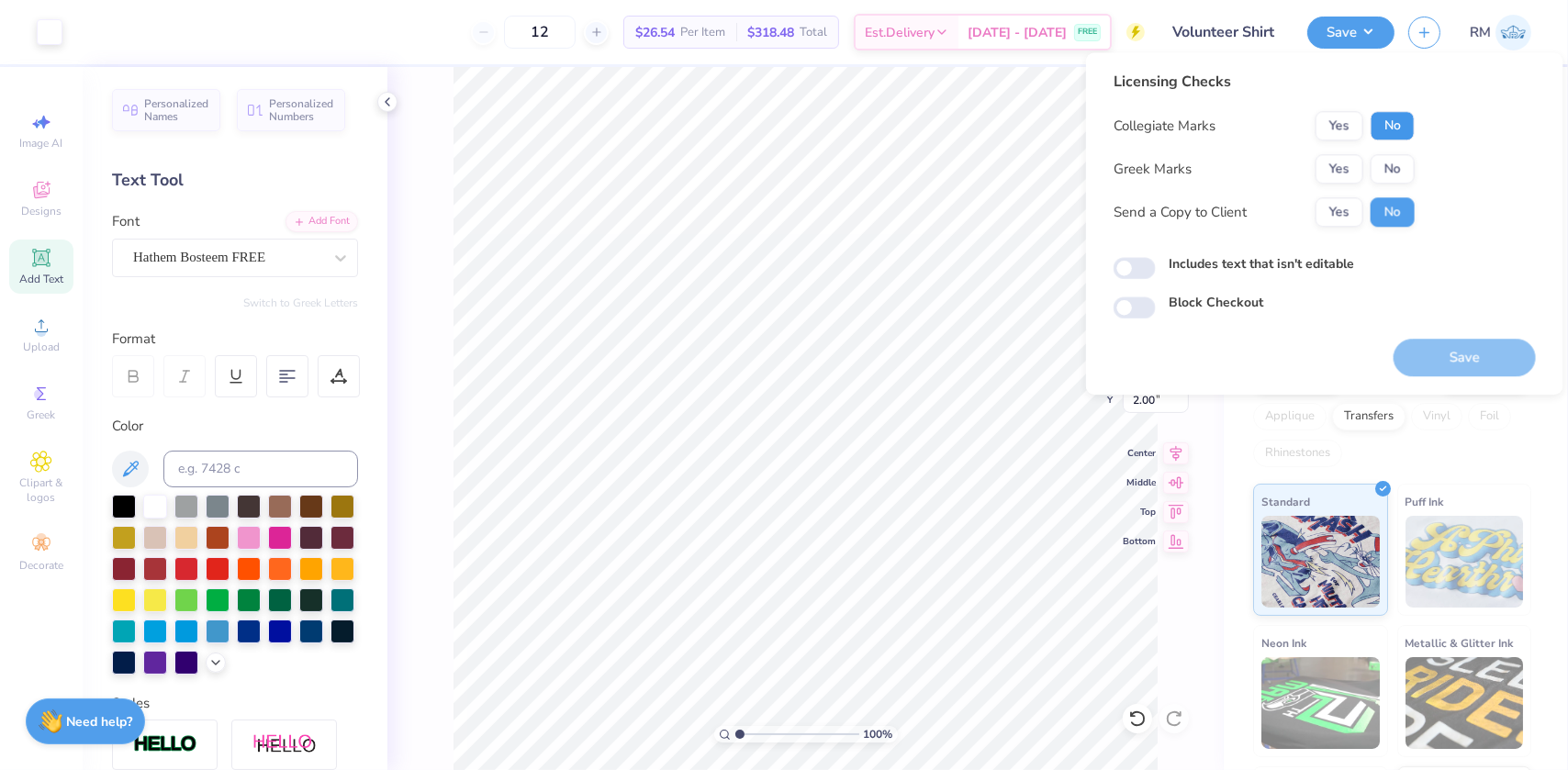
click at [1406, 111] on button "No" at bounding box center [1393, 126] width 44 height 29
click at [1345, 167] on button "Yes" at bounding box center [1340, 169] width 48 height 29
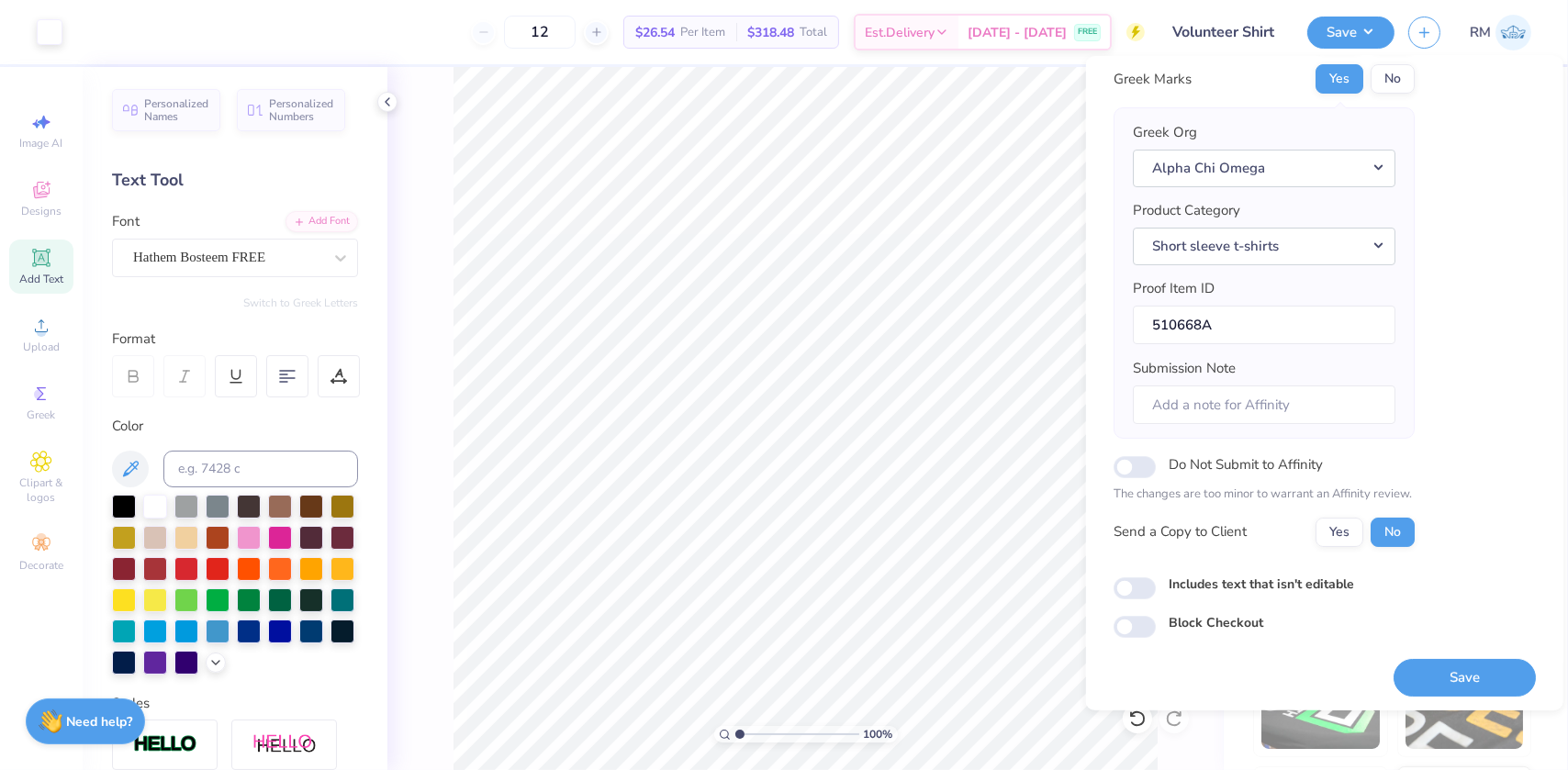
scroll to position [96, 0]
click at [1462, 680] on button "Save" at bounding box center [1465, 675] width 142 height 38
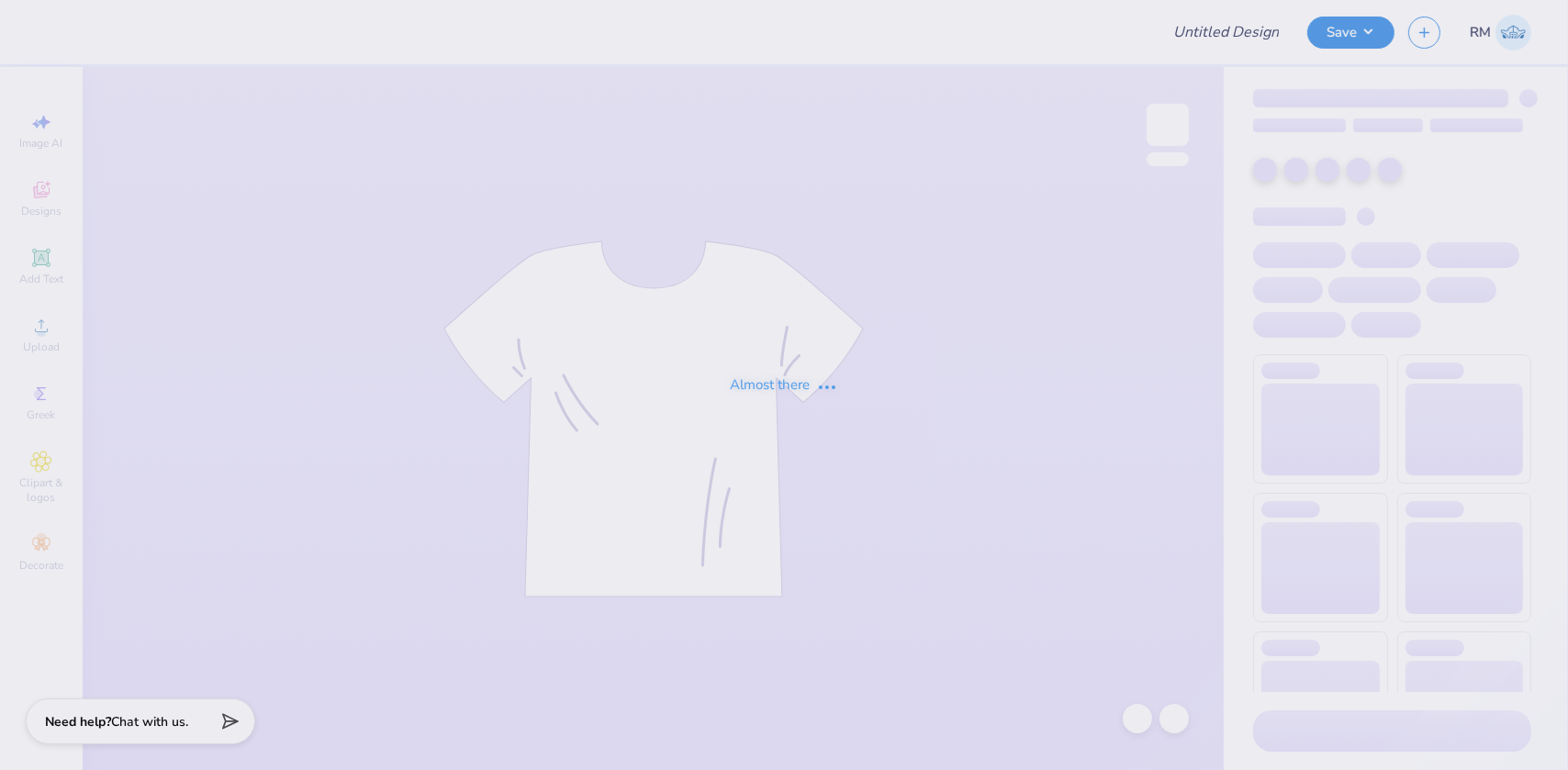
type input "Lotus House"
type input "12"
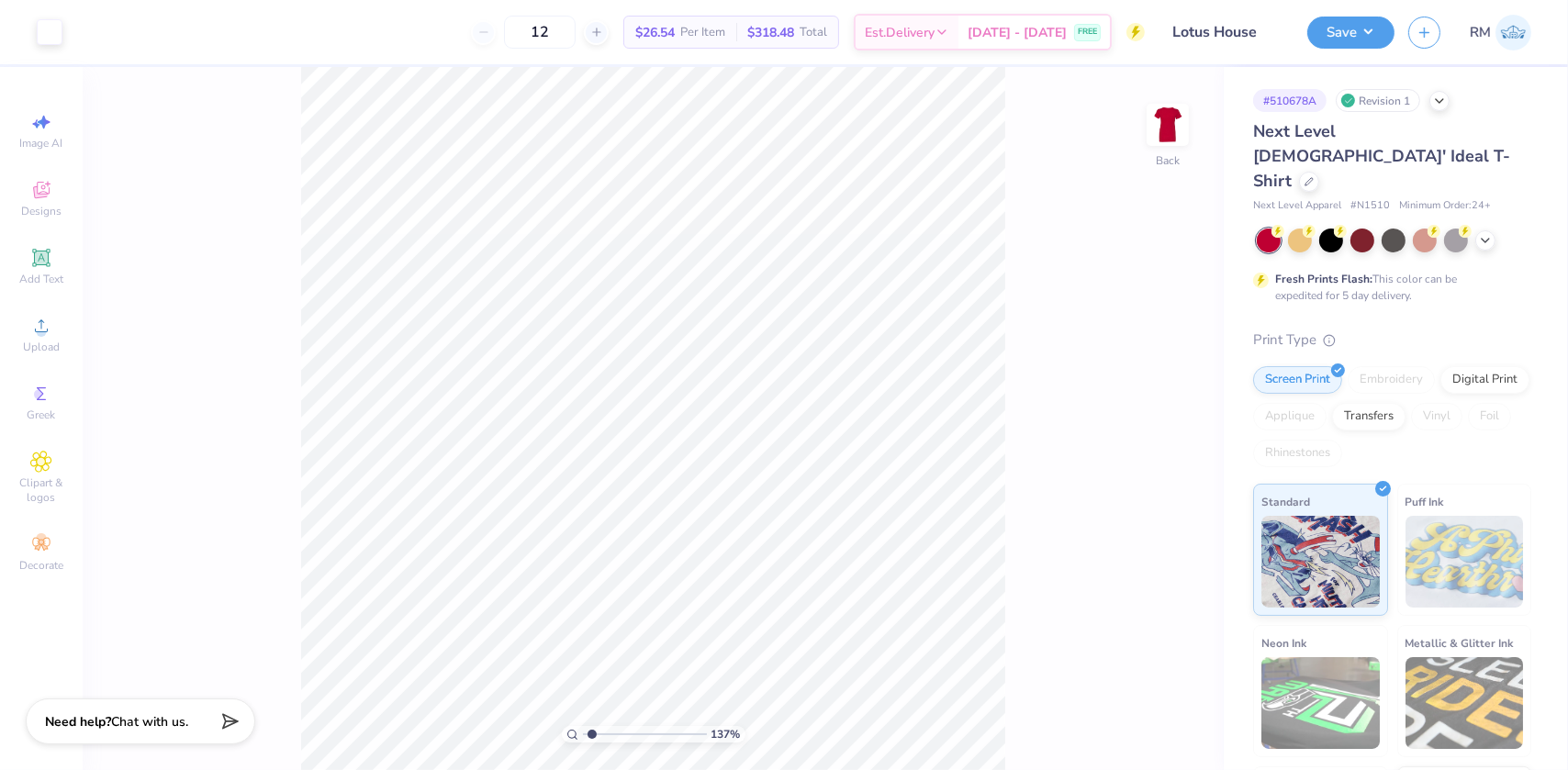
type input "1.37"
click at [591, 731] on input "range" at bounding box center [645, 734] width 124 height 17
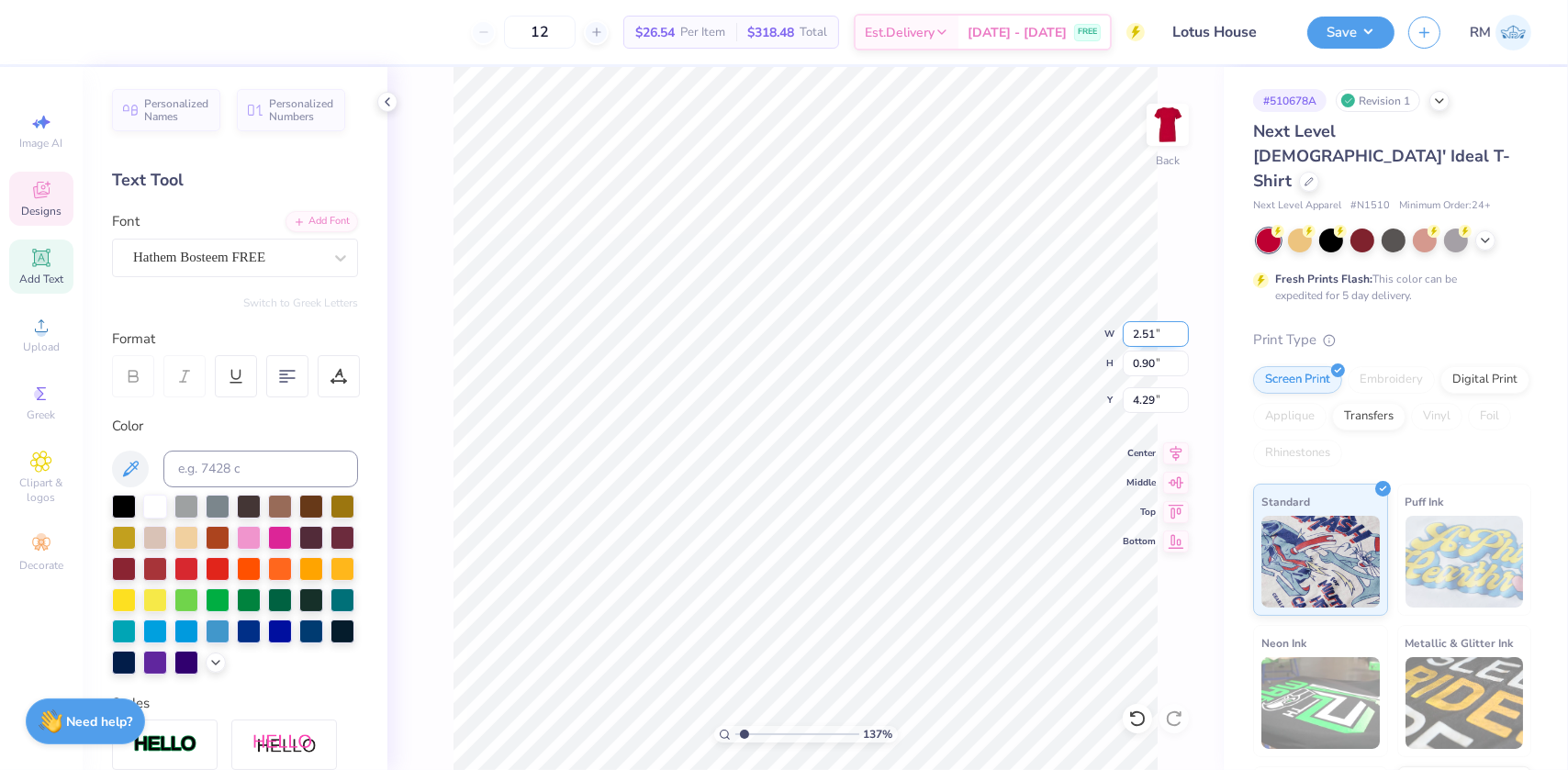
click at [1147, 332] on input "2.51" at bounding box center [1156, 334] width 66 height 26
type input "2.03"
type input "0.72"
click at [1141, 403] on input "4.38" at bounding box center [1156, 401] width 66 height 26
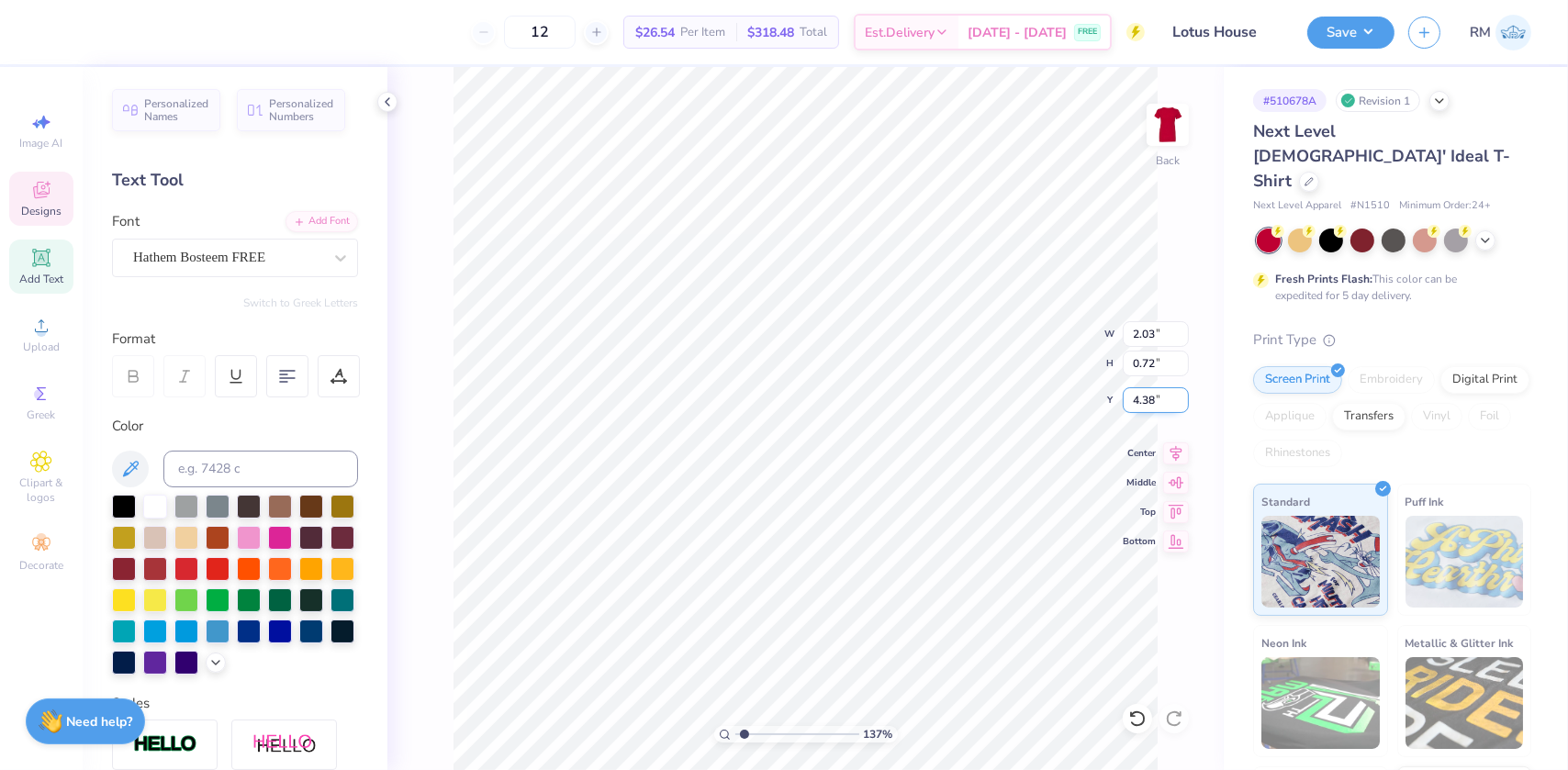
click at [1141, 403] on input "4.38" at bounding box center [1156, 401] width 66 height 26
type input "4.26"
click at [1158, 332] on input "1.45" at bounding box center [1156, 334] width 66 height 26
type input "1.47"
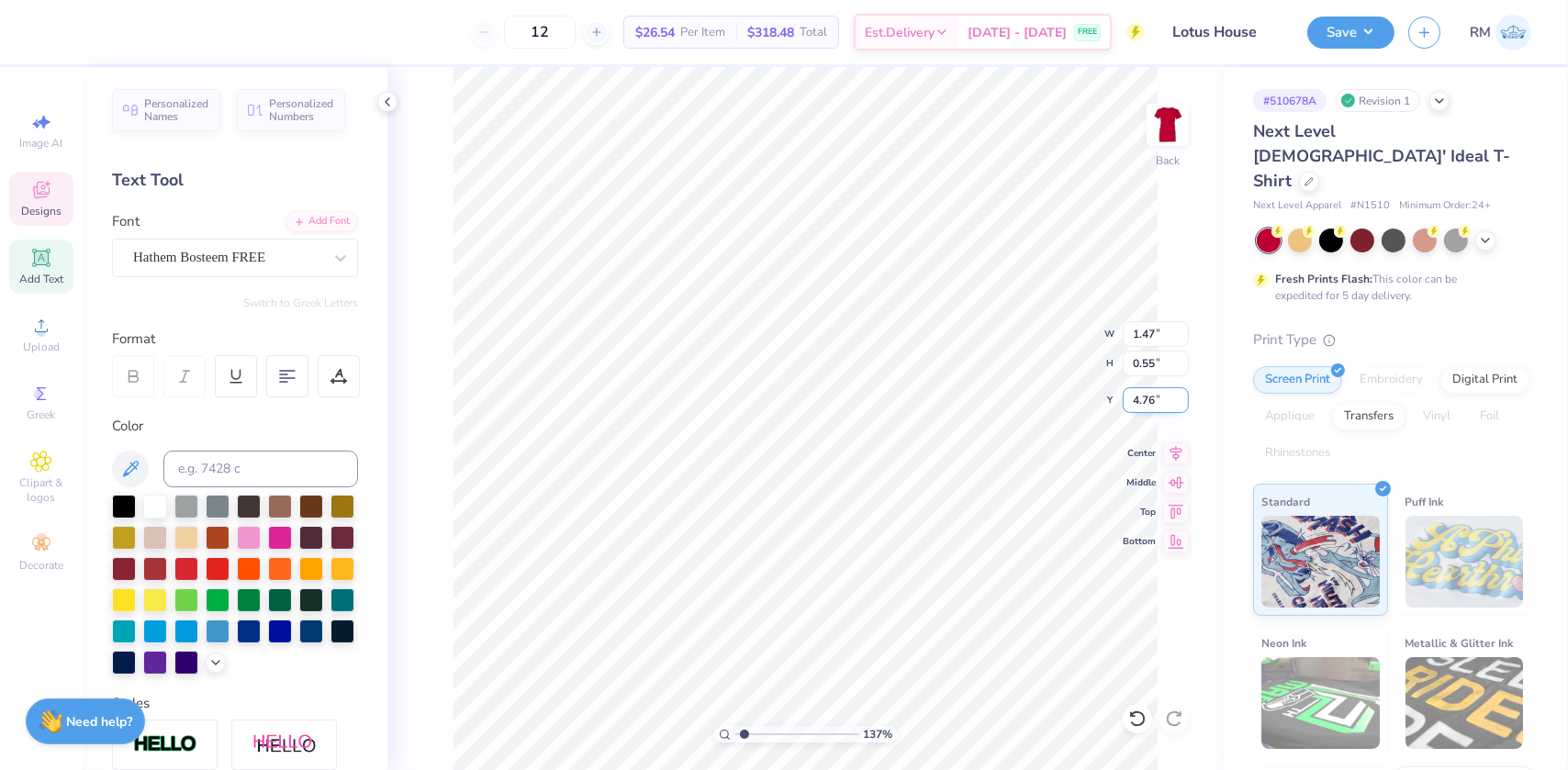
click at [1152, 411] on input "4.76" at bounding box center [1156, 401] width 66 height 26
type input "5.09"
click at [1148, 331] on input "5.94" at bounding box center [1156, 334] width 66 height 26
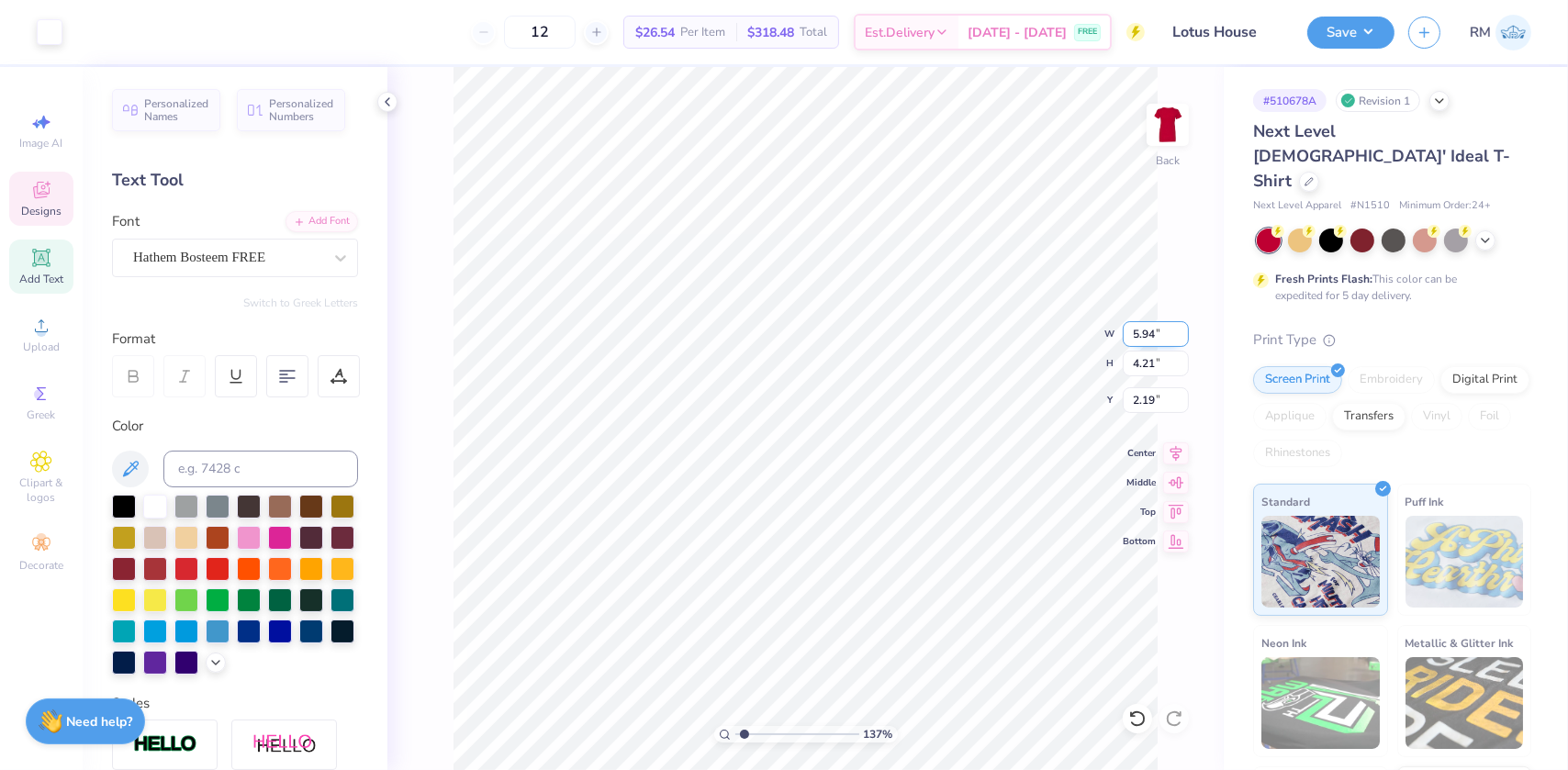
click at [1148, 331] on input "5.94" at bounding box center [1156, 334] width 66 height 26
type input "6.71"
type input "4.76"
type input "1.91"
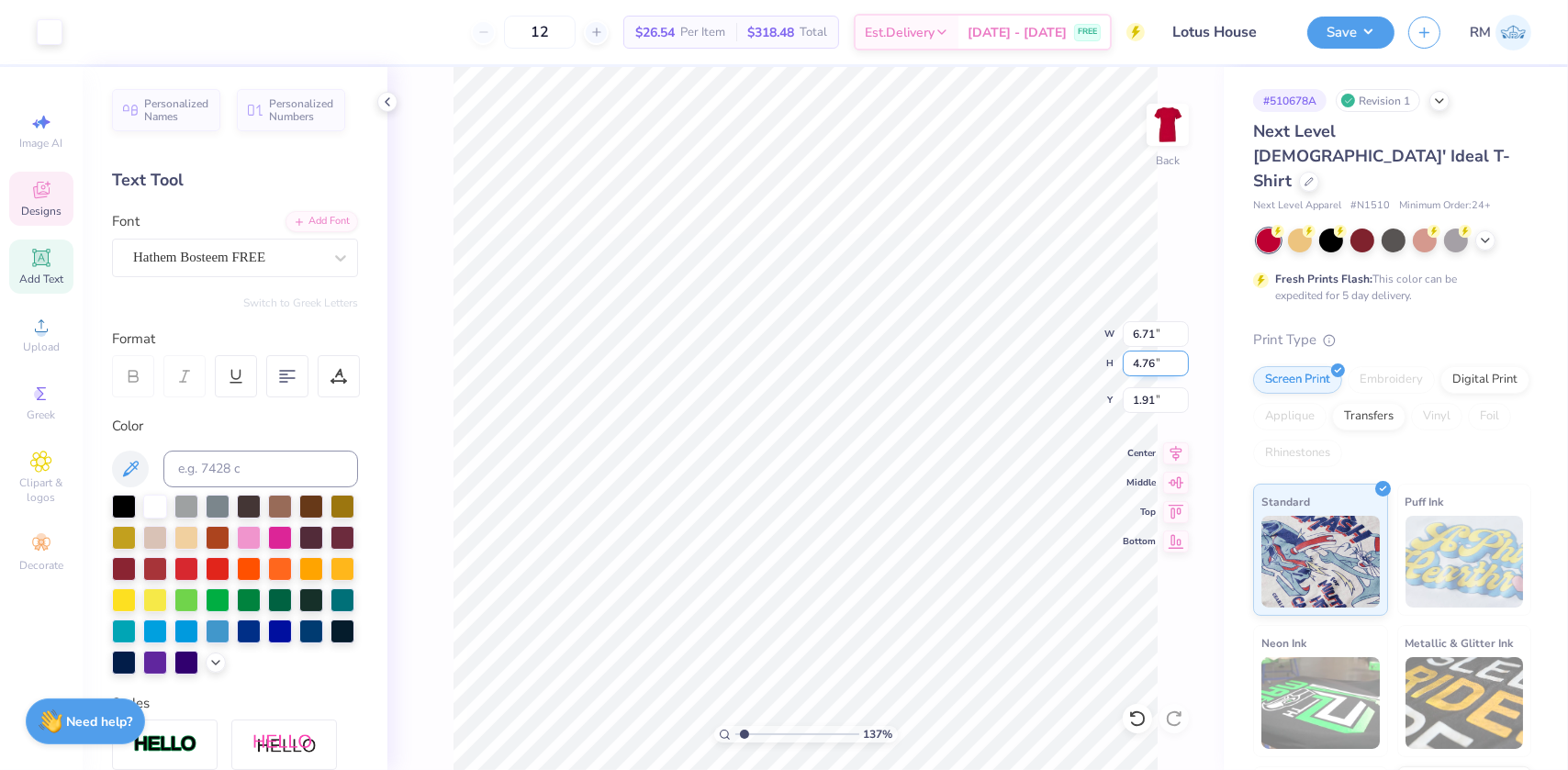
click at [1152, 367] on input "4.76" at bounding box center [1156, 364] width 66 height 26
click at [1150, 366] on input "4.76" at bounding box center [1156, 364] width 66 height 26
type input "4.77"
click at [1154, 331] on input "6.72" at bounding box center [1156, 334] width 66 height 26
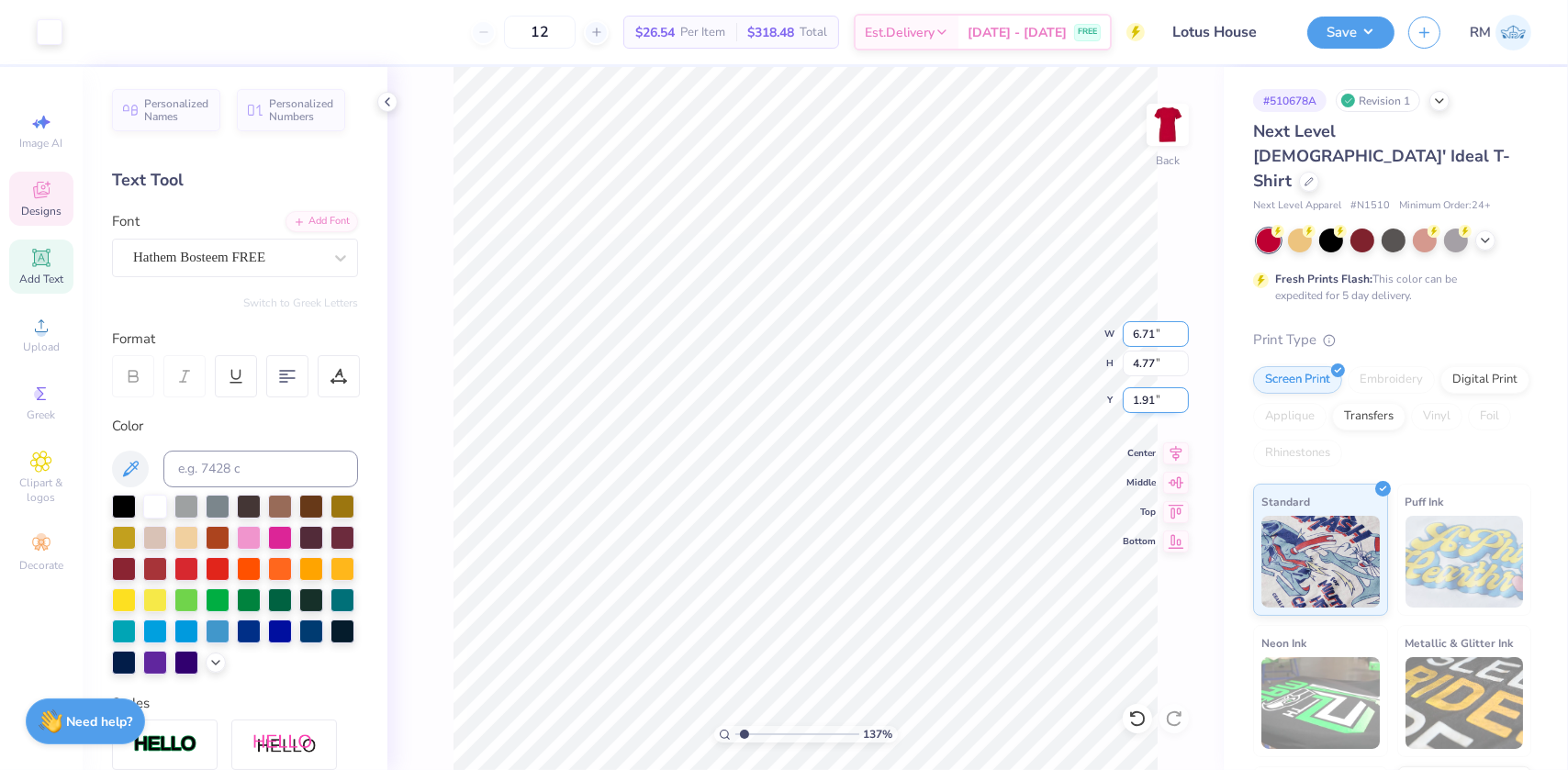
type input "6.71"
type input "4.76"
click at [1147, 402] on input "1.91" at bounding box center [1156, 401] width 66 height 26
type input "2.00"
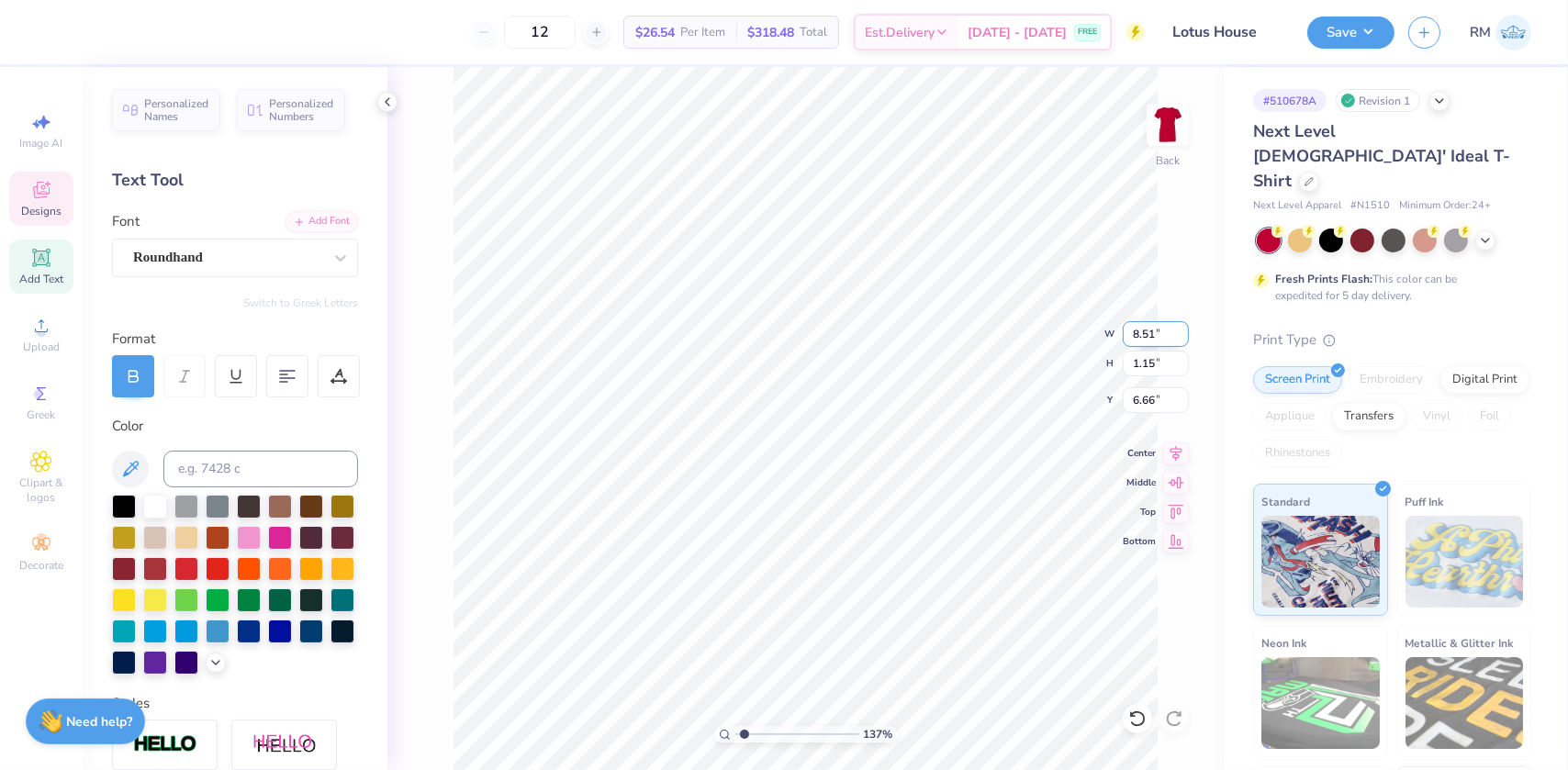
click at [1140, 331] on input "8.51" at bounding box center [1156, 334] width 66 height 26
type input "7.00"
type input "0.95"
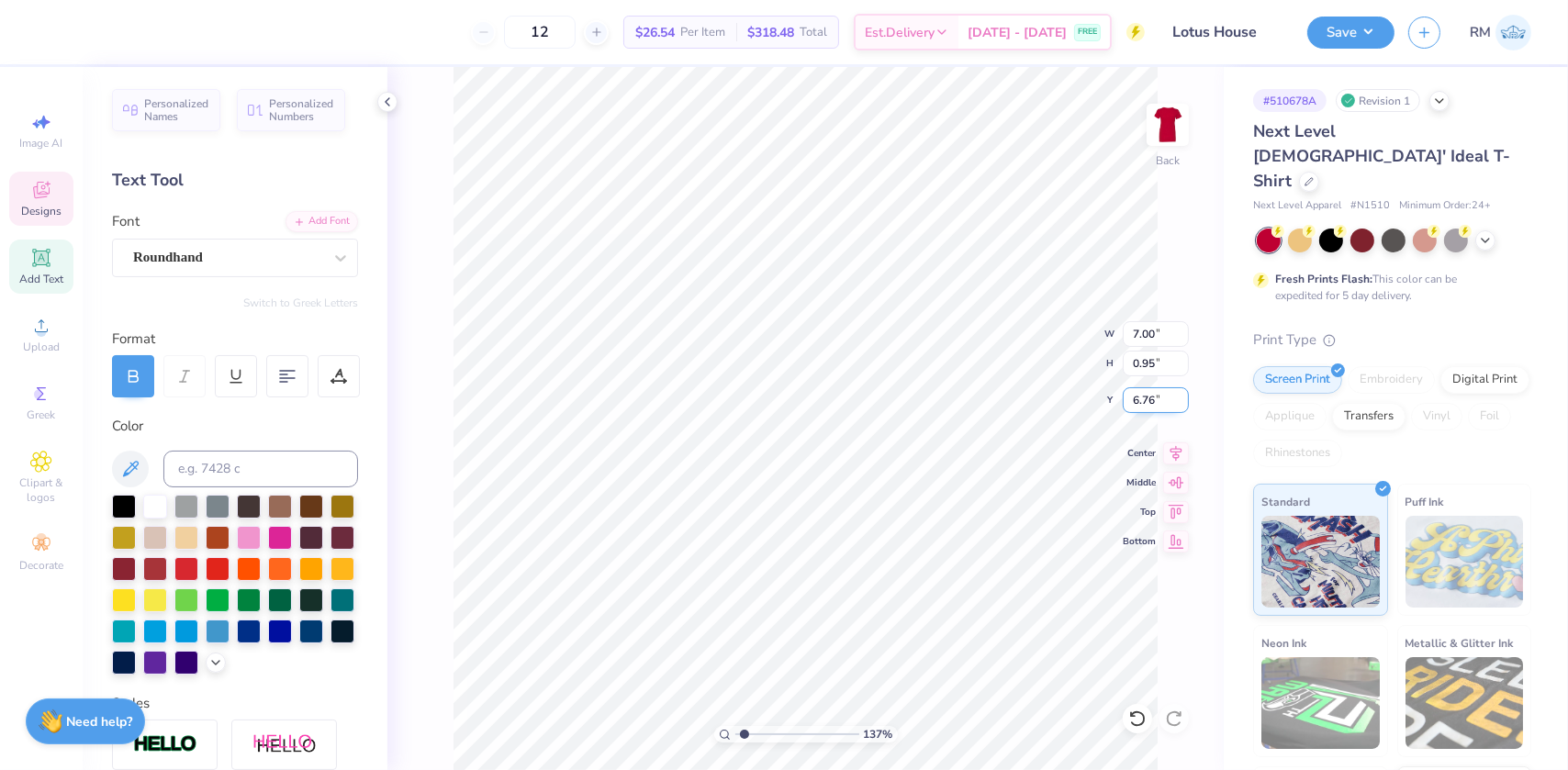
click at [1143, 403] on input "6.76" at bounding box center [1156, 401] width 66 height 26
type input "7.00"
type input "5.87134606866733"
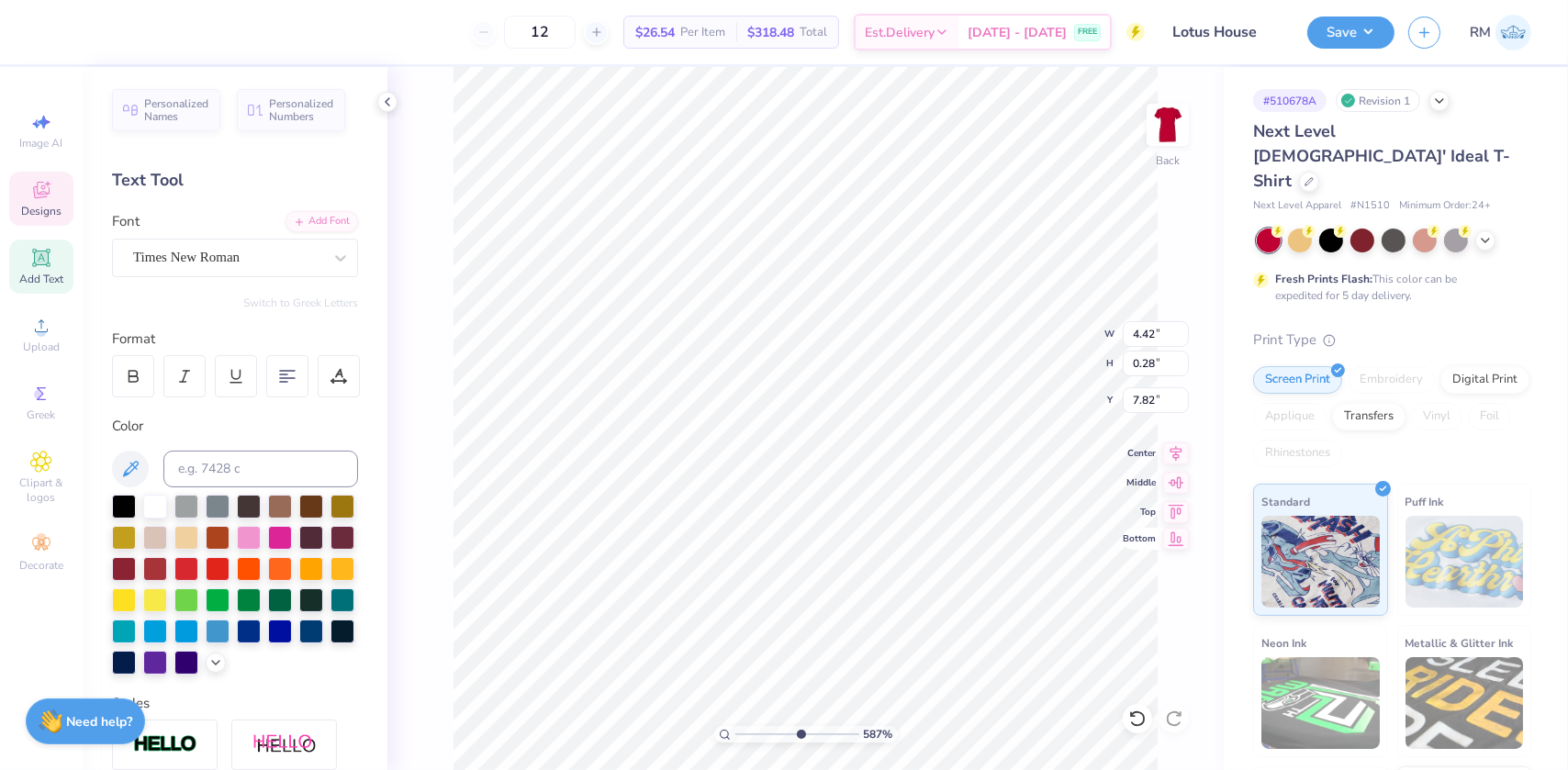
type textarea "REAL. STRONG WOMAN"
type input "5.87134606866733"
type textarea "REAL. STRONG. WOMAN"
click at [1280, 338] on div "12 $26.54 Per Item $318.48 Total Est. Delivery [DATE] - [DATE] FREE Design Titl…" at bounding box center [784, 385] width 1568 height 770
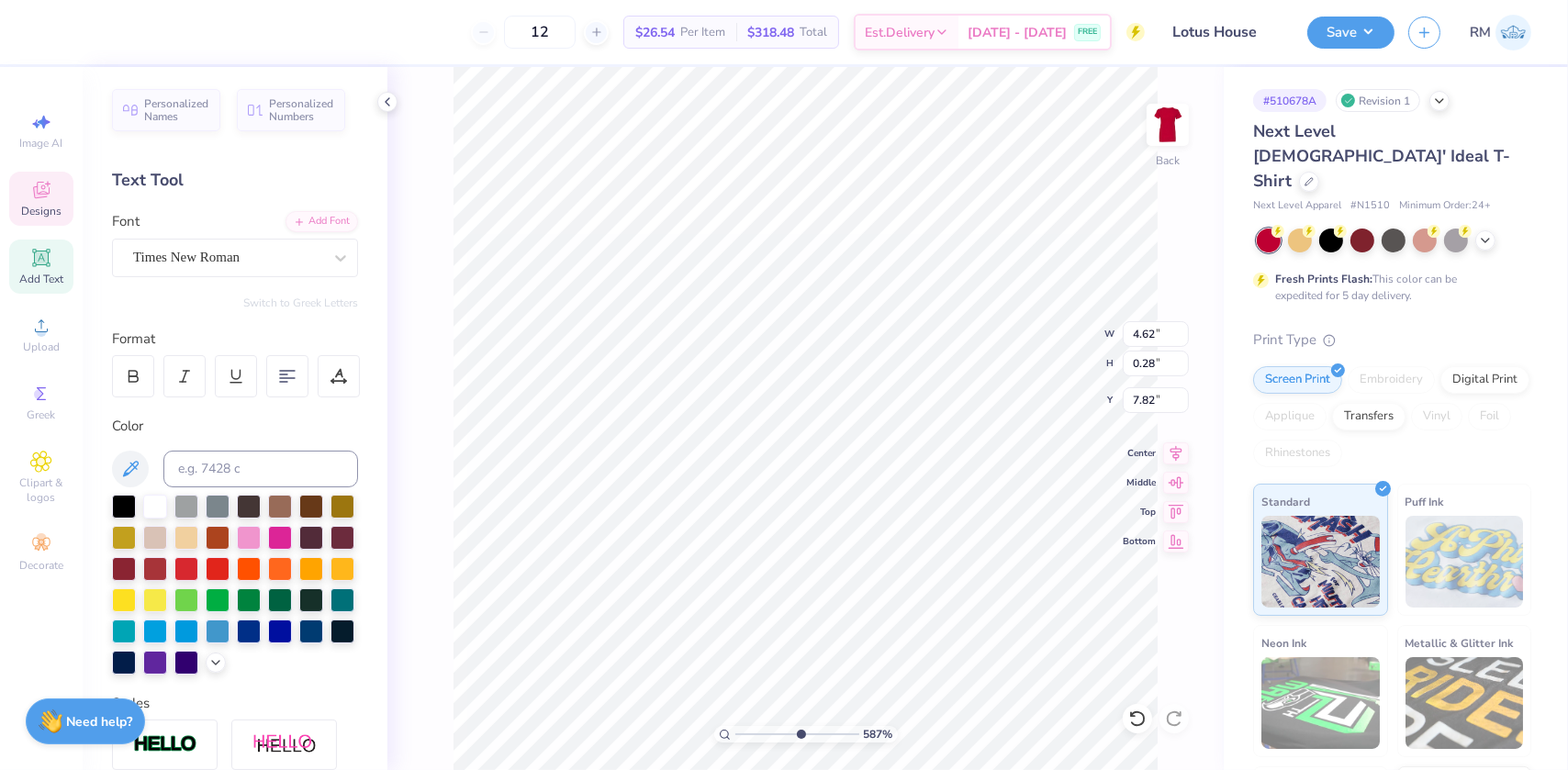
scroll to position [13, 10]
type input "5.87134606866733"
type textarea "REAL. STRONG. WOMN"
type input "5.87134606866733"
type textarea "REAL. STRONG. WOMEN"
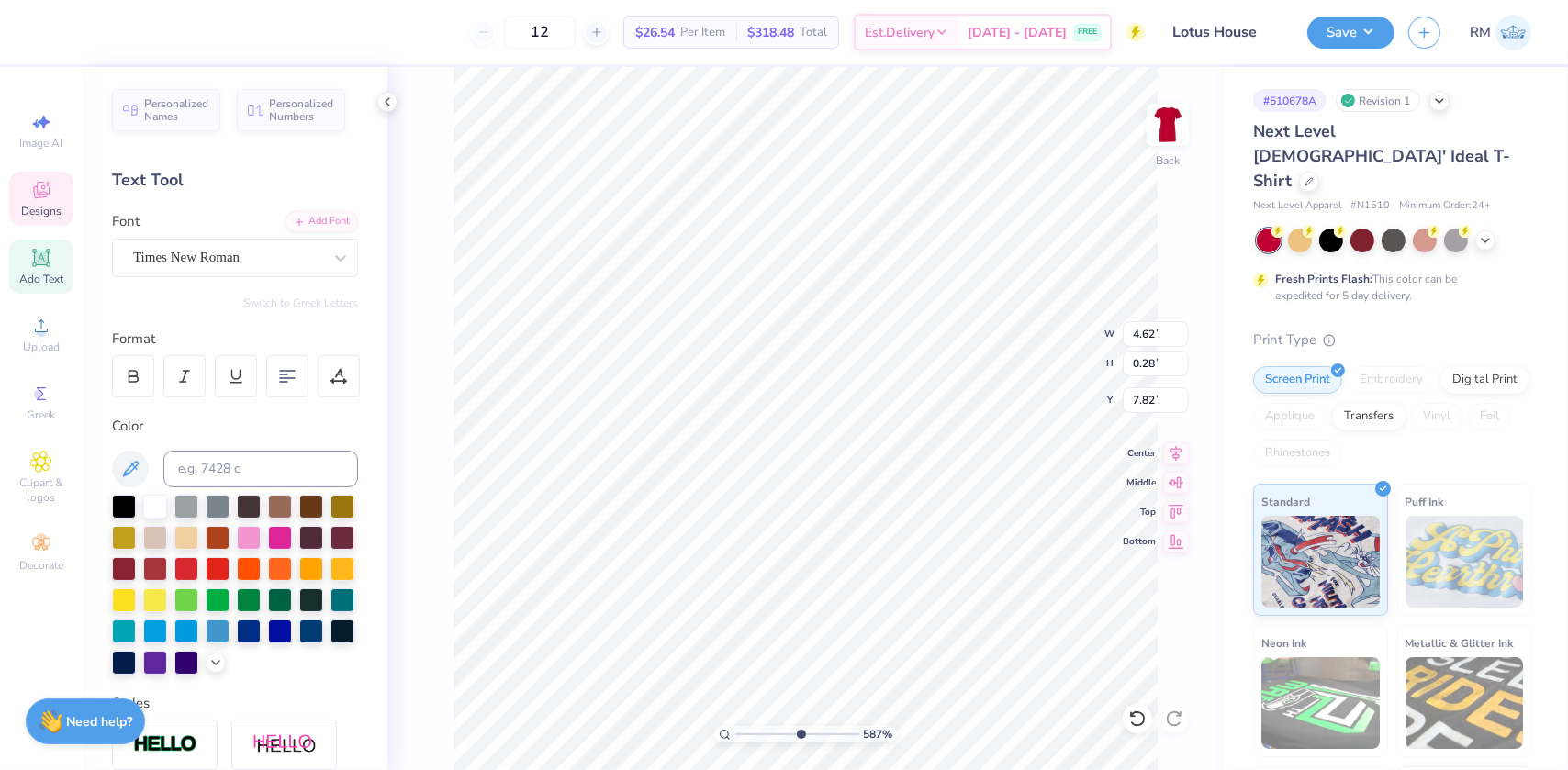
type input "5.87134606866733"
type textarea "REAL. STRONG. WOMEN."
drag, startPoint x: 800, startPoint y: 730, endPoint x: 765, endPoint y: 734, distance: 35.2
click at [765, 734] on input "range" at bounding box center [797, 734] width 124 height 17
drag, startPoint x: 767, startPoint y: 733, endPoint x: 748, endPoint y: 726, distance: 20.2
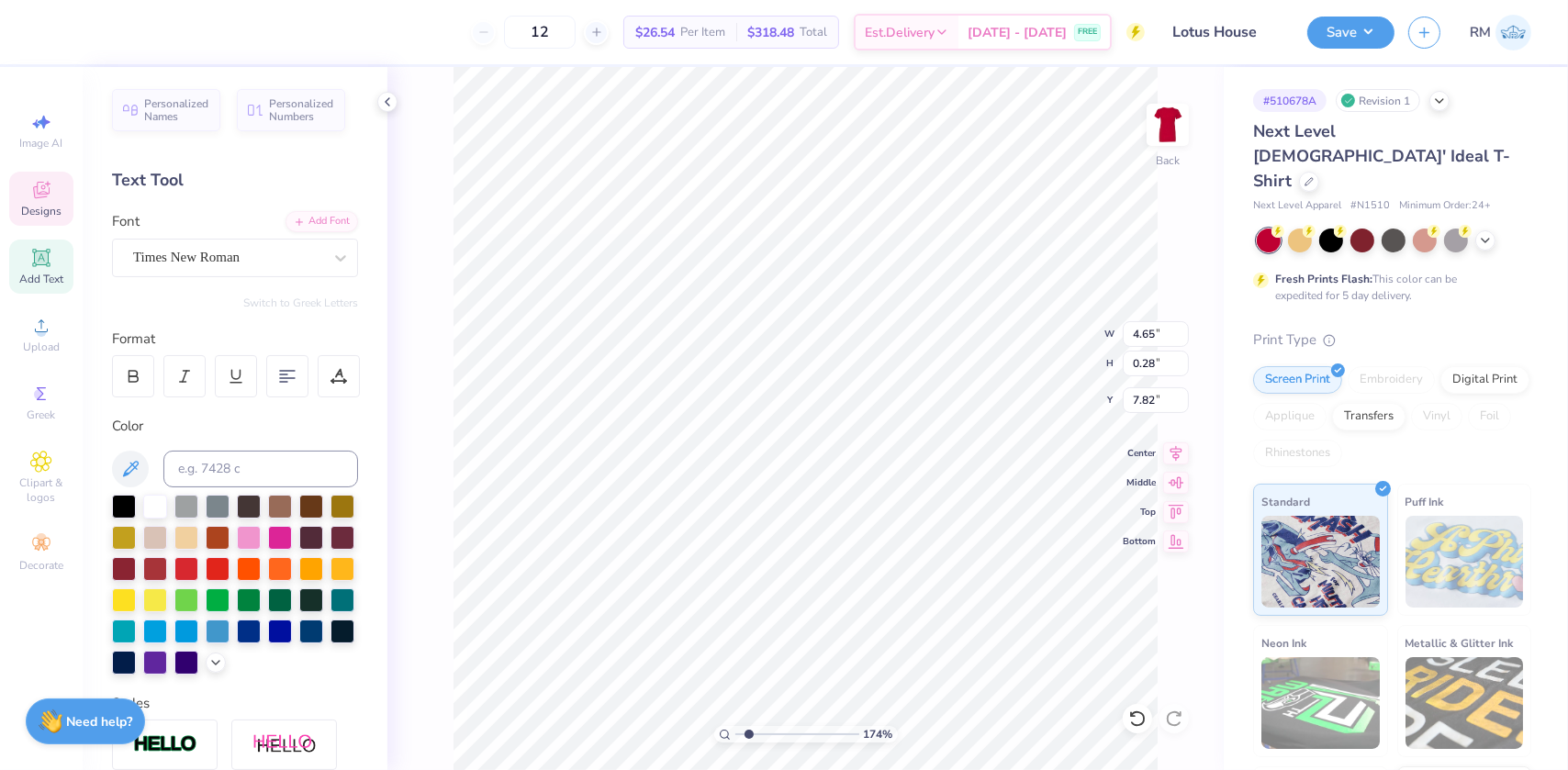
type input "1.74"
click at [748, 726] on input "range" at bounding box center [797, 734] width 124 height 17
click at [1150, 340] on input "4.65" at bounding box center [1156, 334] width 66 height 26
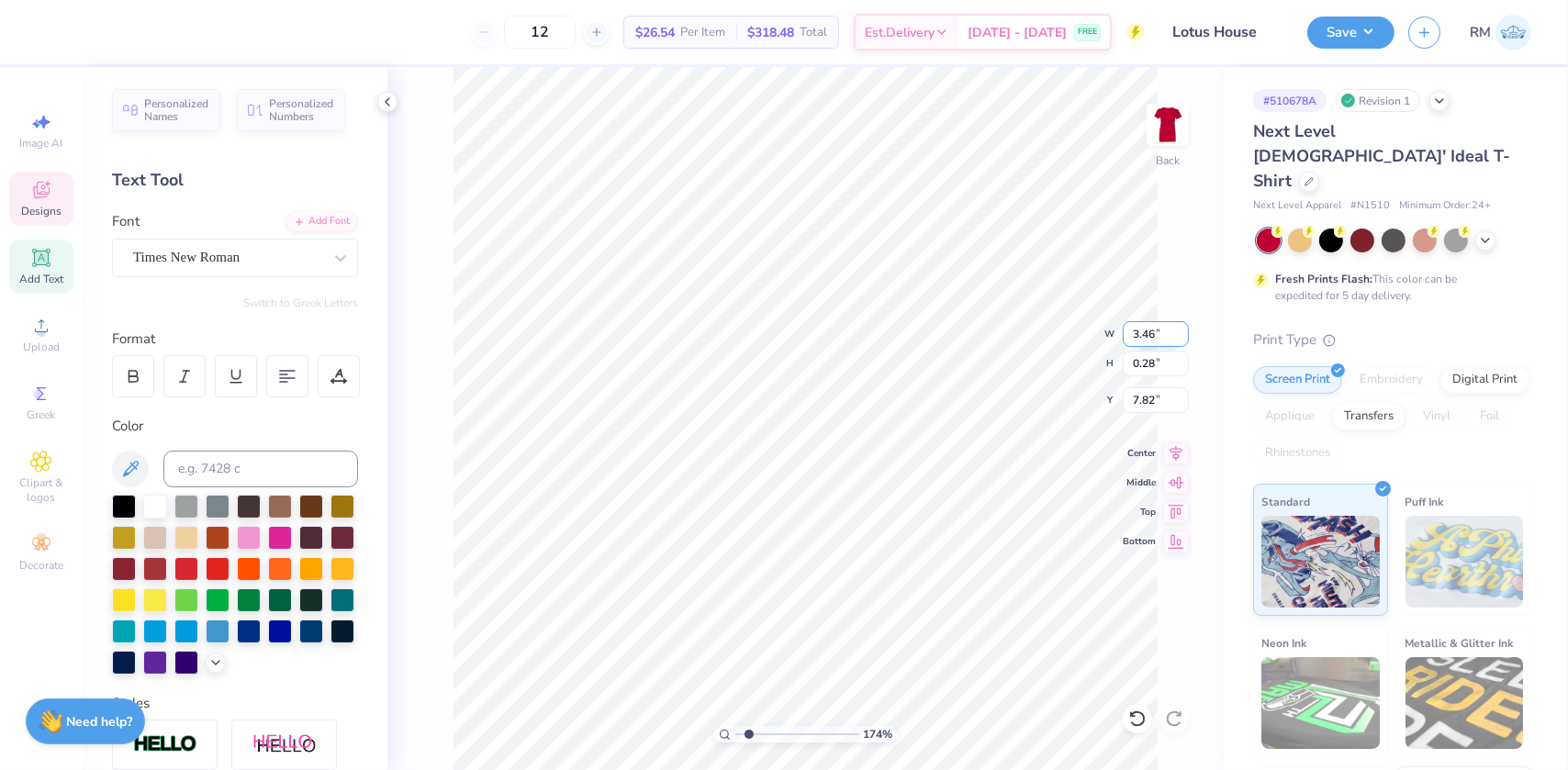
type input "3.46"
type input "0.21"
click at [1148, 395] on input "7.85" at bounding box center [1156, 401] width 66 height 26
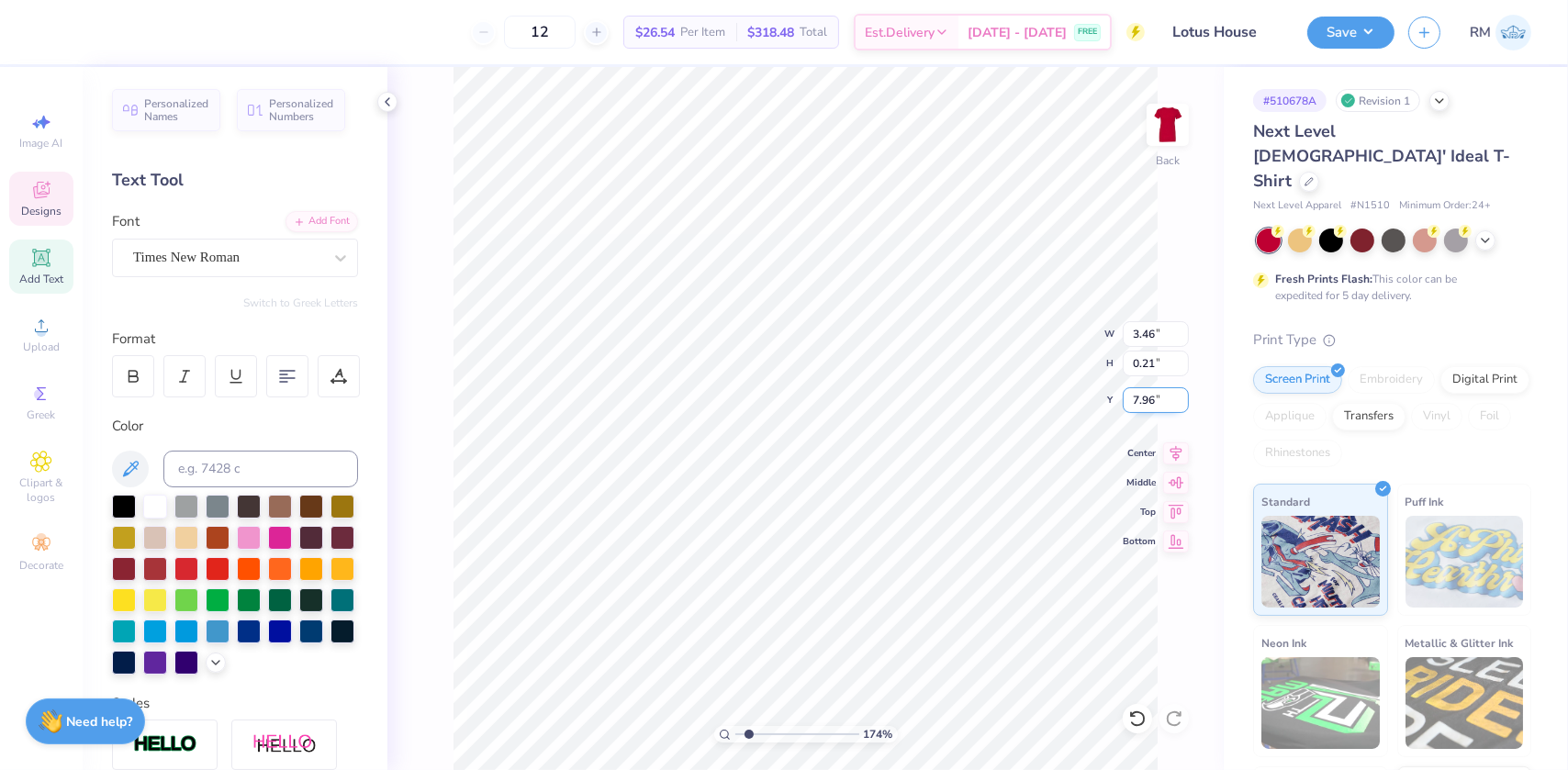
type input "7.96"
click at [850, 563] on li "Group" at bounding box center [888, 569] width 144 height 36
click at [740, 731] on input "range" at bounding box center [797, 734] width 124 height 17
drag, startPoint x: 737, startPoint y: 728, endPoint x: 770, endPoint y: 725, distance: 33.1
click at [770, 726] on input "range" at bounding box center [797, 734] width 124 height 17
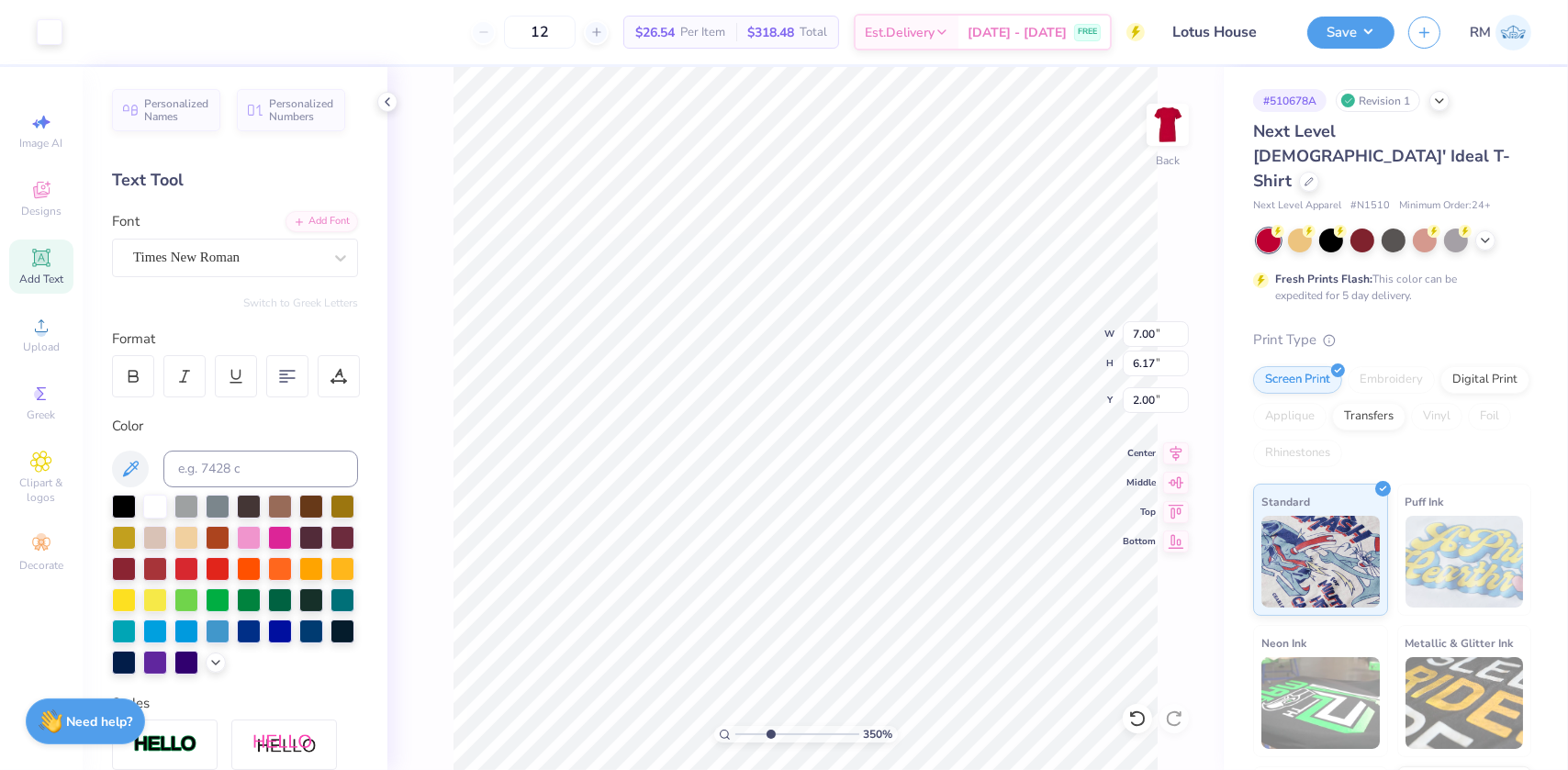
type input "3.5"
type input "3.46"
type input "0.21"
type input "7.96"
type input "7.00"
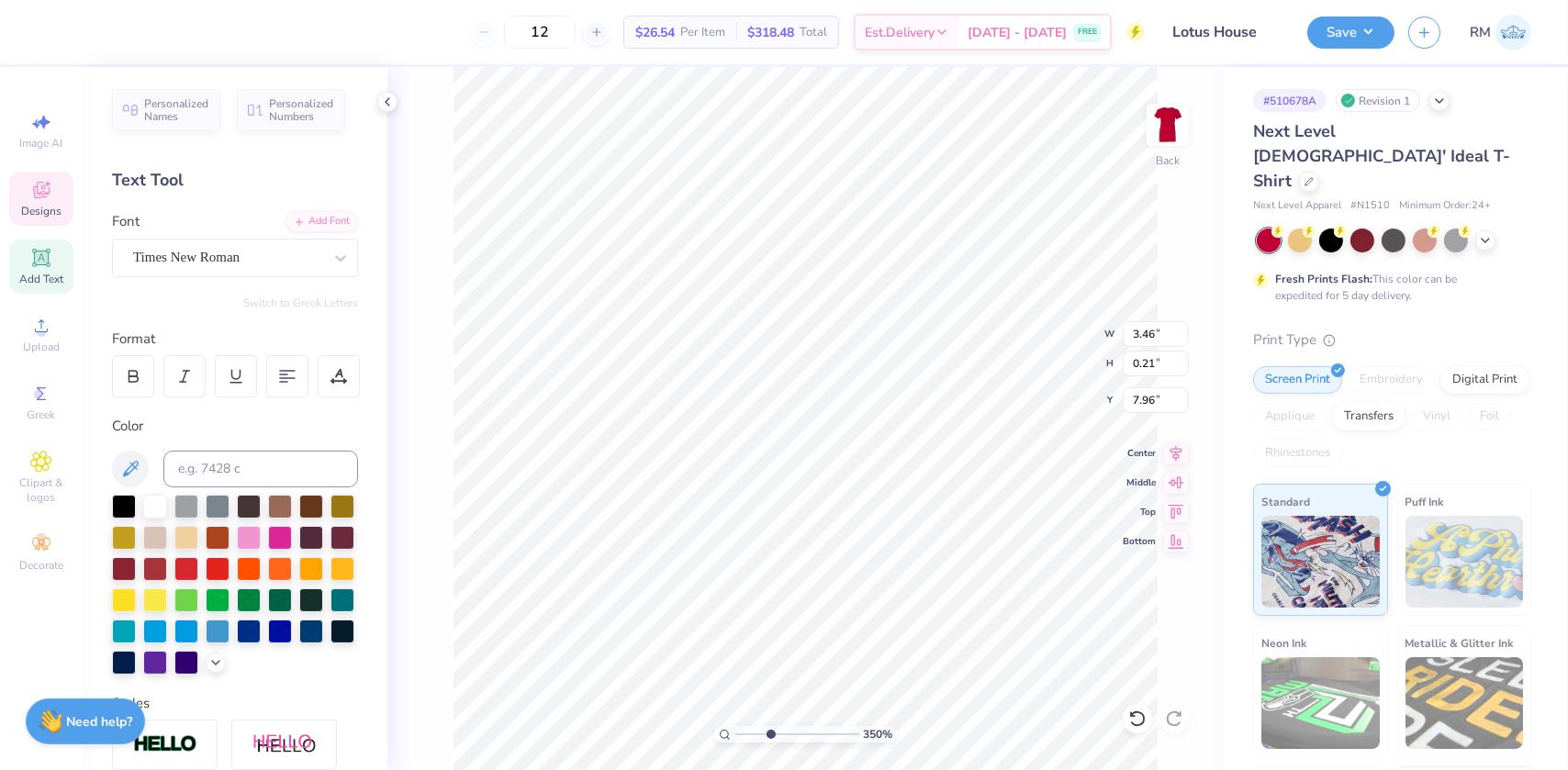
type input "0.95"
type input "7.00"
type input "1.47"
type input "0.55"
type input "5.09"
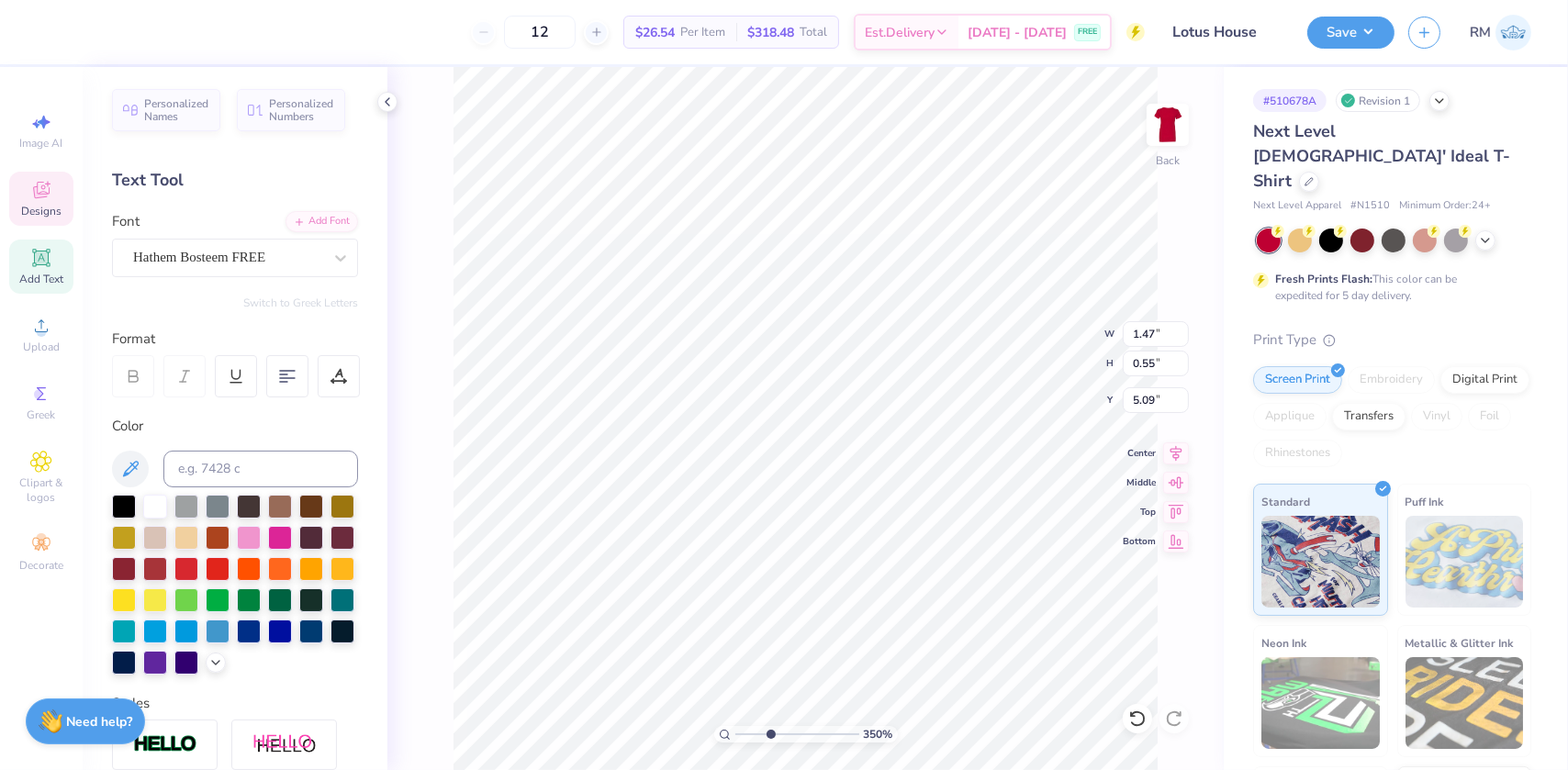
type input "2.03"
type input "0.72"
type input "4.26"
type input "1.47"
type input "0.55"
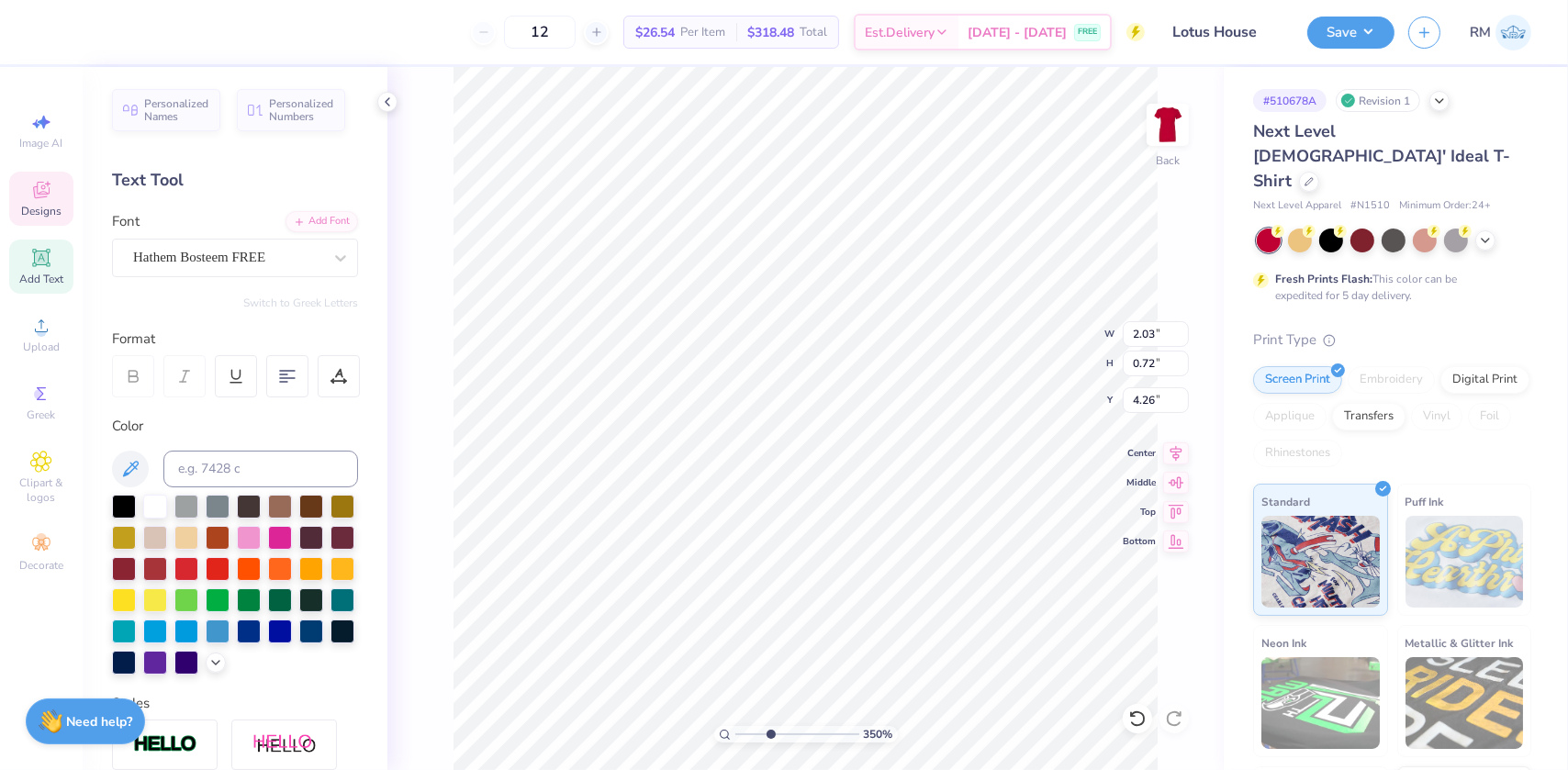
type input "5.09"
type input "2.03"
type input "0.72"
type input "4.26"
type input "3.46"
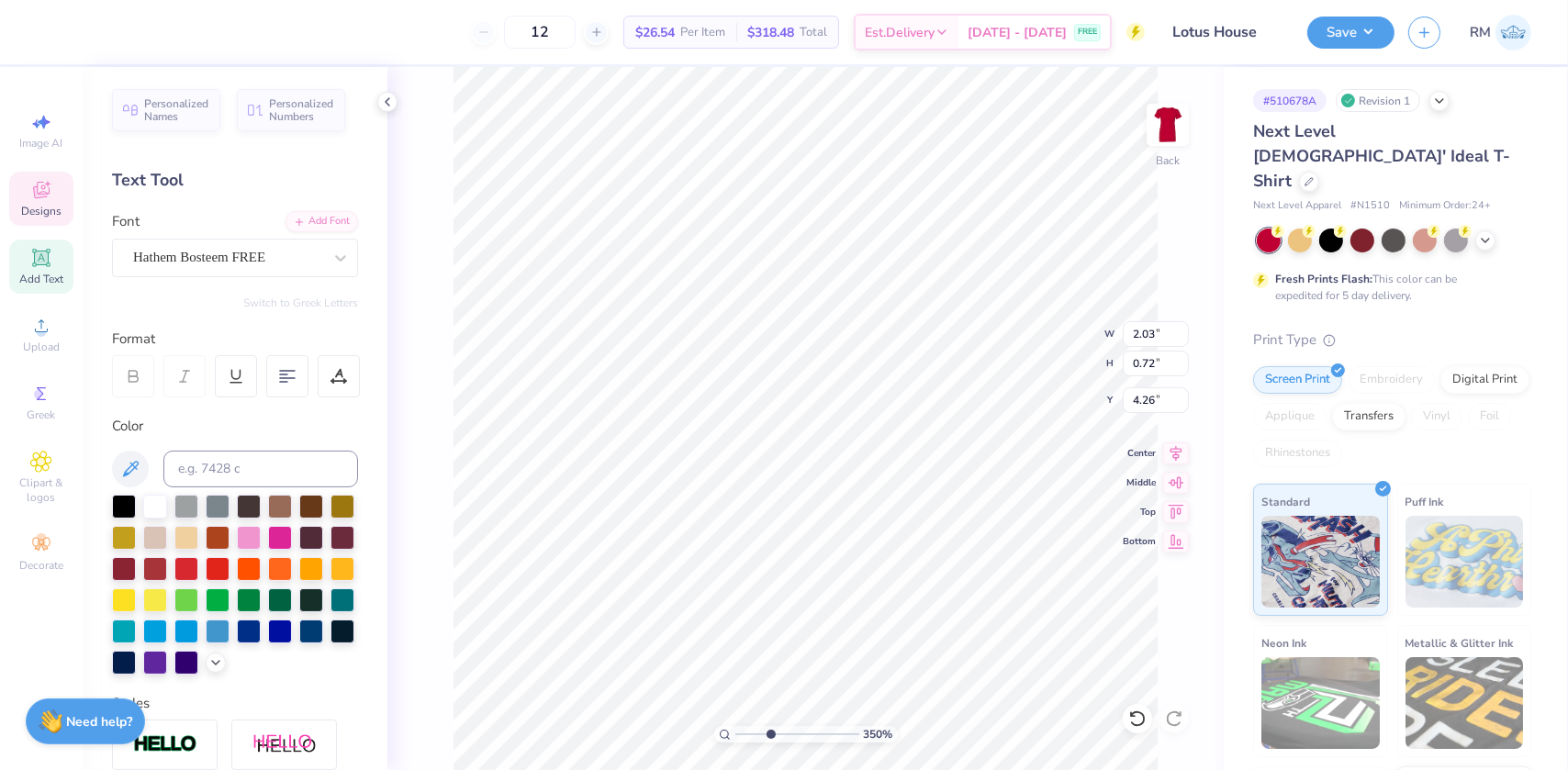
type input "0.21"
type input "7.95"
type input "7.00"
type input "0.95"
type input "7.00"
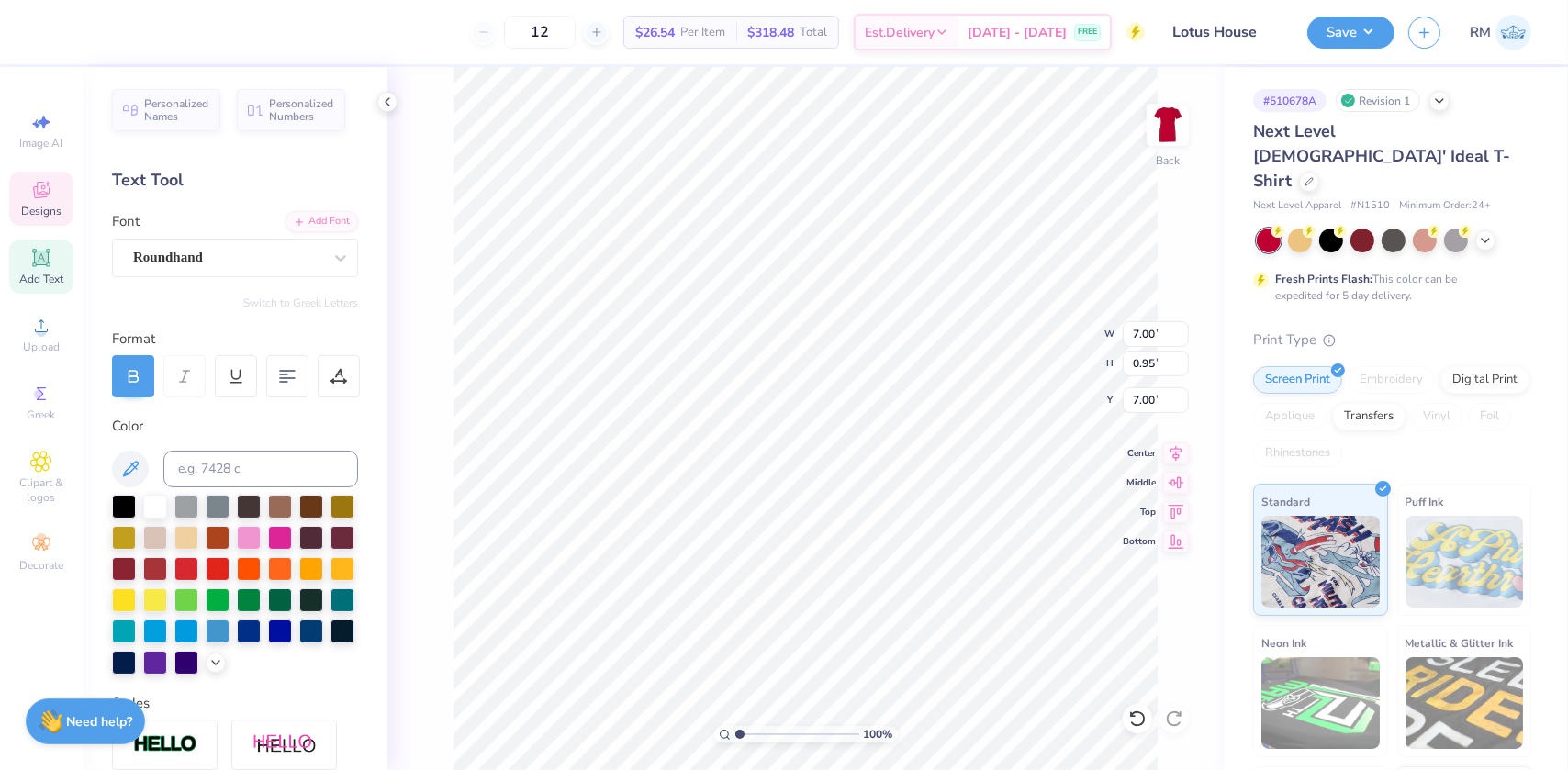
drag, startPoint x: 778, startPoint y: 727, endPoint x: 720, endPoint y: 728, distance: 58.0
type input "1"
click at [735, 728] on input "range" at bounding box center [797, 734] width 124 height 17
click at [895, 560] on li "Group" at bounding box center [906, 569] width 144 height 36
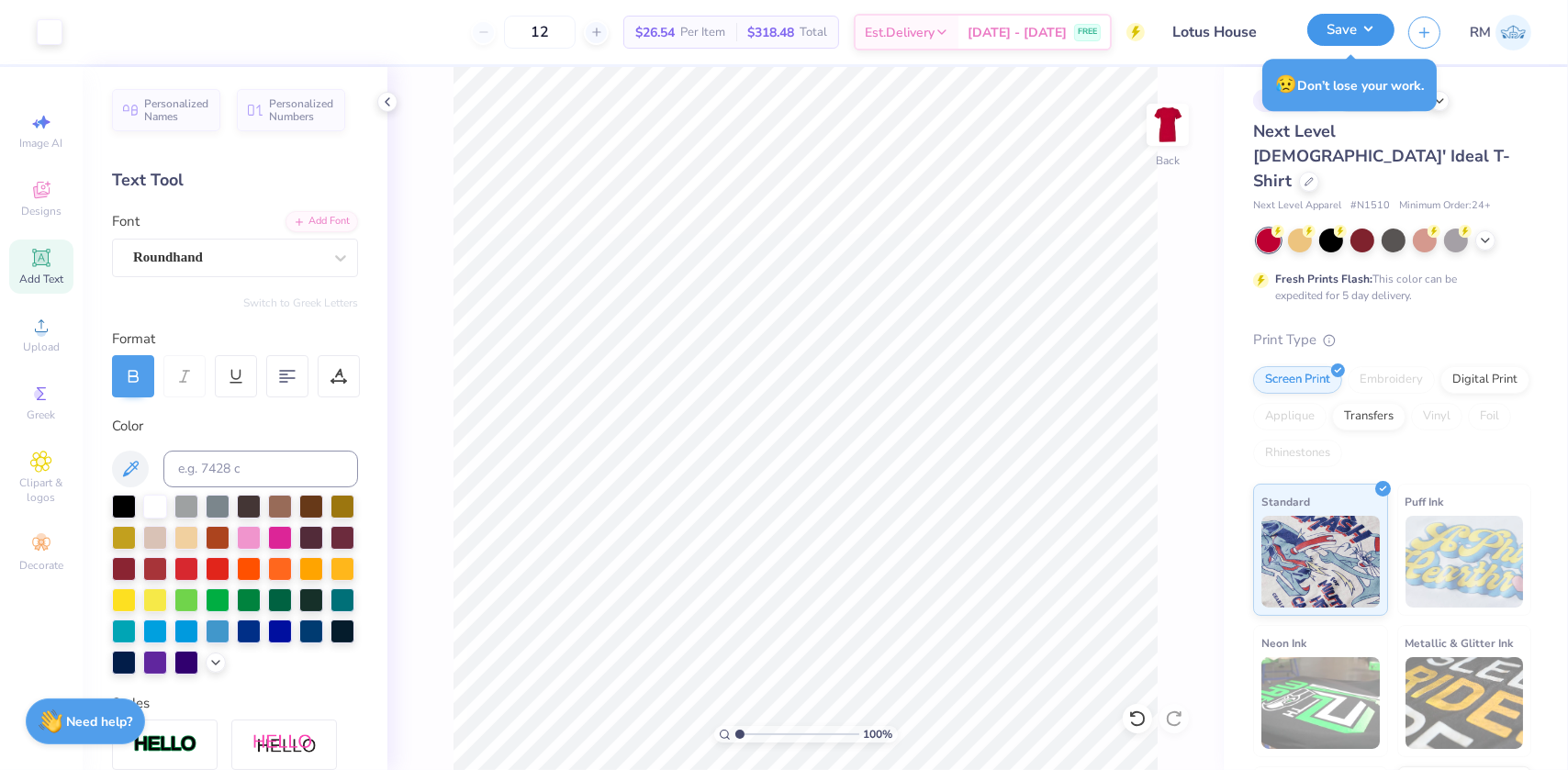
click at [1377, 31] on button "Save" at bounding box center [1351, 29] width 88 height 32
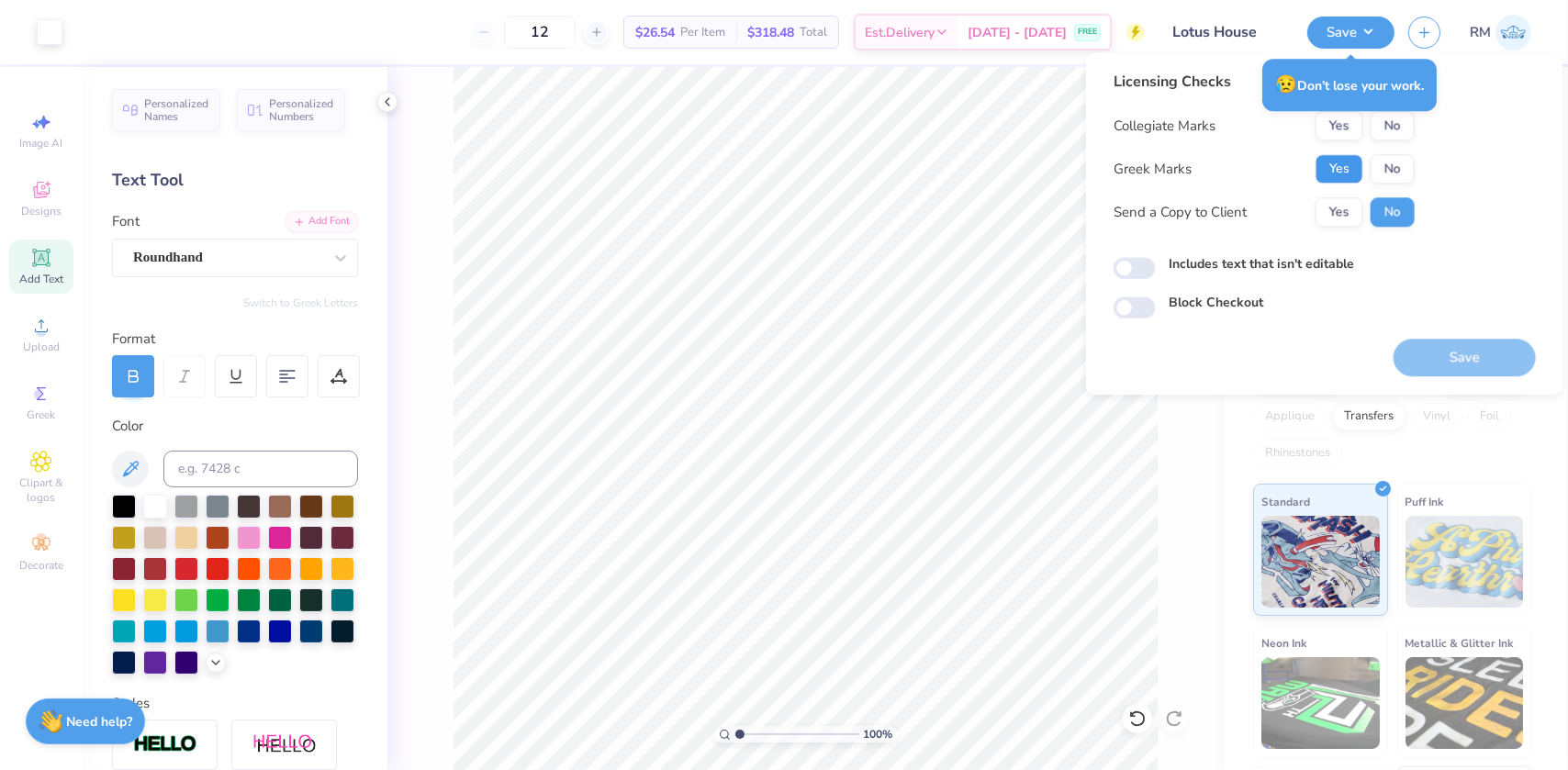
click at [1339, 164] on button "Yes" at bounding box center [1340, 169] width 48 height 29
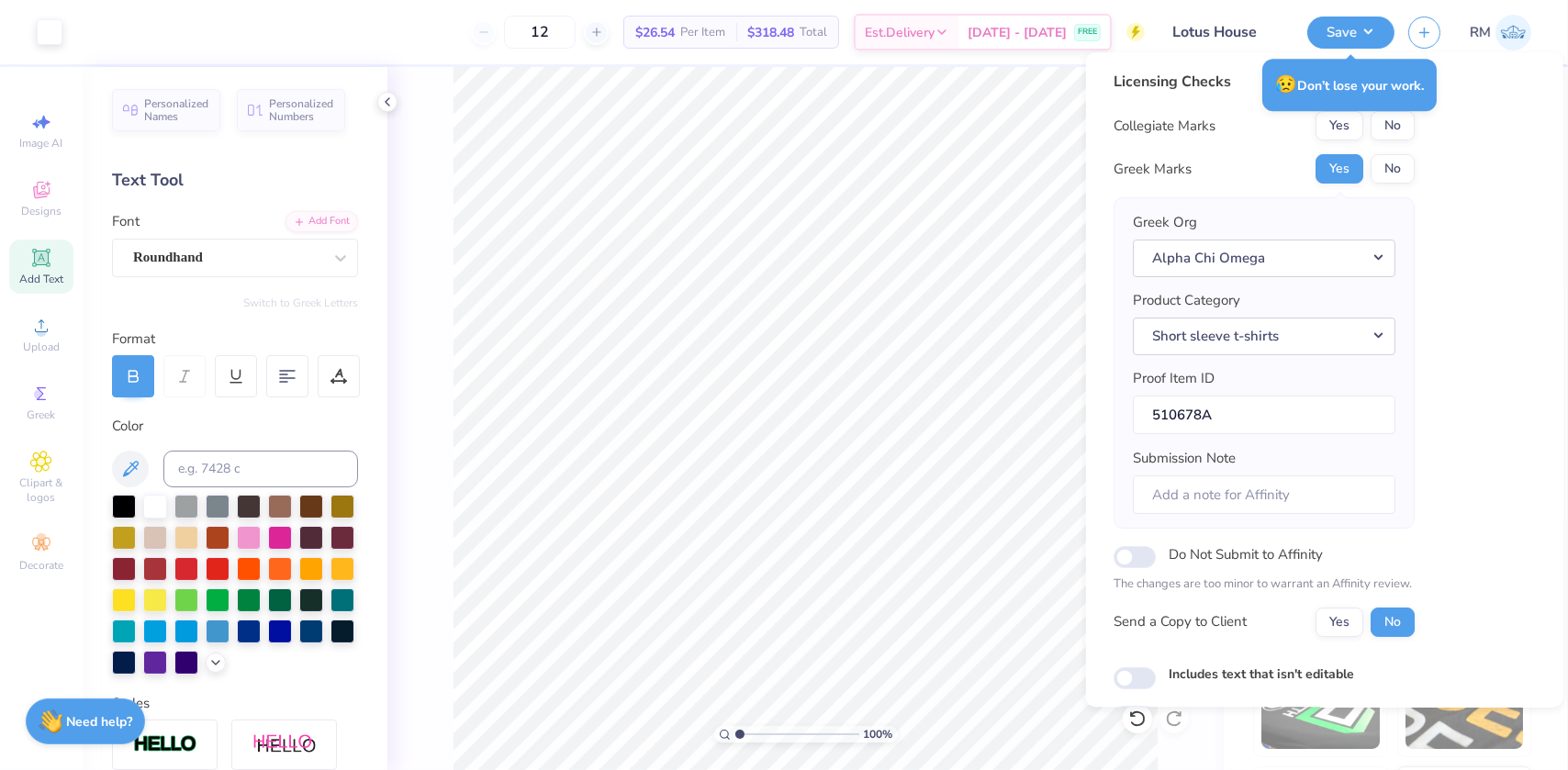
click at [1400, 113] on div "😥 Don’t lose your work." at bounding box center [1349, 85] width 185 height 64
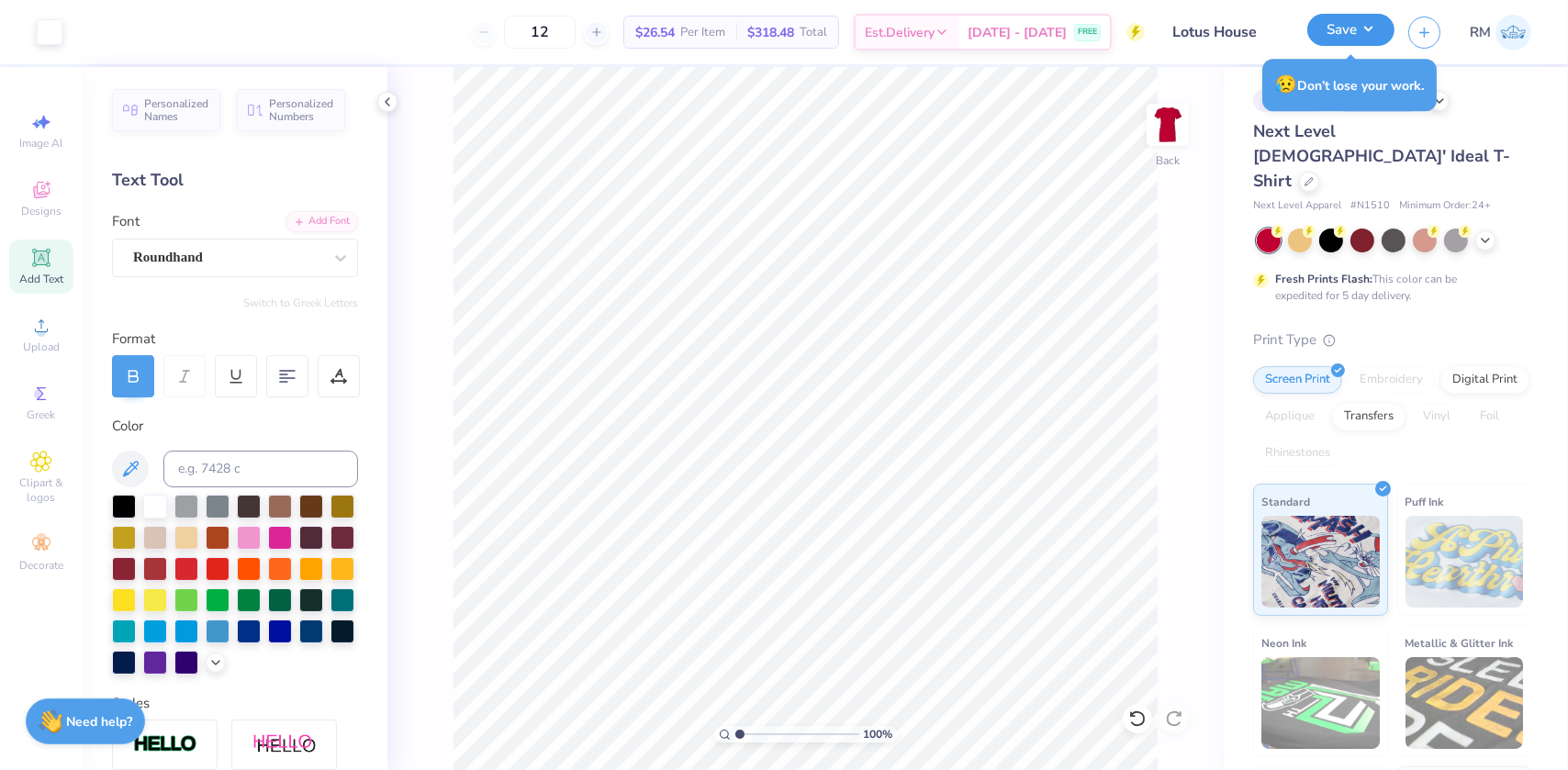
click at [1374, 37] on button "Save" at bounding box center [1351, 29] width 88 height 32
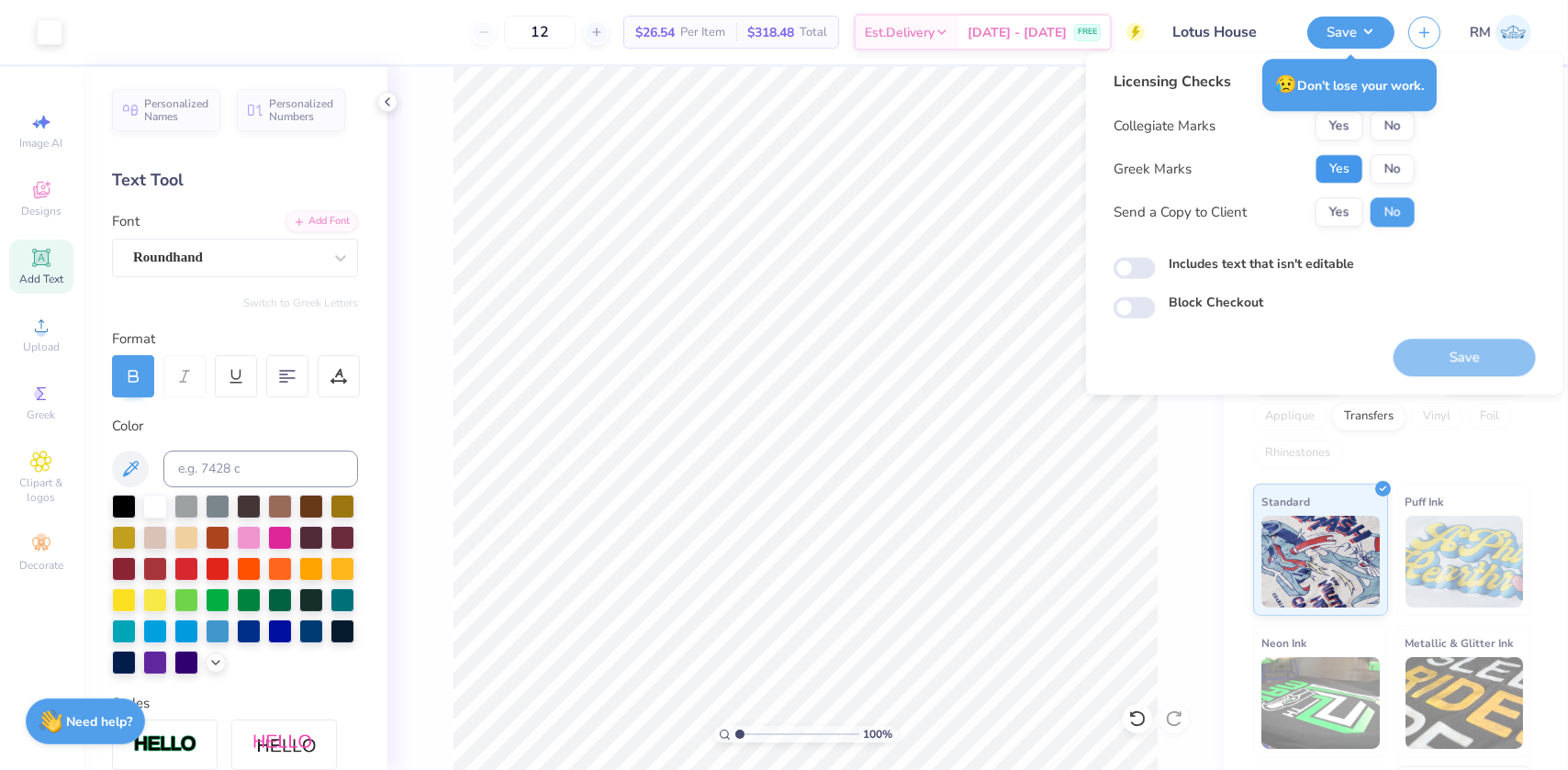
click at [1345, 157] on button "Yes" at bounding box center [1340, 169] width 48 height 29
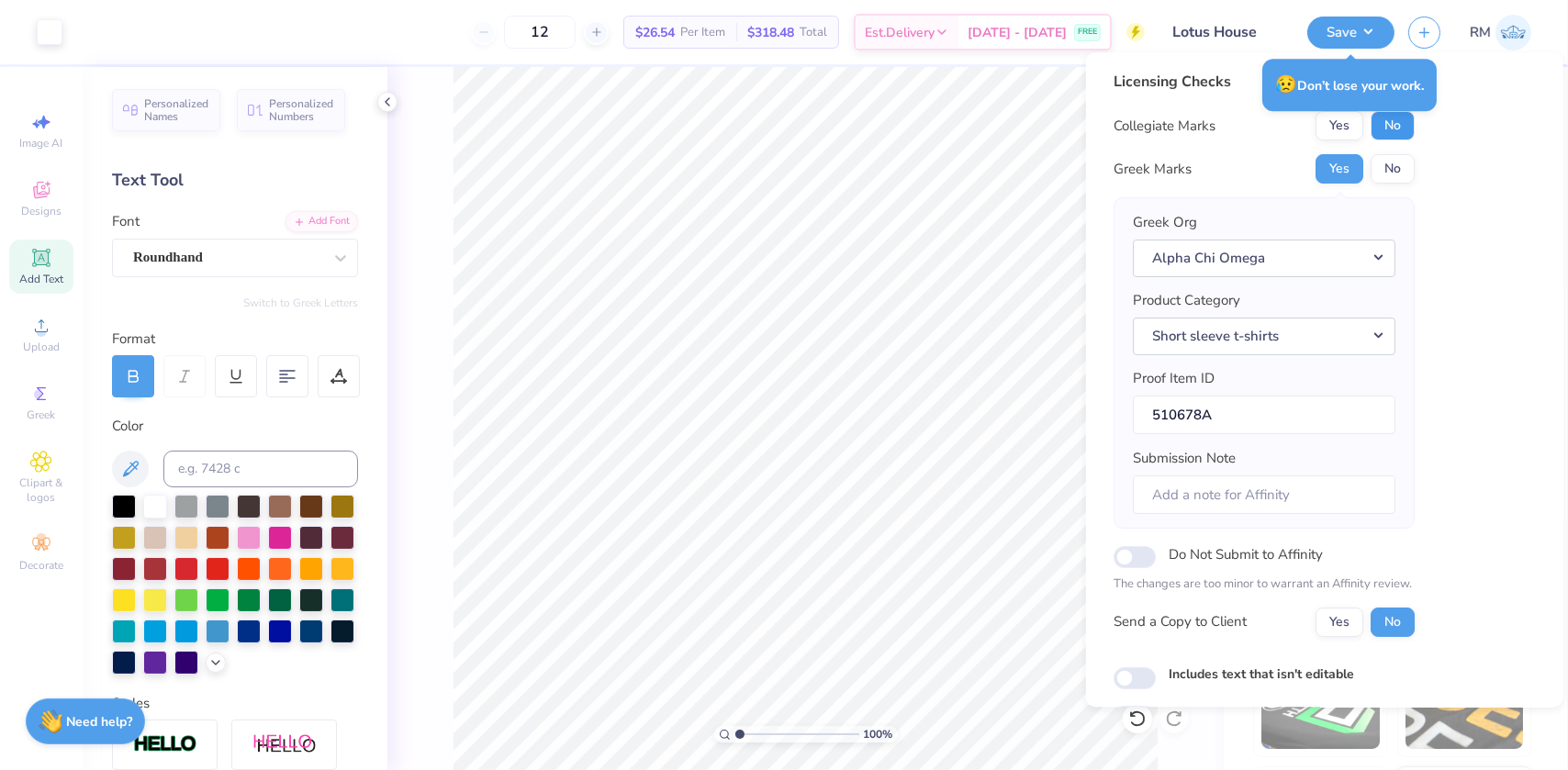
click at [1375, 129] on button "No" at bounding box center [1393, 126] width 44 height 29
click at [1207, 549] on label "Do Not Submit to Affinity" at bounding box center [1246, 554] width 154 height 24
click at [1156, 549] on input "Do Not Submit to Affinity" at bounding box center [1135, 557] width 42 height 22
checkbox input "true"
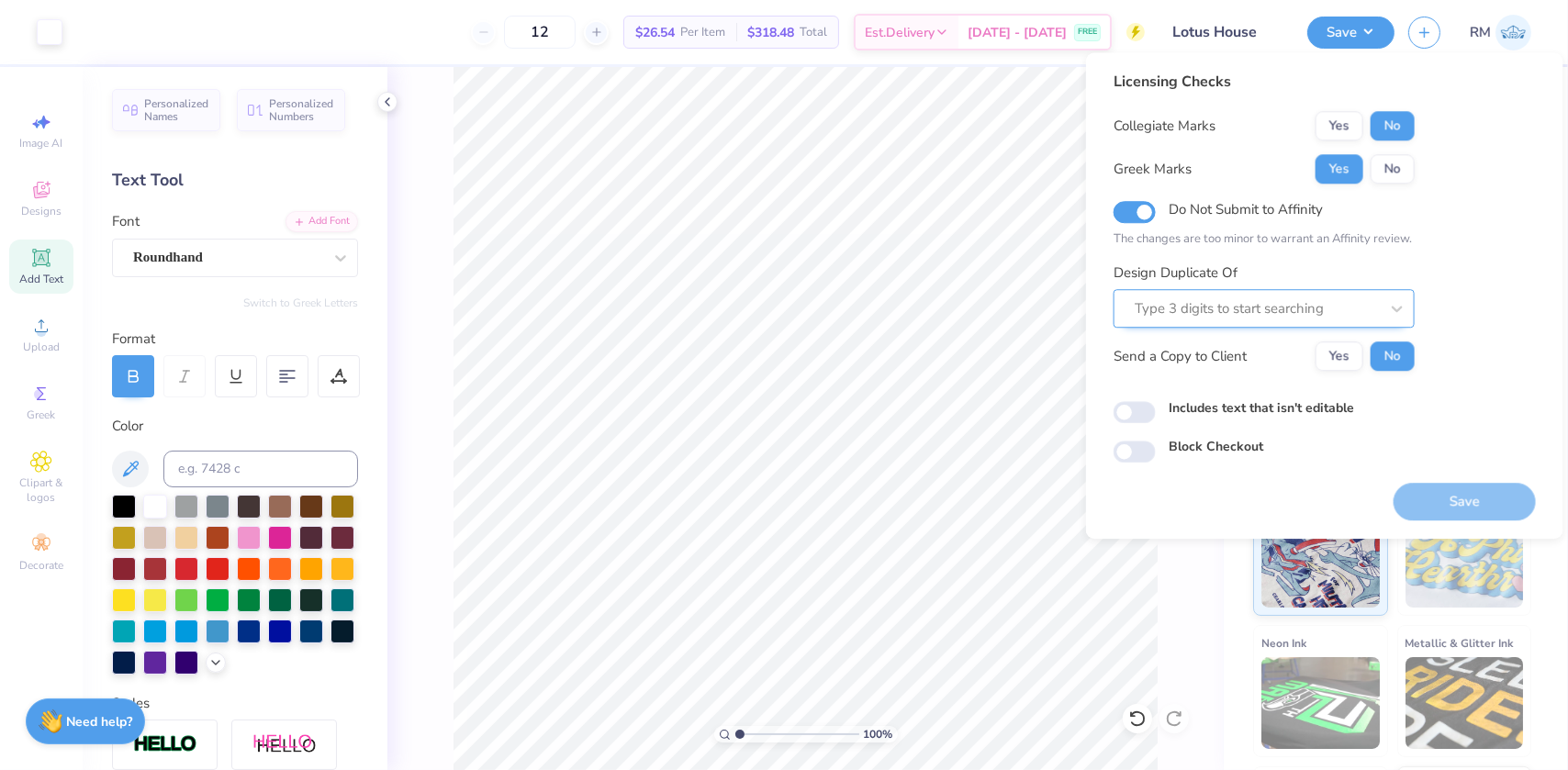
click at [1211, 310] on div at bounding box center [1257, 309] width 244 height 25
paste input "510668A"
click at [1239, 353] on div "510668A" at bounding box center [1264, 357] width 287 height 30
type input "510668A"
click at [1424, 491] on button "Save" at bounding box center [1465, 501] width 142 height 38
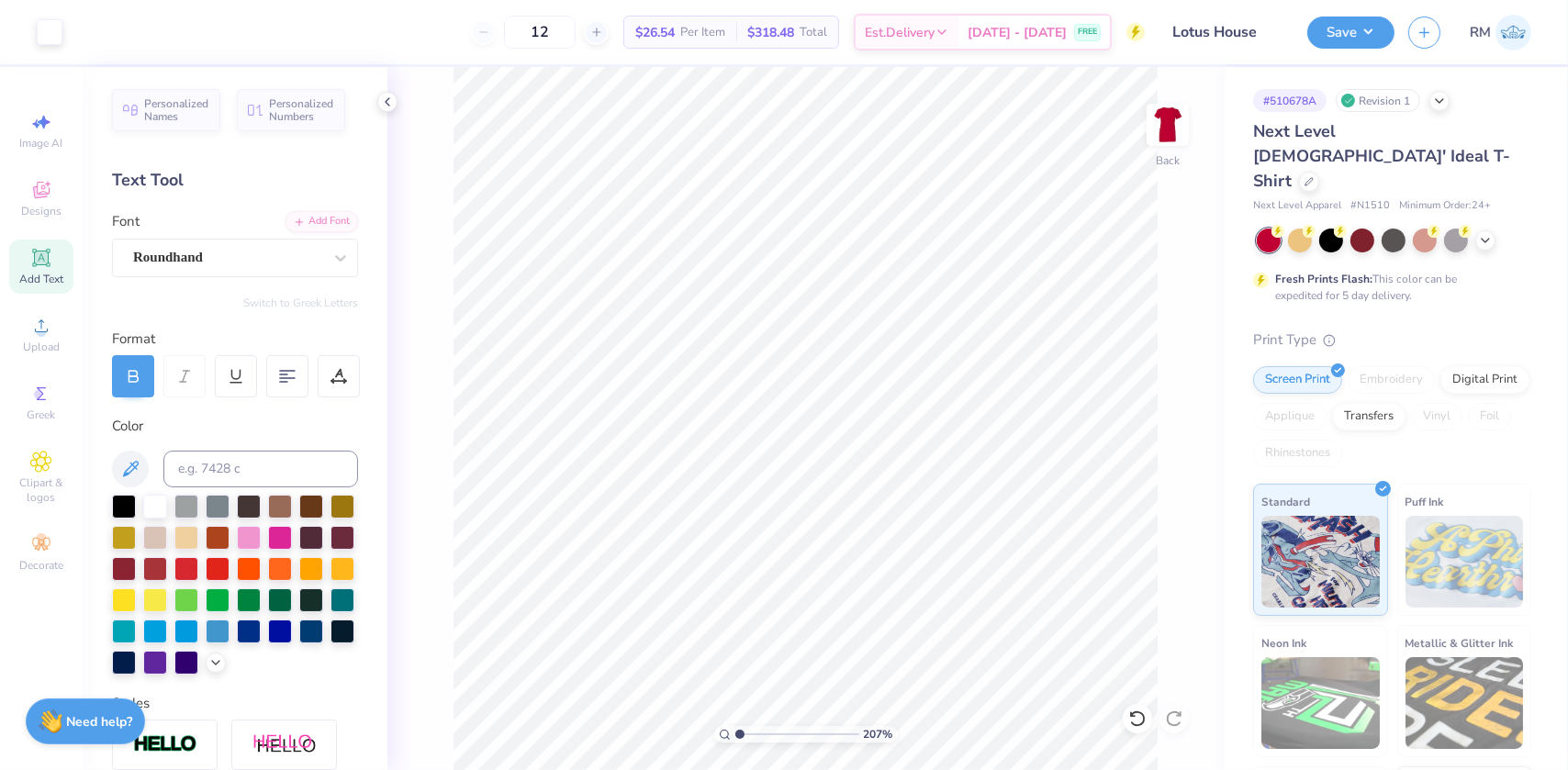
type input "2.0701821332242"
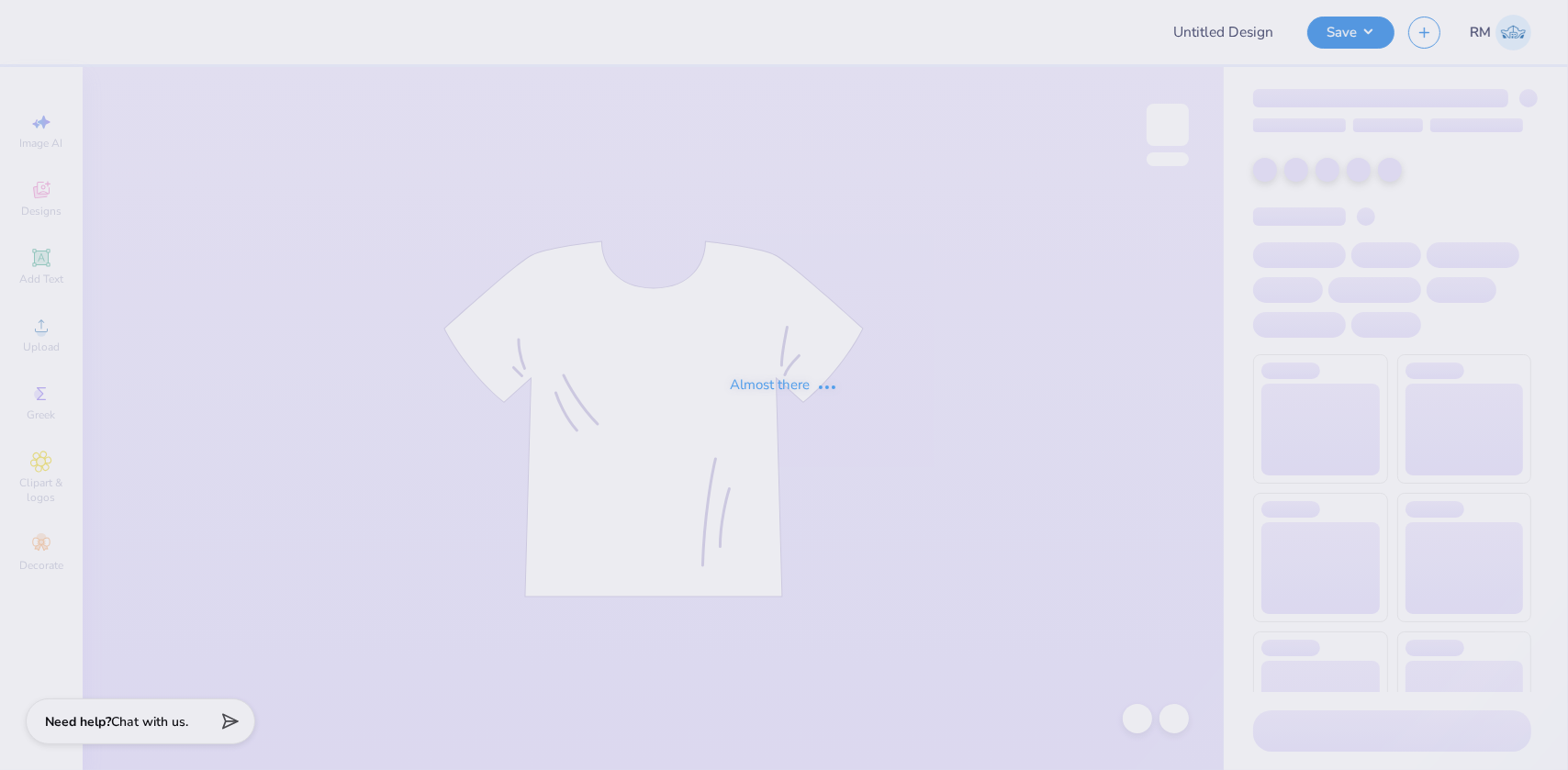
type input "Volunteer Shirt"
